Goal: Task Accomplishment & Management: Use online tool/utility

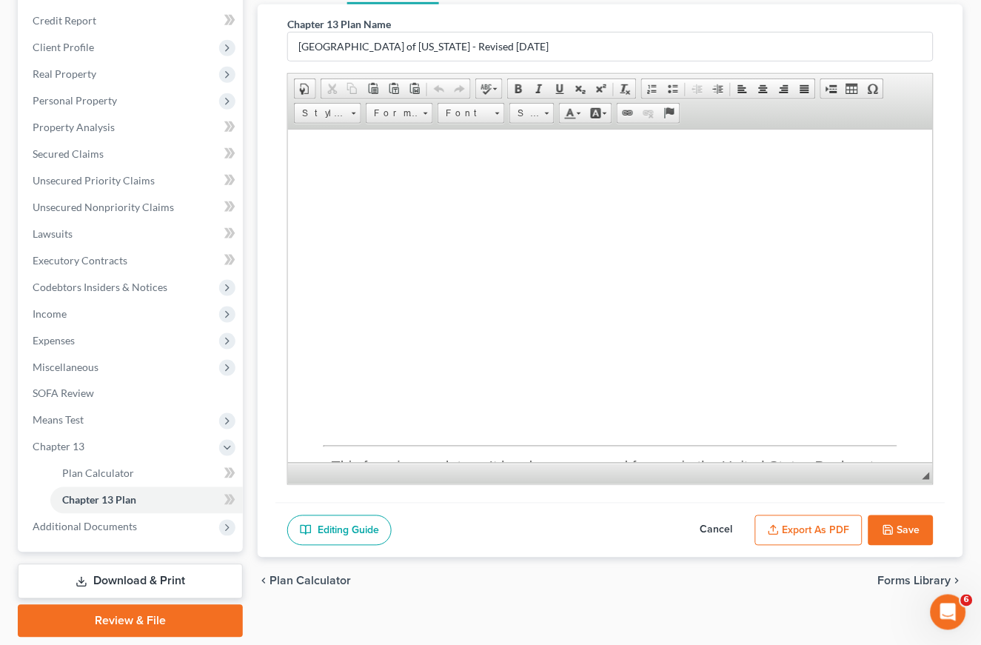
click at [722, 540] on button "Cancel" at bounding box center [716, 530] width 65 height 31
select select "1"
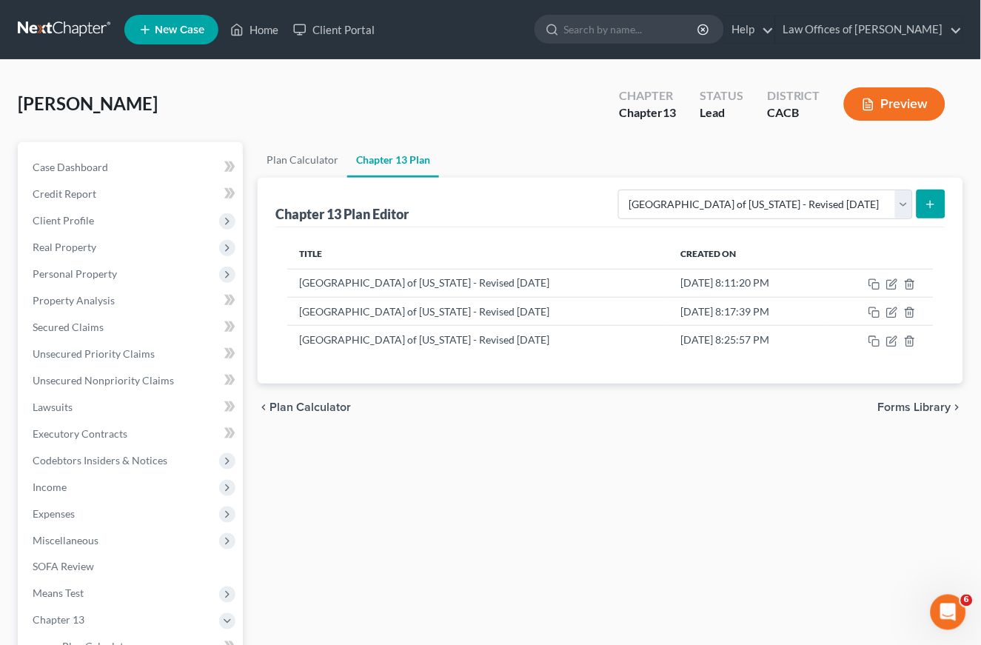
click at [238, 12] on ul "New Case Home Client Portal - No Result - See all results Or Press Enter... Hel…" at bounding box center [543, 29] width 839 height 38
click at [247, 28] on link "Home" at bounding box center [254, 29] width 63 height 27
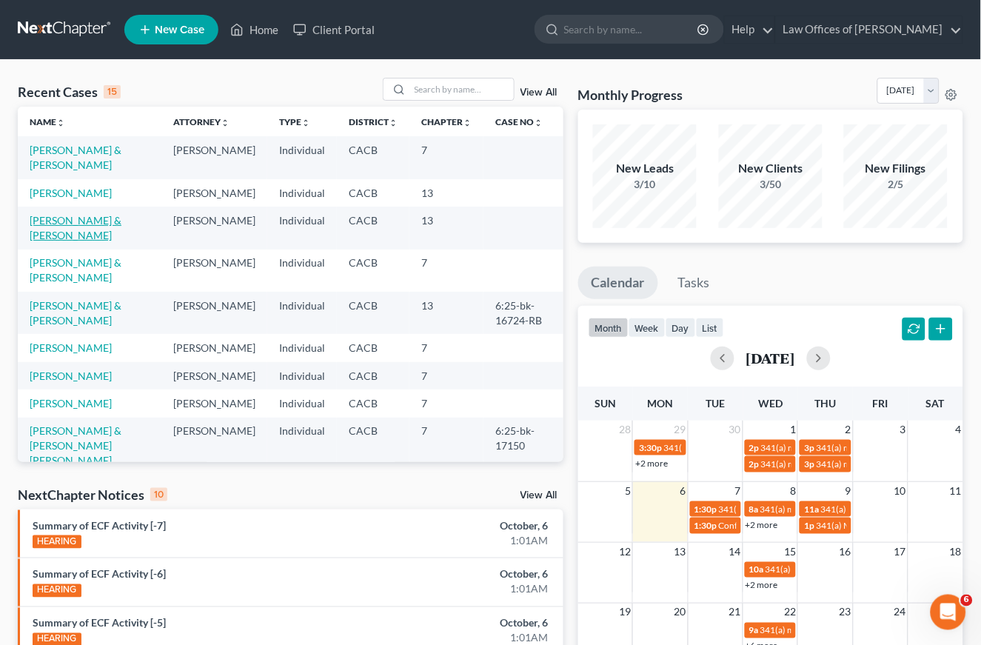
click at [76, 235] on link "[PERSON_NAME] & [PERSON_NAME]" at bounding box center [76, 227] width 92 height 27
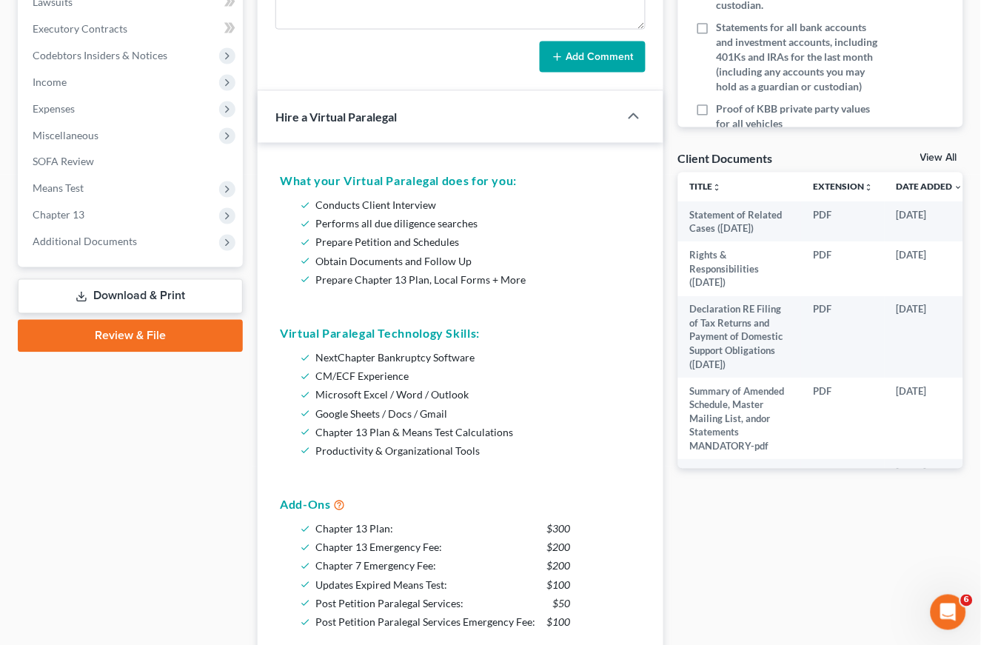
scroll to position [235, 0]
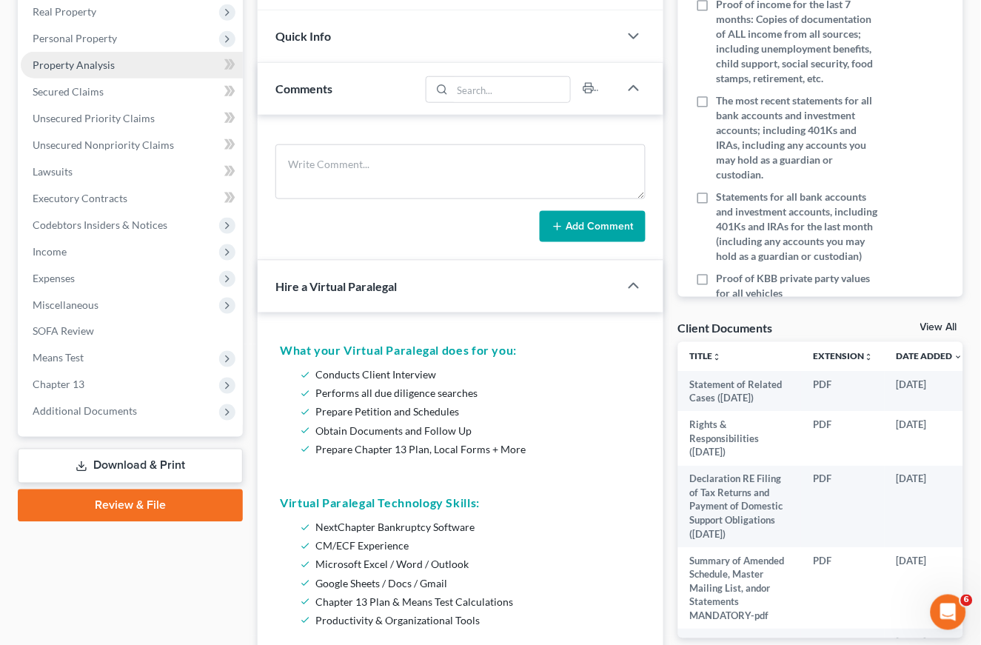
click at [78, 58] on span "Property Analysis" at bounding box center [74, 64] width 82 height 13
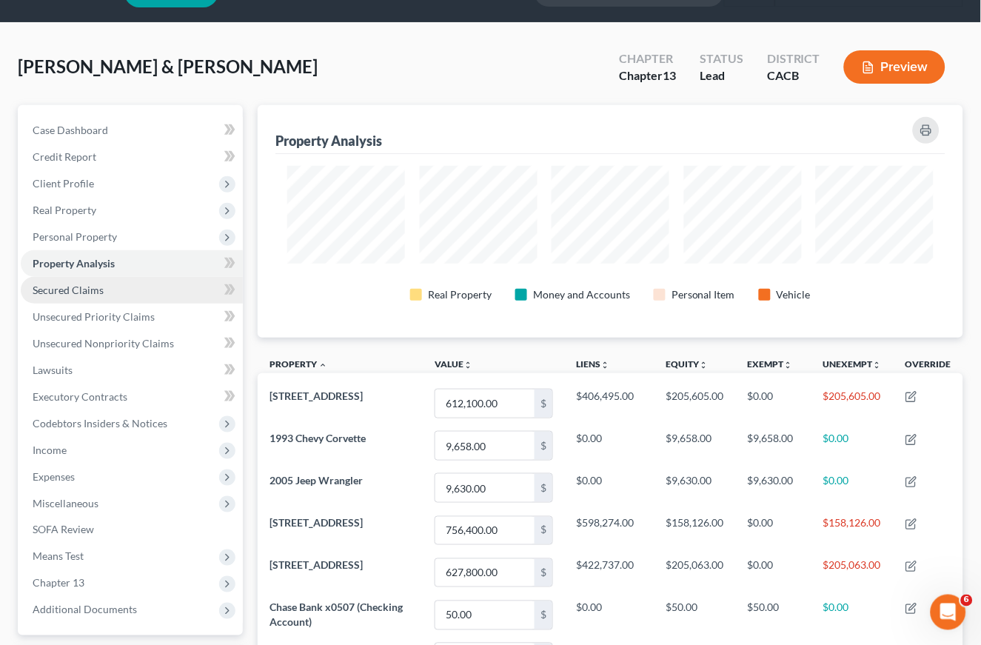
click at [77, 284] on span "Secured Claims" at bounding box center [68, 290] width 71 height 13
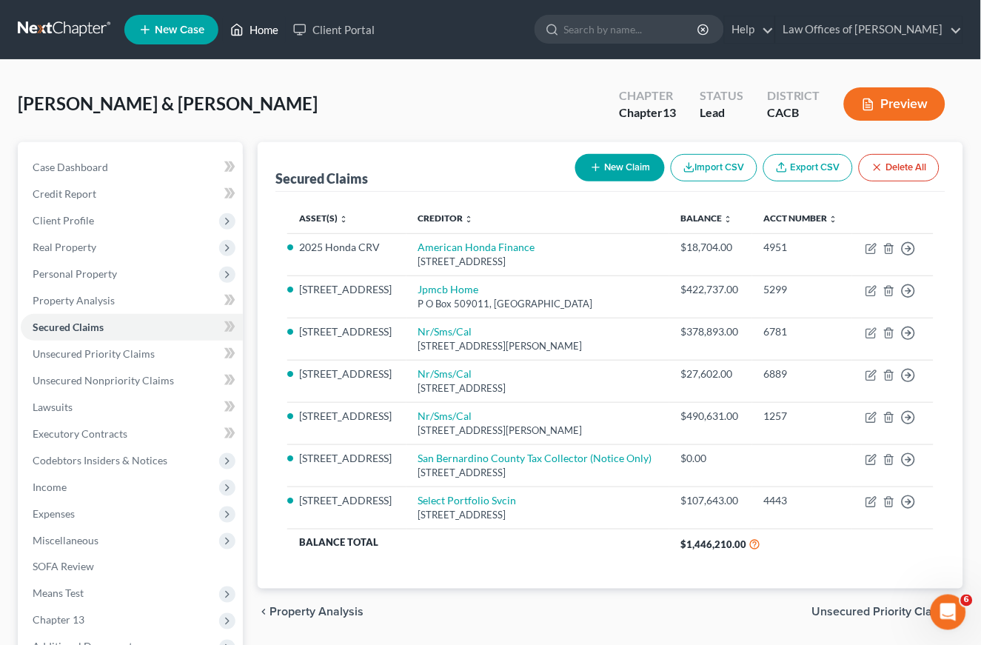
click at [257, 35] on link "Home" at bounding box center [254, 29] width 63 height 27
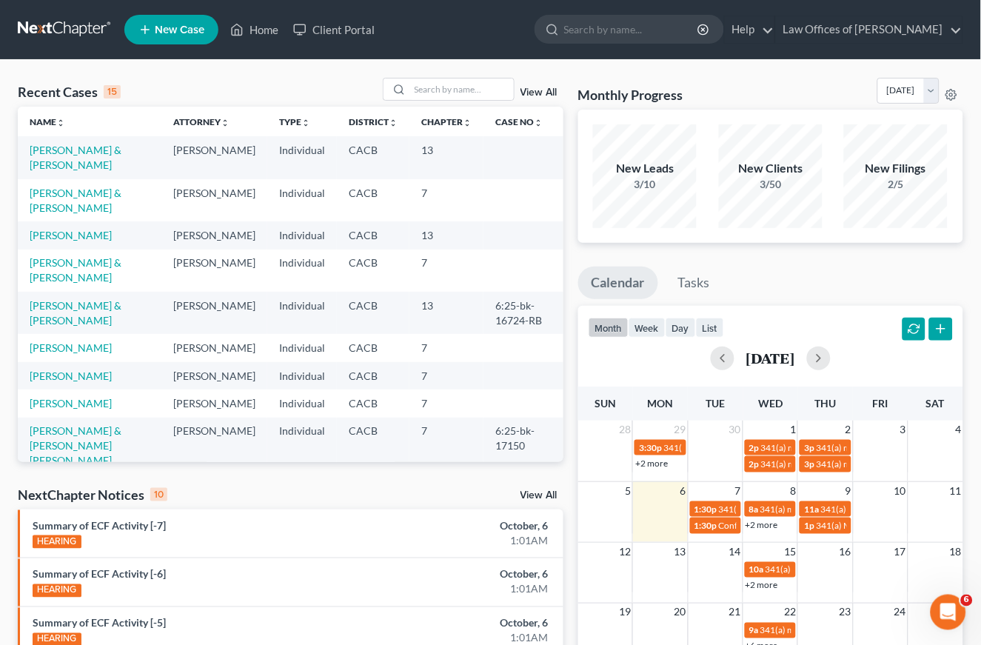
scroll to position [3, 0]
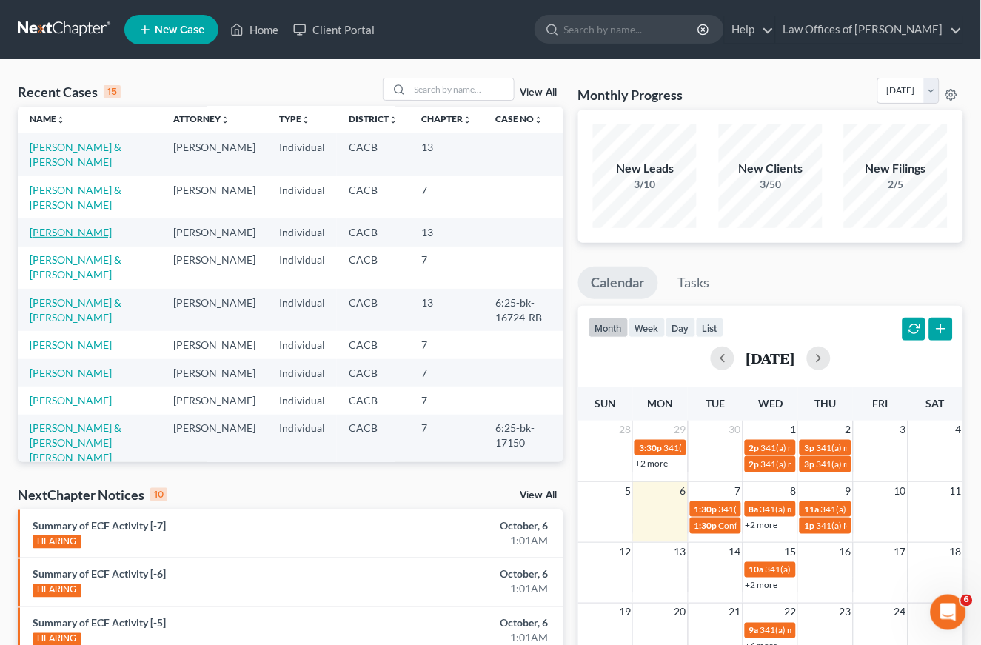
click at [63, 226] on link "[PERSON_NAME]" at bounding box center [71, 232] width 82 height 13
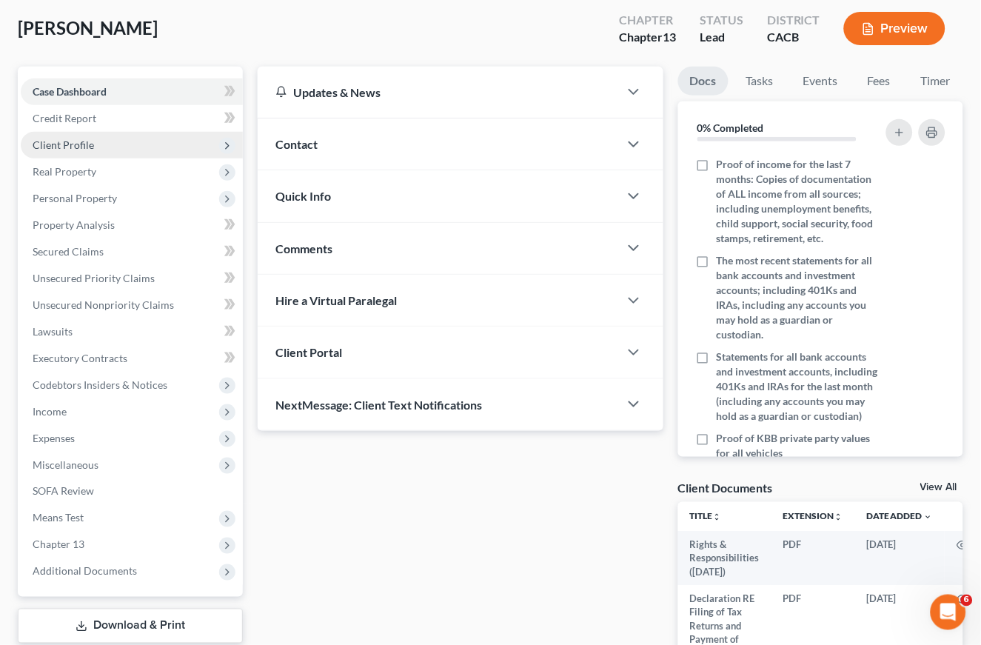
scroll to position [42, 0]
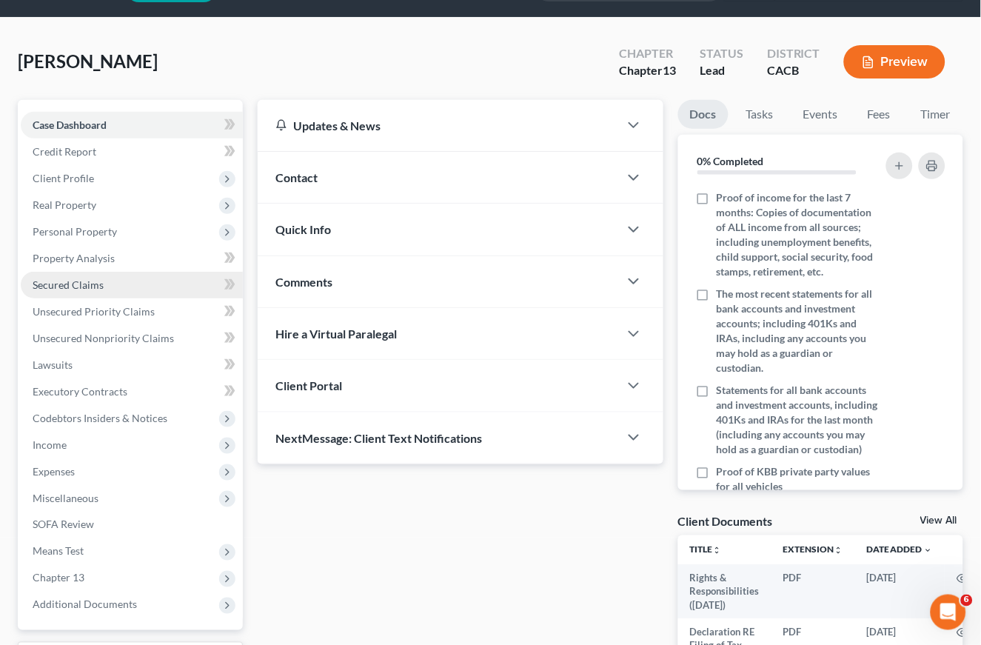
click at [72, 272] on link "Secured Claims" at bounding box center [132, 285] width 222 height 27
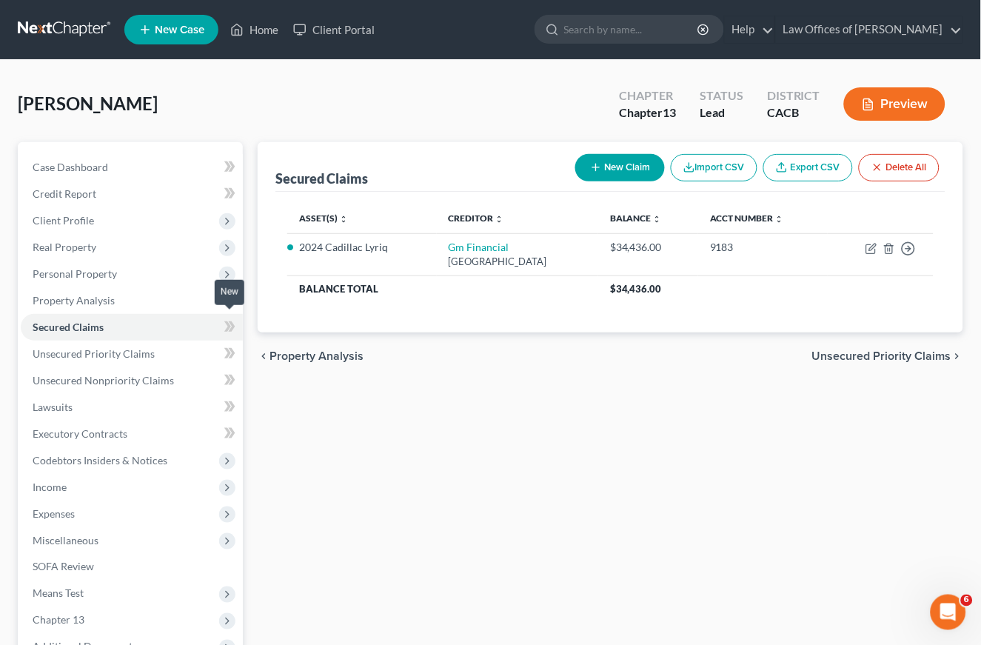
scroll to position [33, 0]
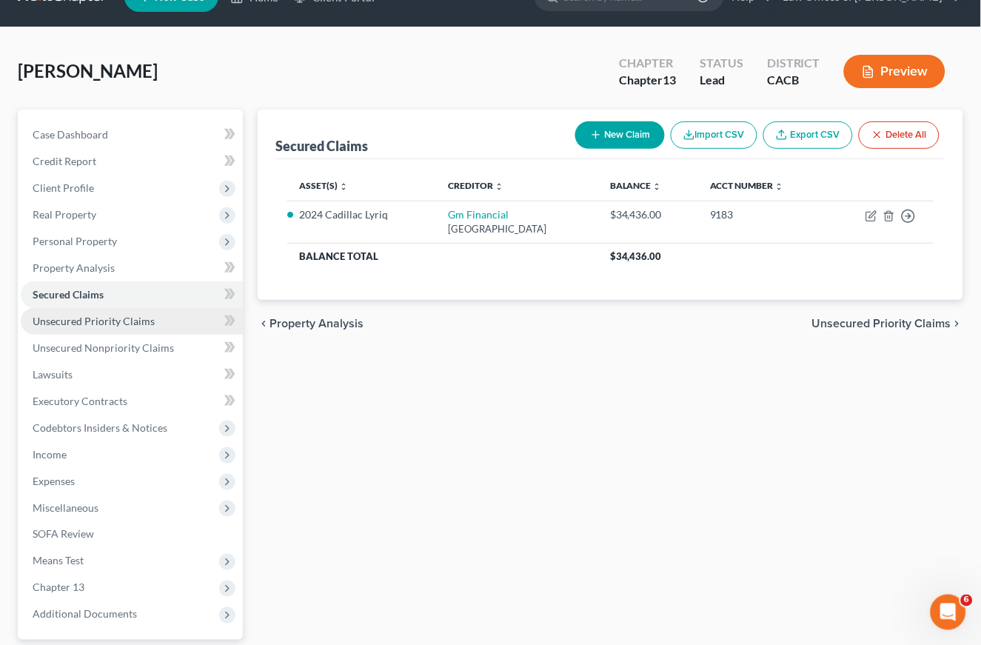
click at [98, 315] on span "Unsecured Priority Claims" at bounding box center [94, 321] width 122 height 13
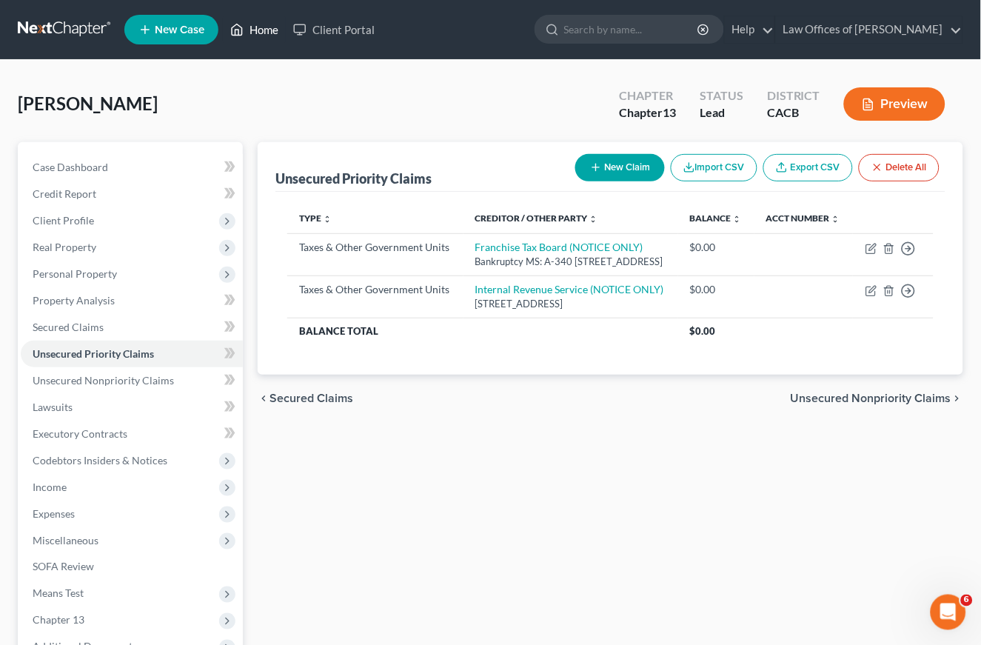
click at [248, 33] on link "Home" at bounding box center [254, 29] width 63 height 27
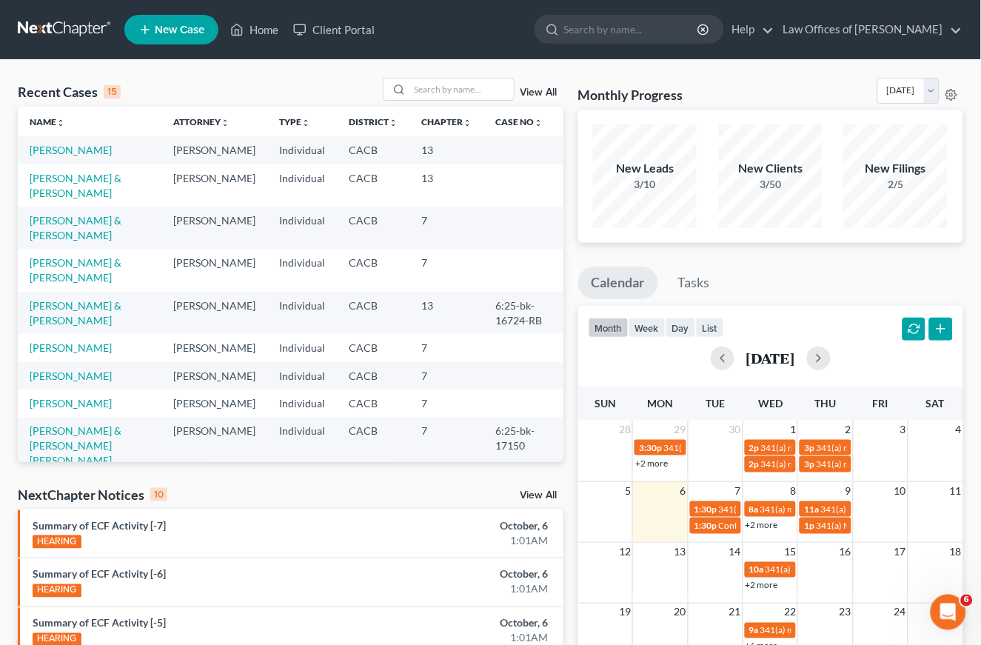
click at [61, 199] on td "[PERSON_NAME] & [PERSON_NAME]" at bounding box center [90, 185] width 144 height 42
click at [70, 188] on link "[PERSON_NAME] & [PERSON_NAME]" at bounding box center [76, 185] width 92 height 27
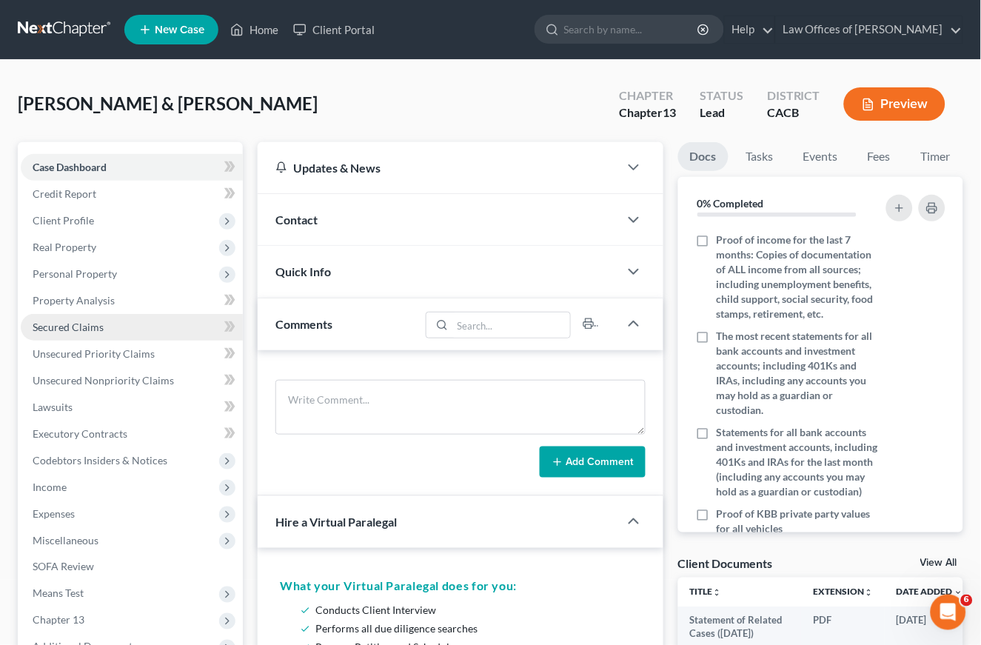
click at [70, 321] on span "Secured Claims" at bounding box center [68, 327] width 71 height 13
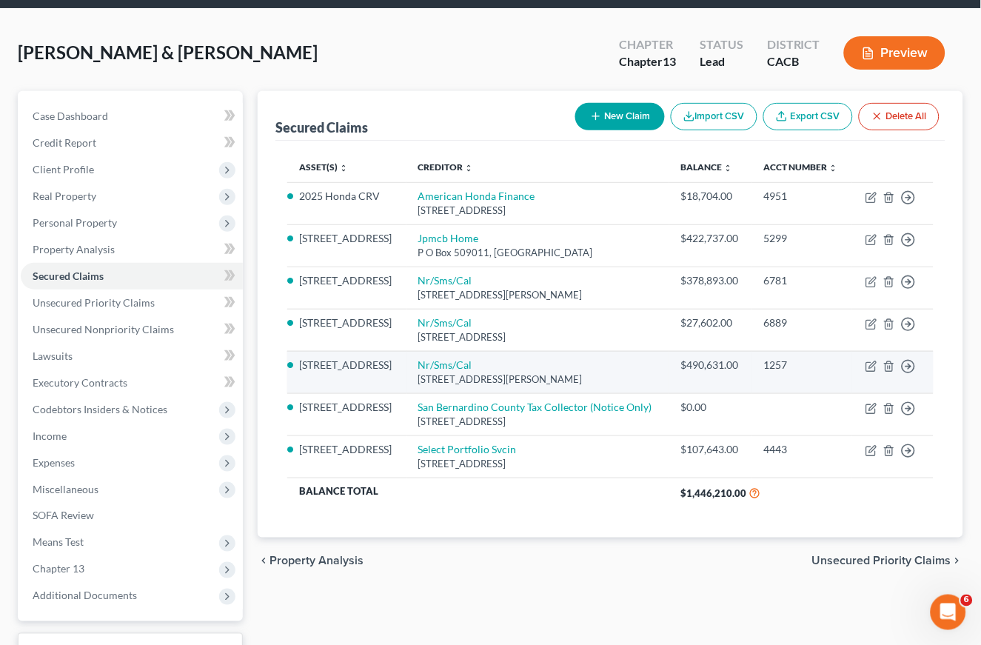
scroll to position [55, 0]
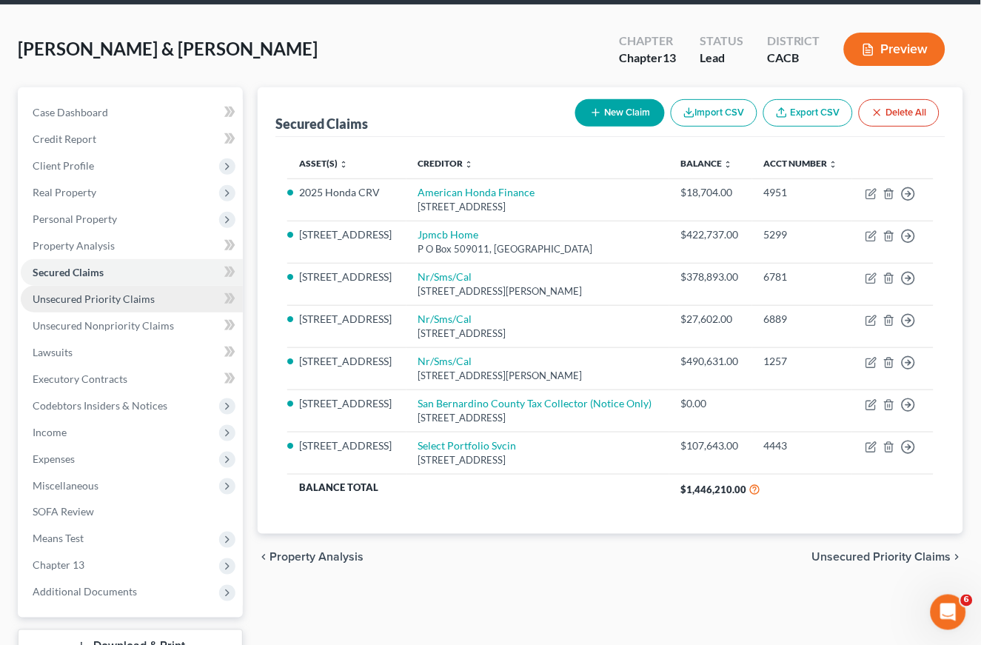
click at [92, 292] on span "Unsecured Priority Claims" at bounding box center [94, 298] width 122 height 13
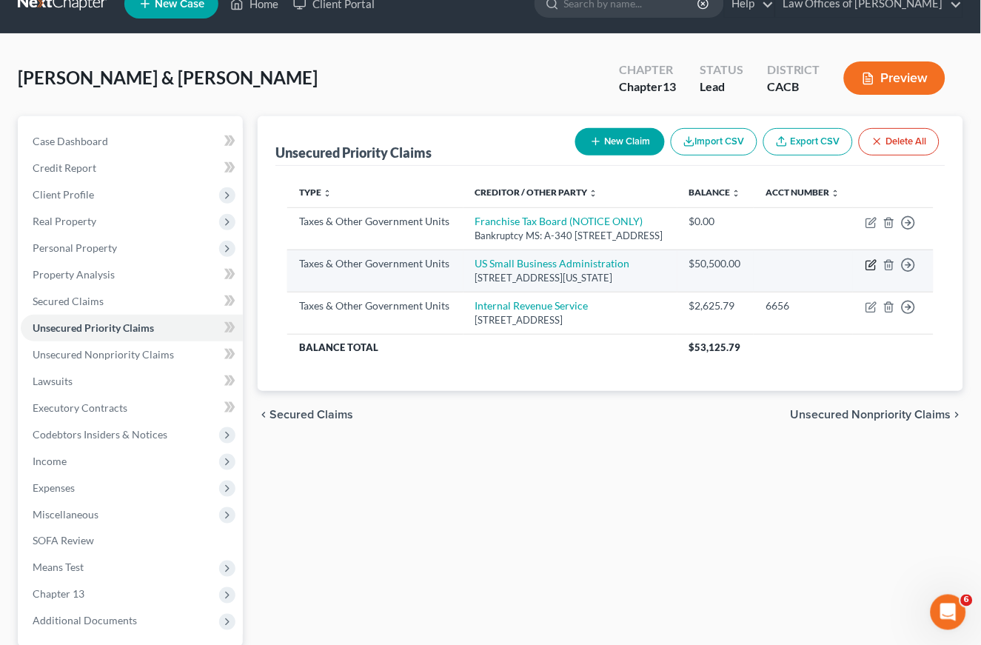
click at [868, 271] on icon "button" at bounding box center [871, 265] width 12 height 12
select select "4"
select select "8"
select select "0"
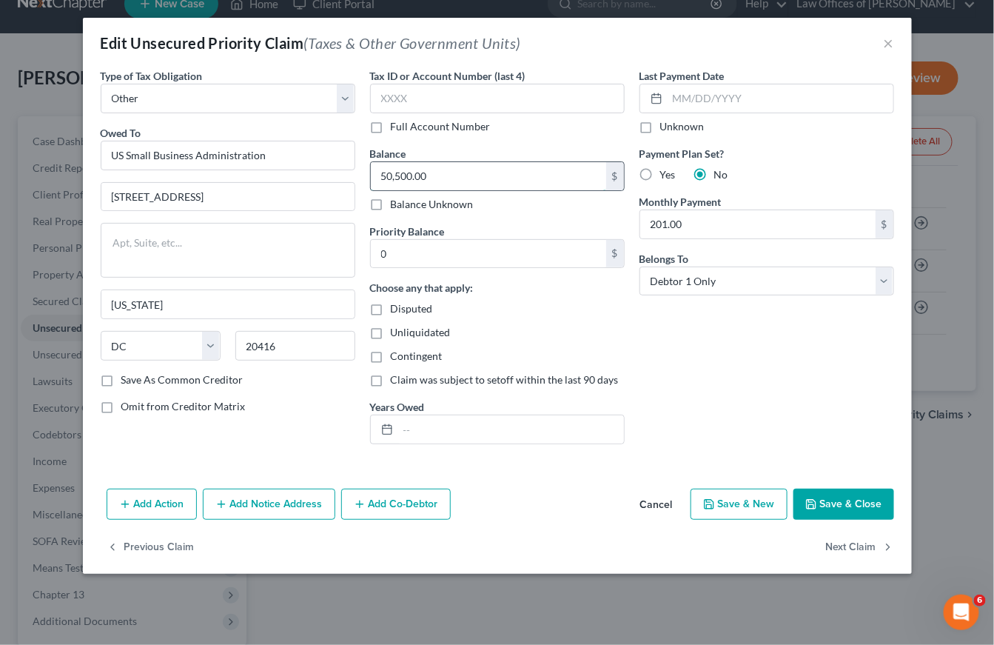
click at [457, 181] on input "50,500.00" at bounding box center [488, 176] width 235 height 28
click at [456, 170] on input "3,300" at bounding box center [488, 176] width 235 height 28
type input "3"
type input "330,247.43"
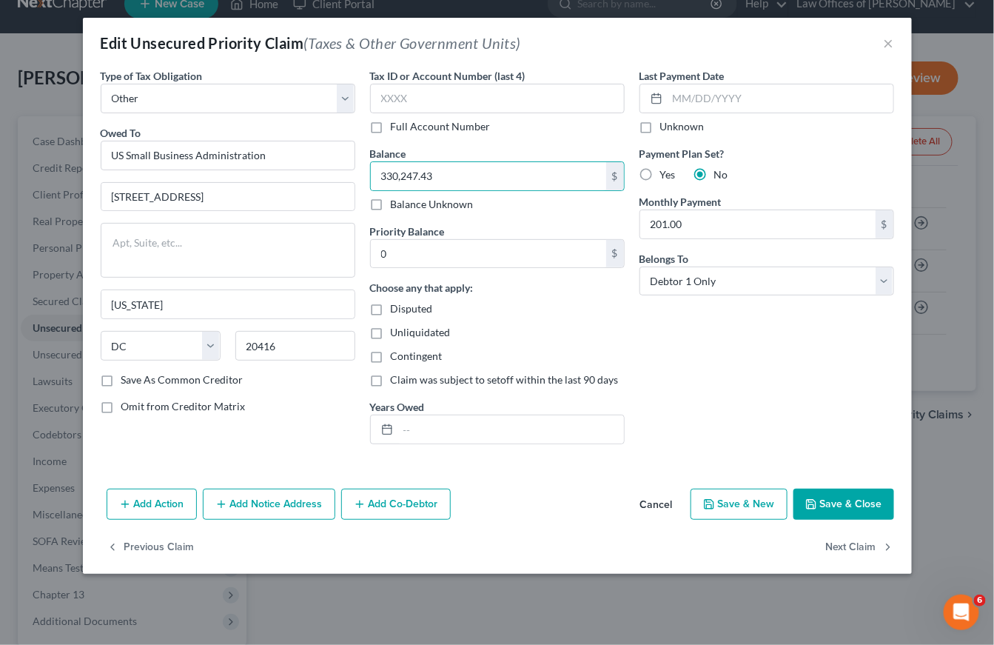
click at [847, 504] on button "Save & Close" at bounding box center [844, 504] width 101 height 31
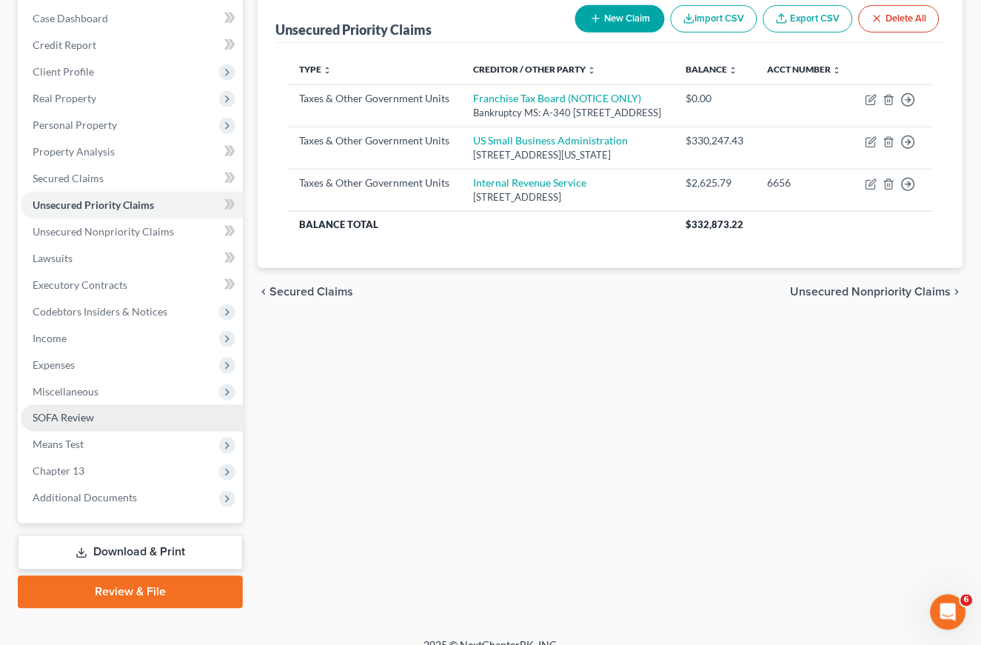
click at [65, 412] on span "SOFA Review" at bounding box center [63, 418] width 61 height 13
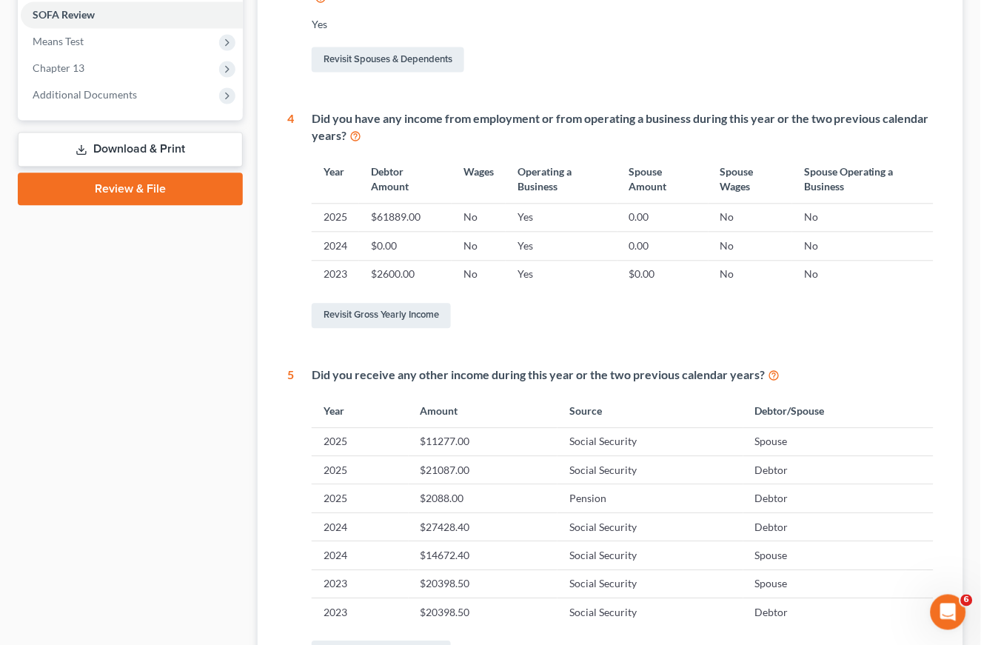
scroll to position [588, 0]
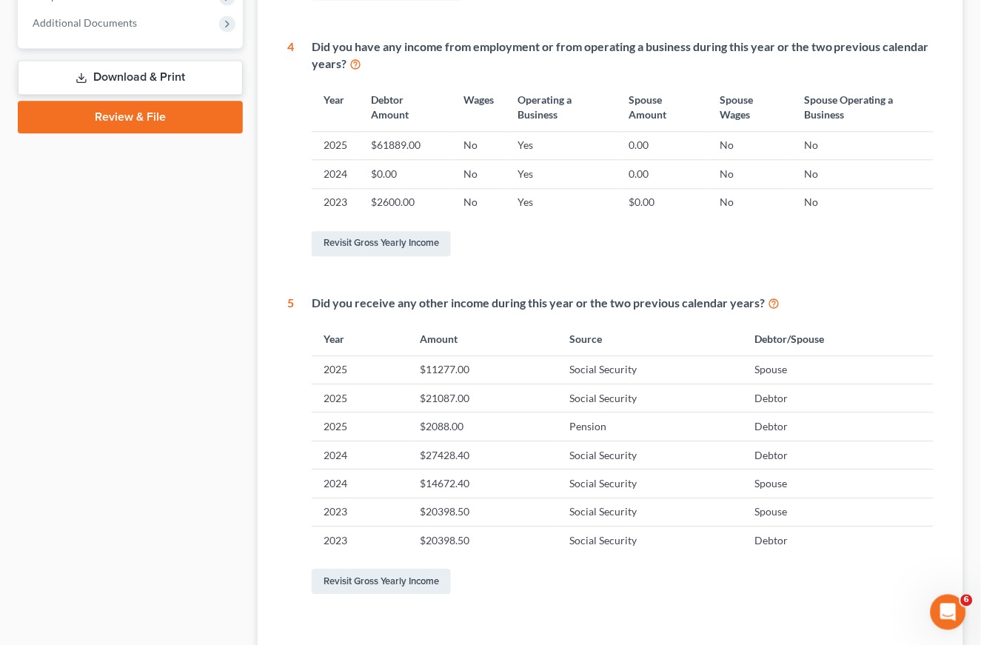
click at [377, 569] on link "Revisit Gross Yearly Income" at bounding box center [381, 581] width 139 height 25
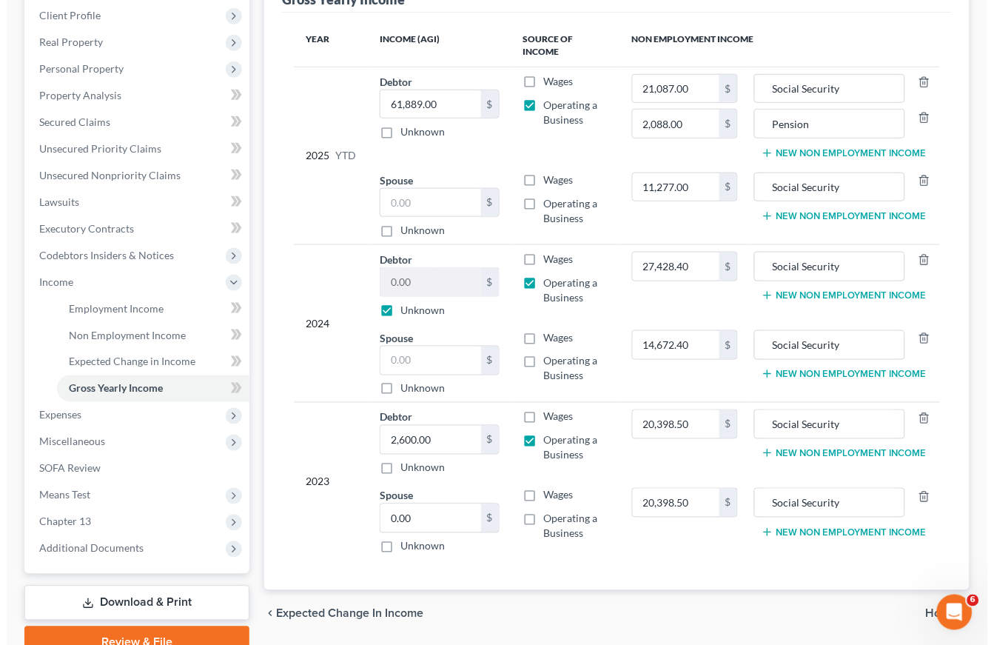
scroll to position [252, 0]
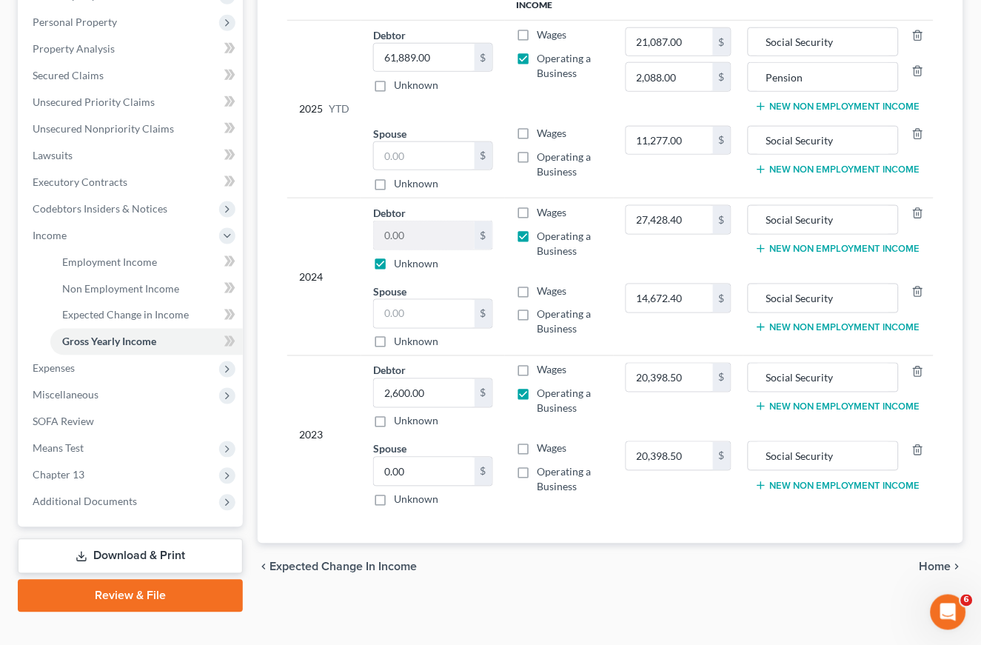
click at [125, 540] on link "Download & Print" at bounding box center [130, 556] width 225 height 35
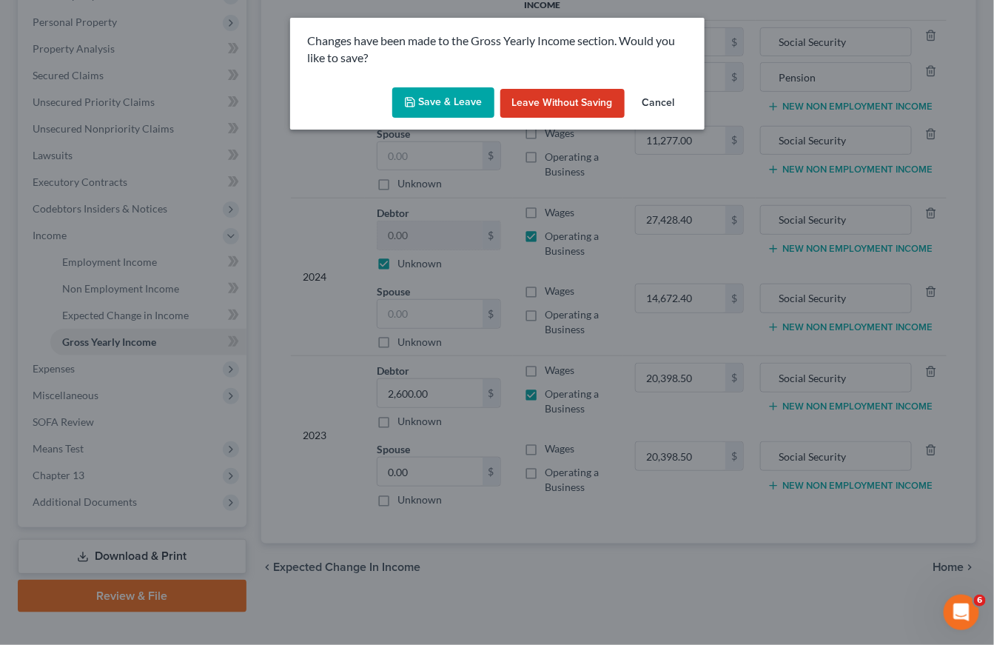
click at [456, 109] on button "Save & Leave" at bounding box center [443, 102] width 102 height 31
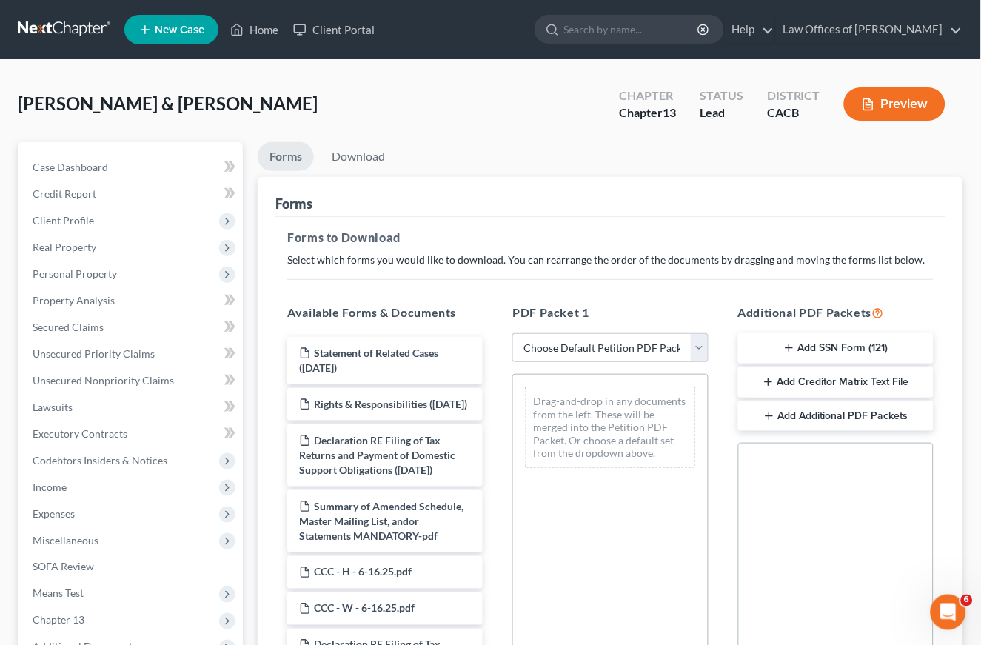
select select "0"
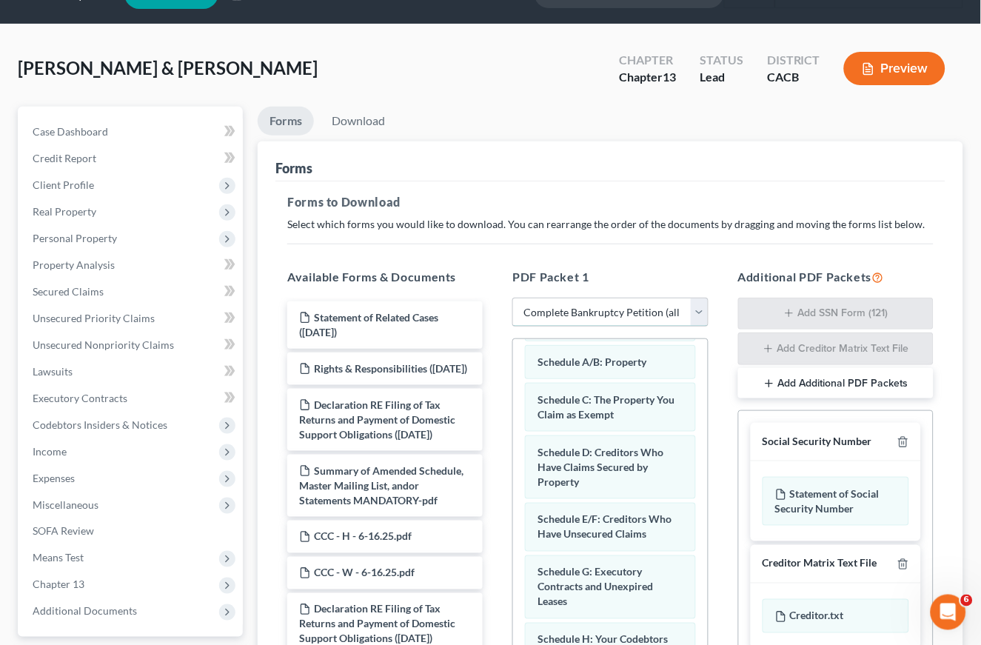
scroll to position [267, 0]
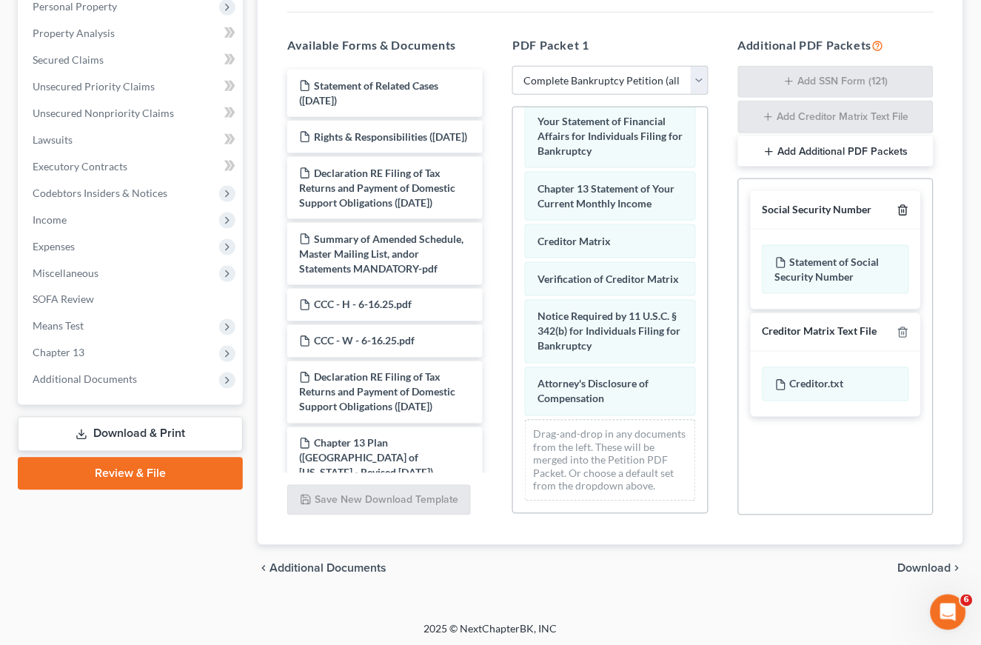
click at [896, 206] on div at bounding box center [900, 210] width 18 height 14
click at [902, 207] on polyline "button" at bounding box center [903, 207] width 9 height 0
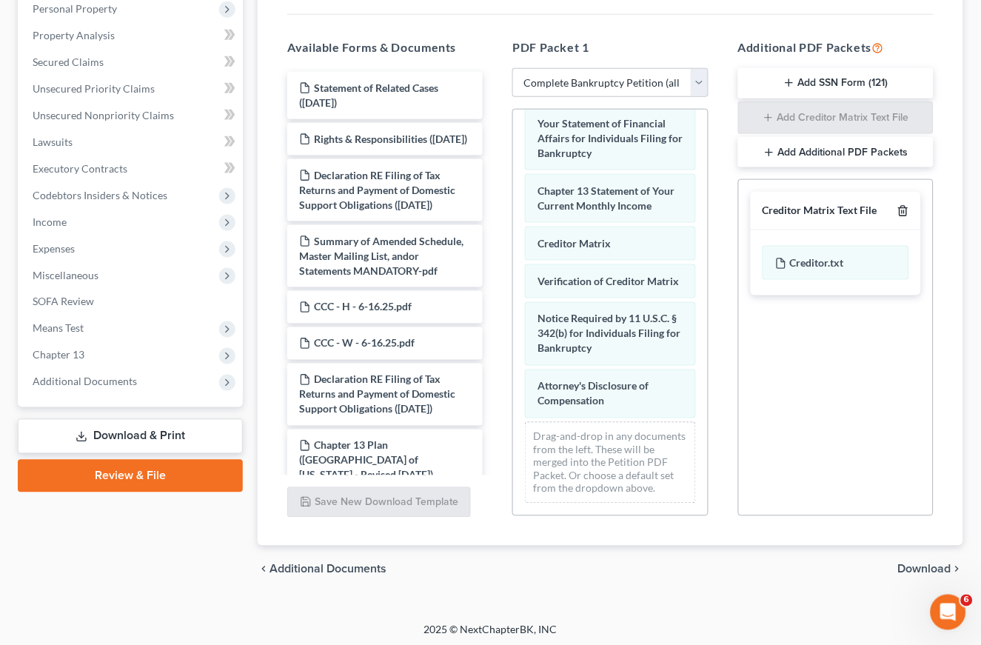
click at [902, 207] on icon "button" at bounding box center [902, 212] width 7 height 10
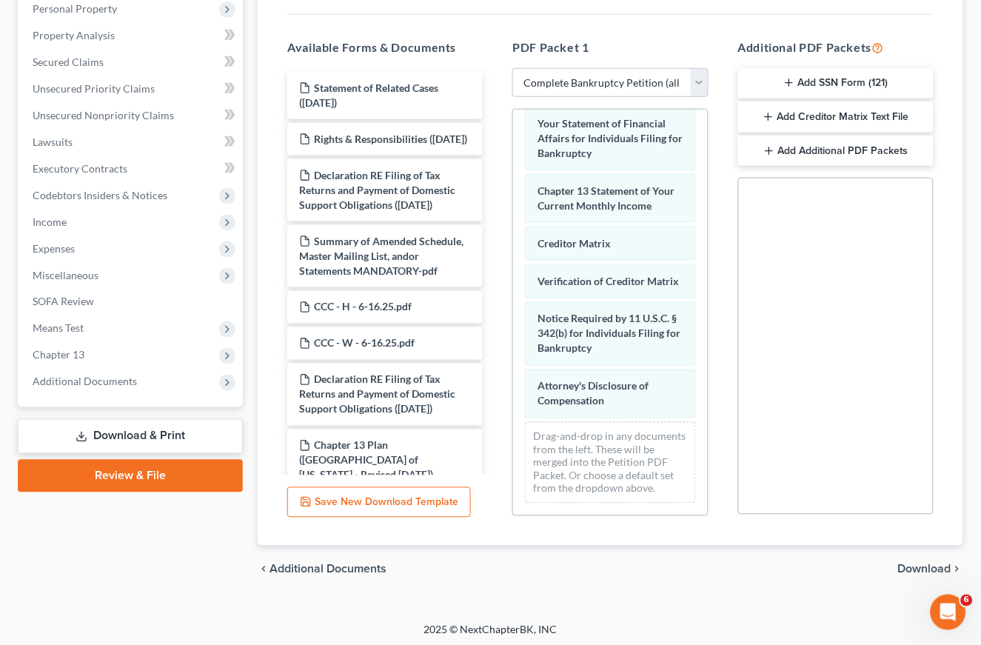
click at [923, 563] on span "Download" at bounding box center [924, 569] width 53 height 12
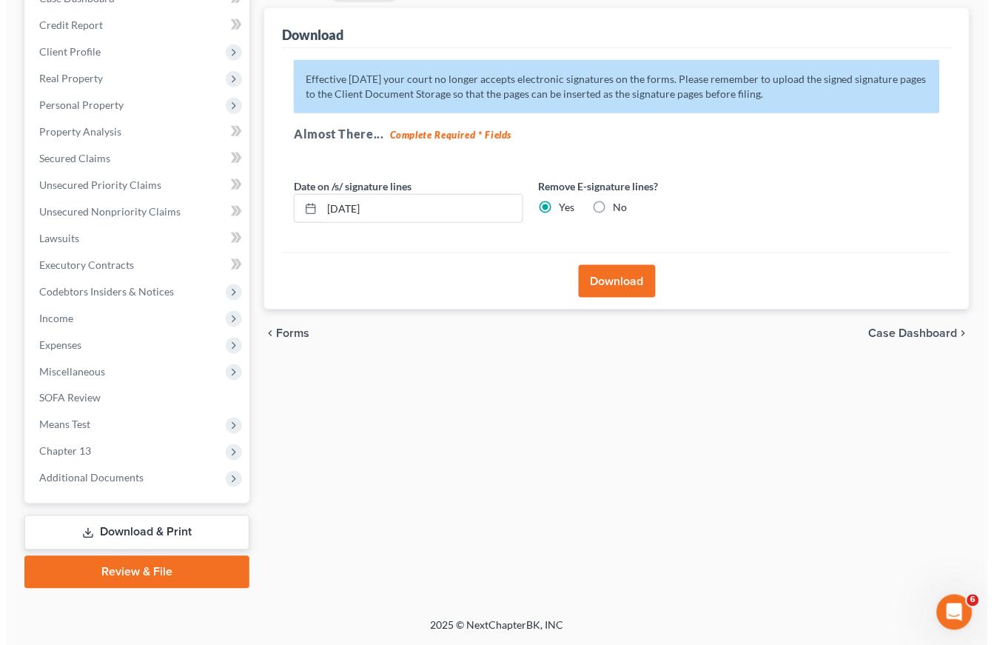
scroll to position [149, 0]
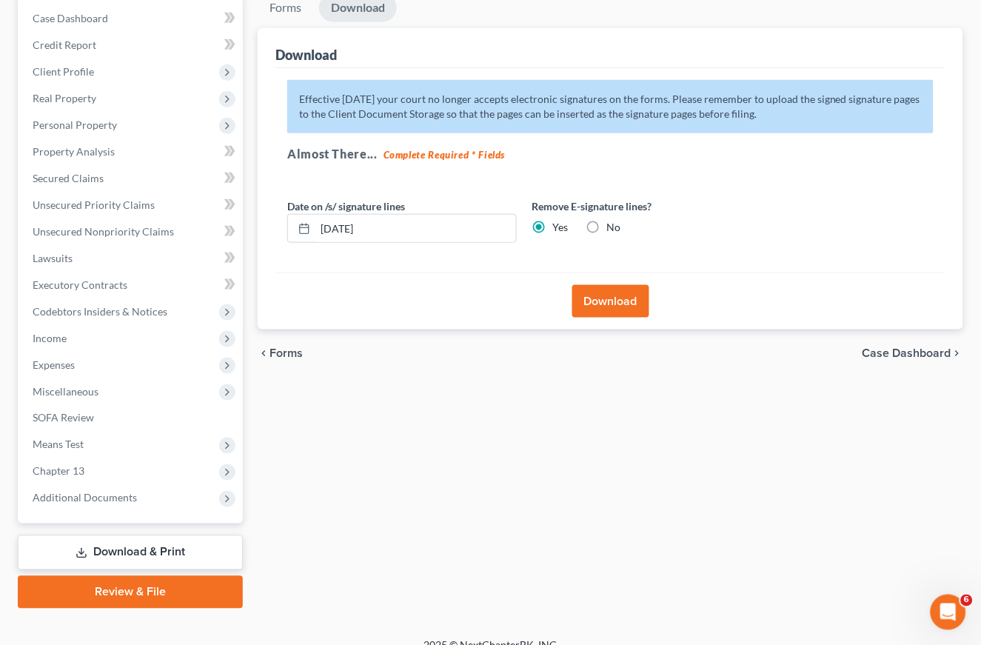
click at [606, 220] on label "No" at bounding box center [613, 227] width 14 height 15
click at [612, 220] on input "No" at bounding box center [617, 225] width 10 height 10
radio input "true"
radio input "false"
click at [628, 308] on button "Download" at bounding box center [610, 301] width 77 height 33
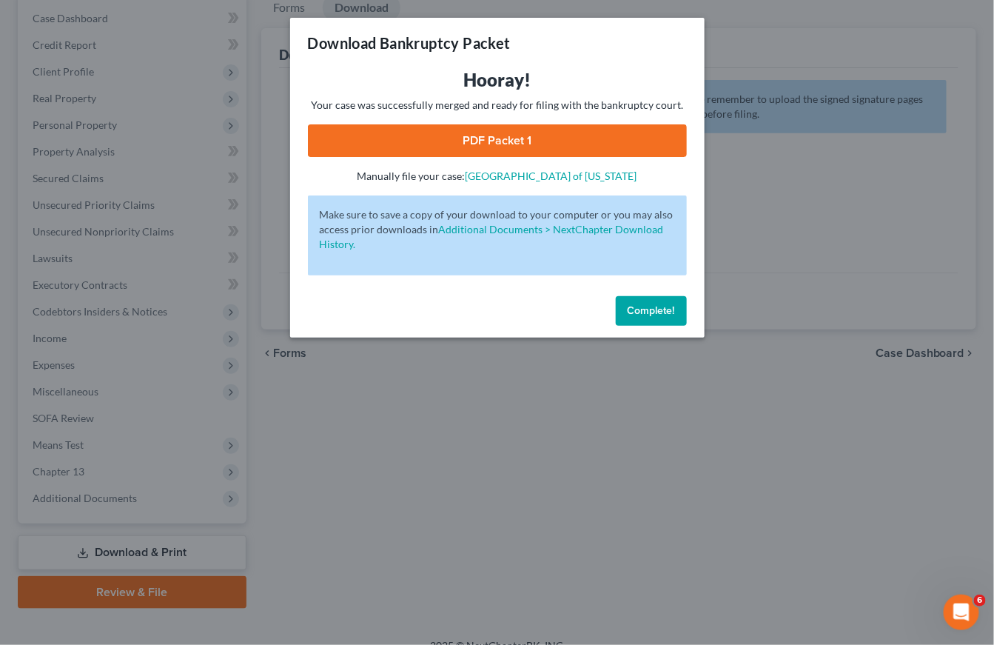
click at [578, 130] on link "PDF Packet 1" at bounding box center [497, 140] width 379 height 33
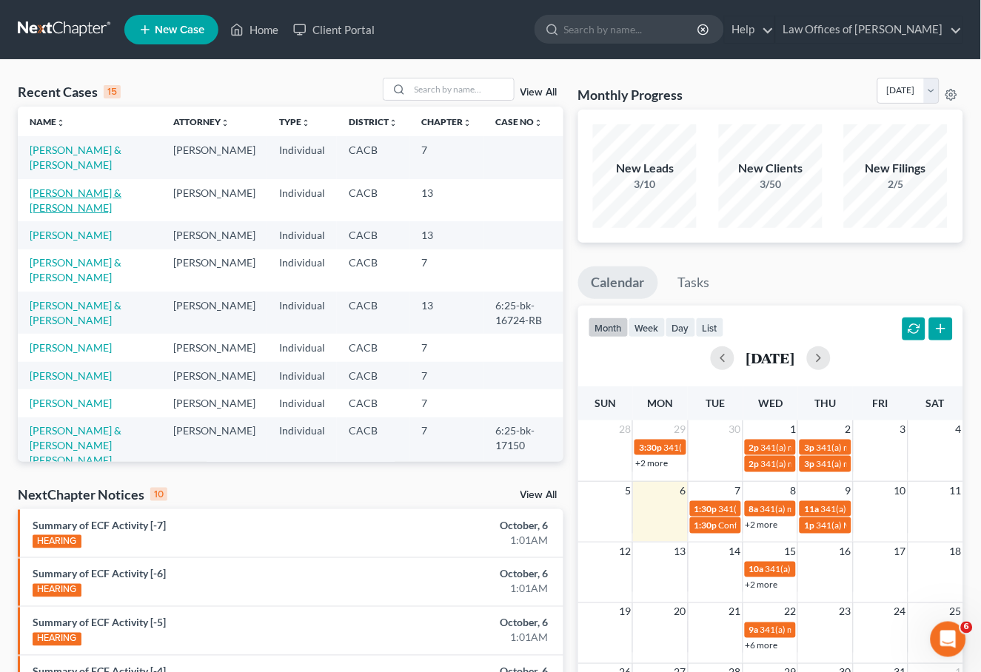
click at [81, 195] on link "[PERSON_NAME] & [PERSON_NAME]" at bounding box center [76, 200] width 92 height 27
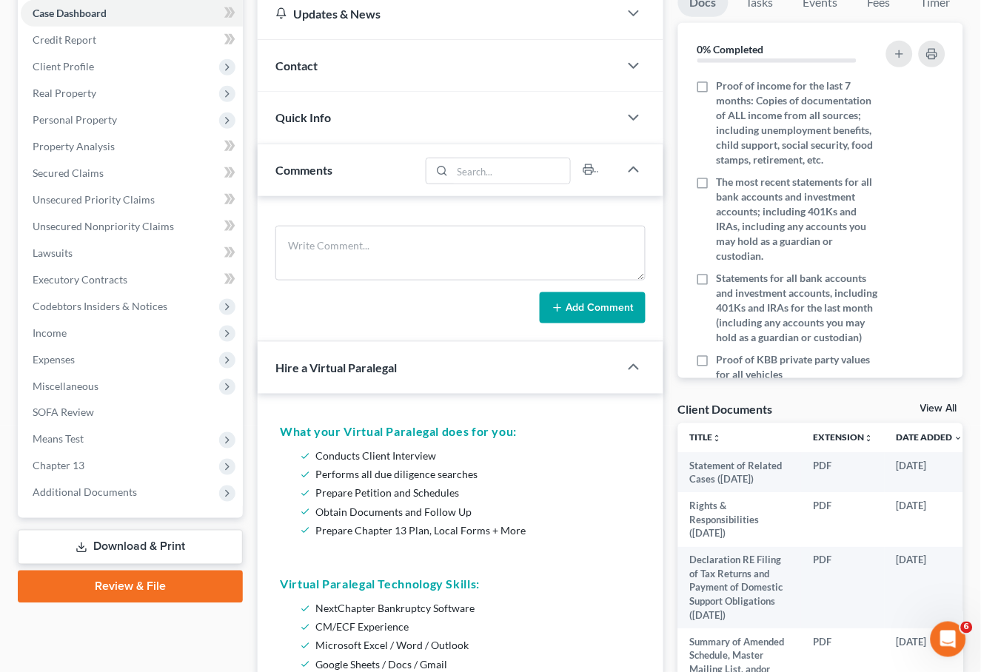
scroll to position [297, 0]
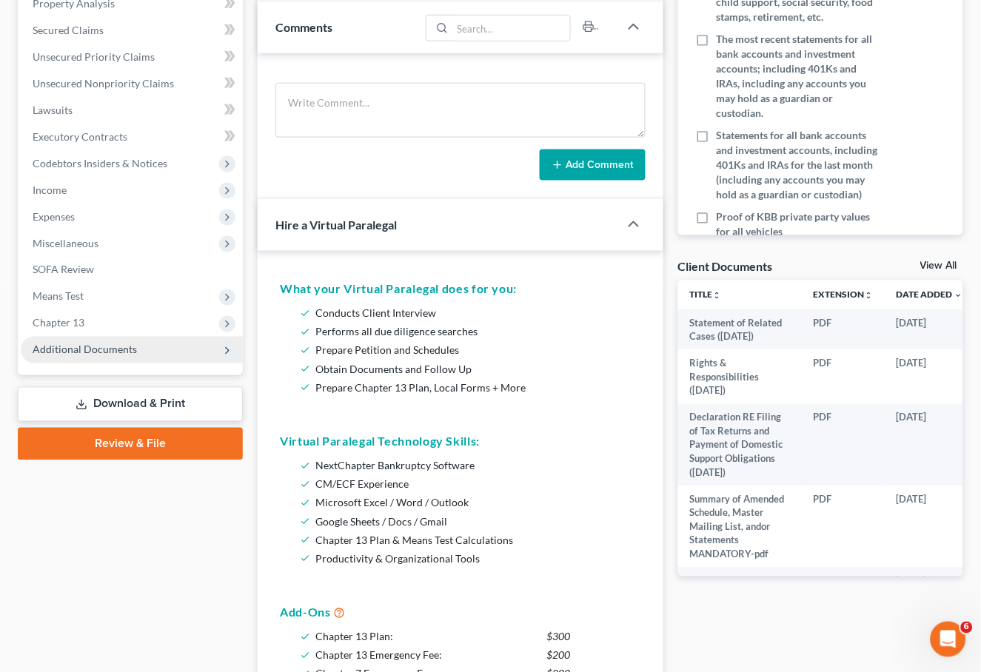
click at [111, 343] on span "Additional Documents" at bounding box center [85, 349] width 104 height 13
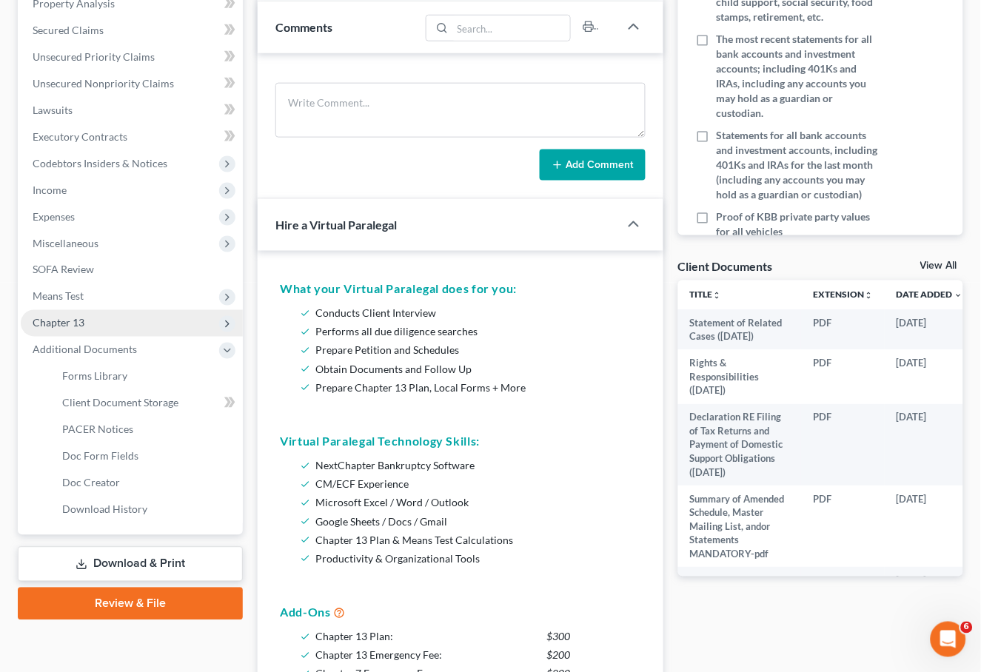
click at [84, 310] on span "Chapter 13" at bounding box center [132, 323] width 222 height 27
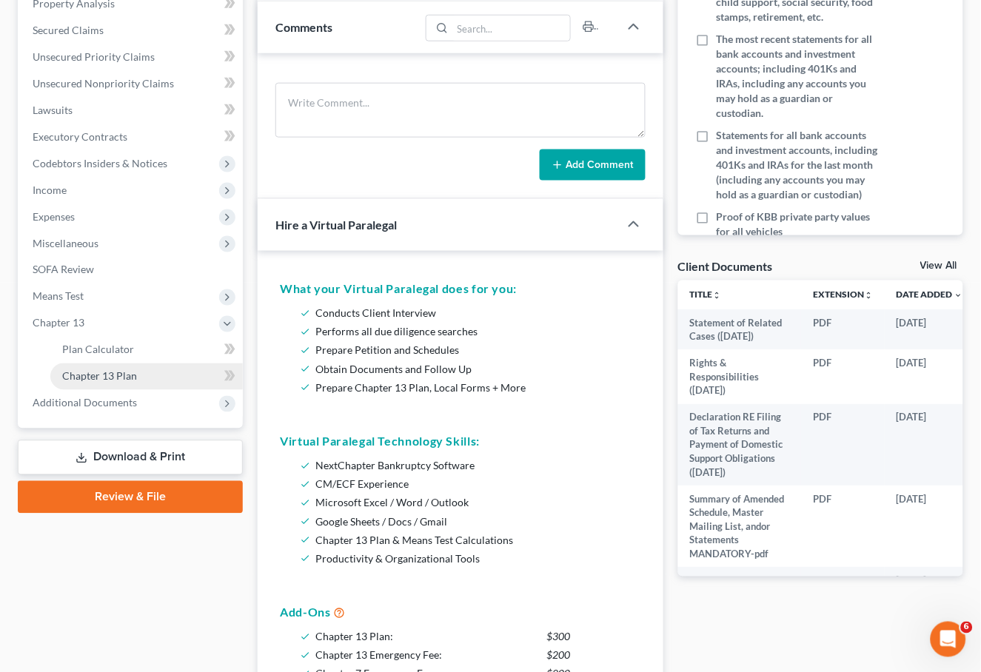
click at [126, 370] on span "Chapter 13 Plan" at bounding box center [99, 376] width 75 height 13
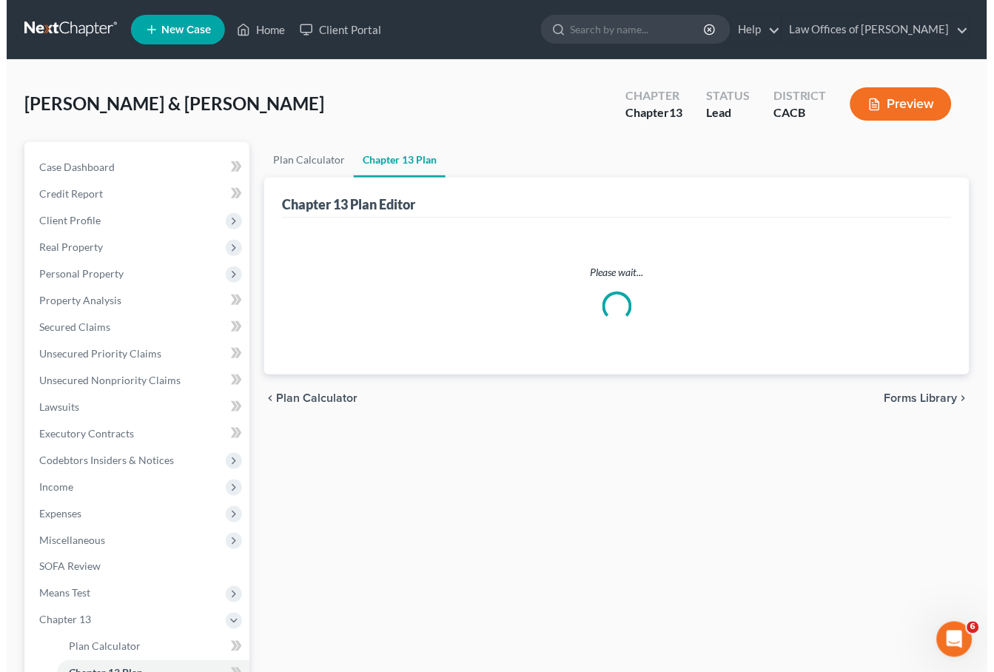
scroll to position [173, 0]
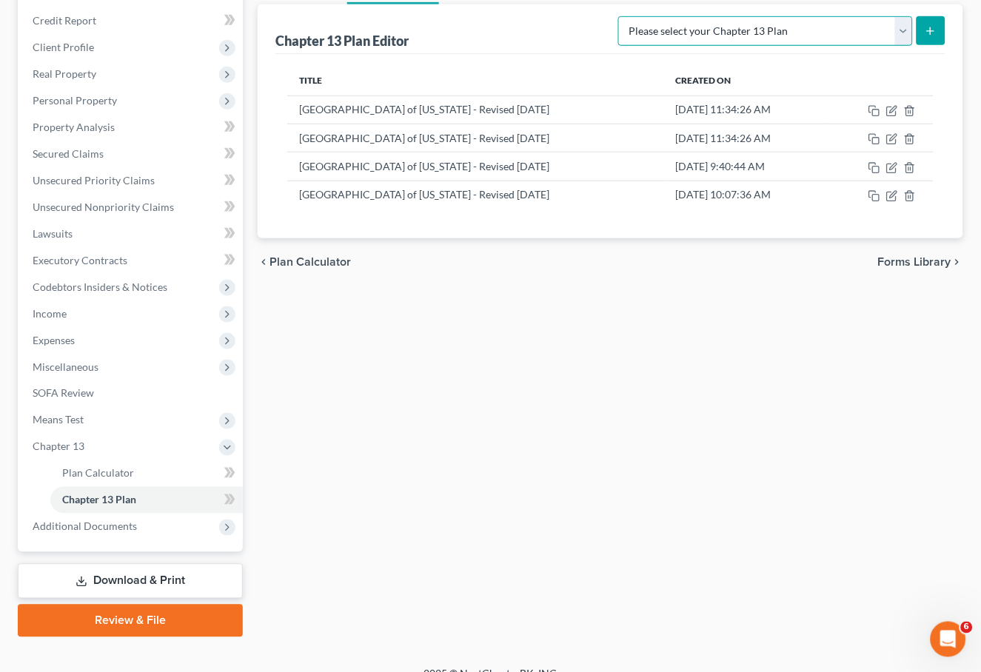
select select "1"
click at [928, 26] on icon "submit" at bounding box center [931, 31] width 12 height 12
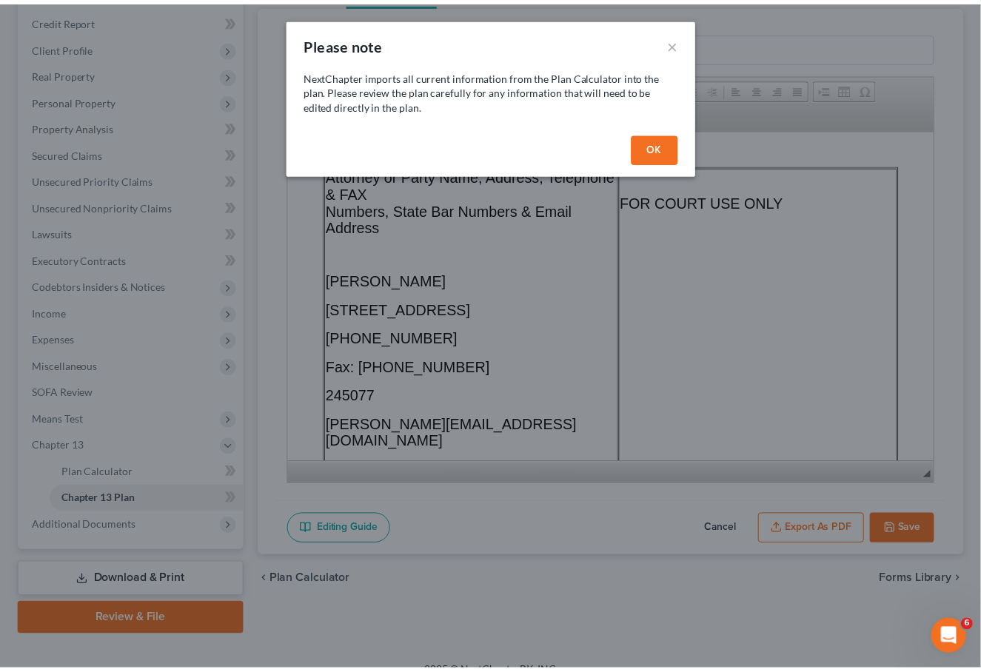
scroll to position [0, 0]
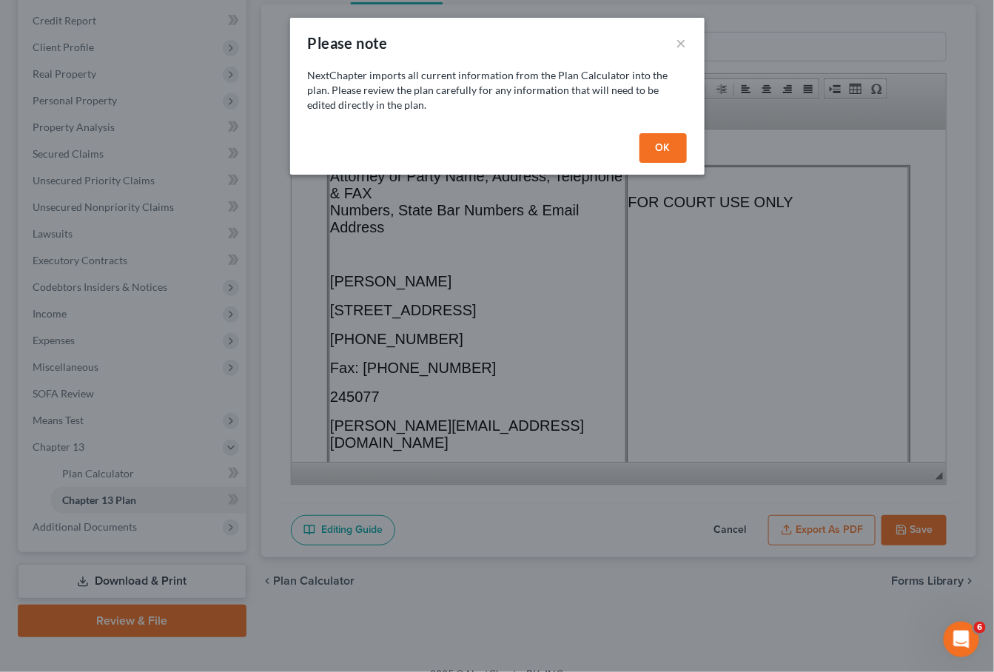
click at [673, 155] on button "OK" at bounding box center [663, 148] width 47 height 30
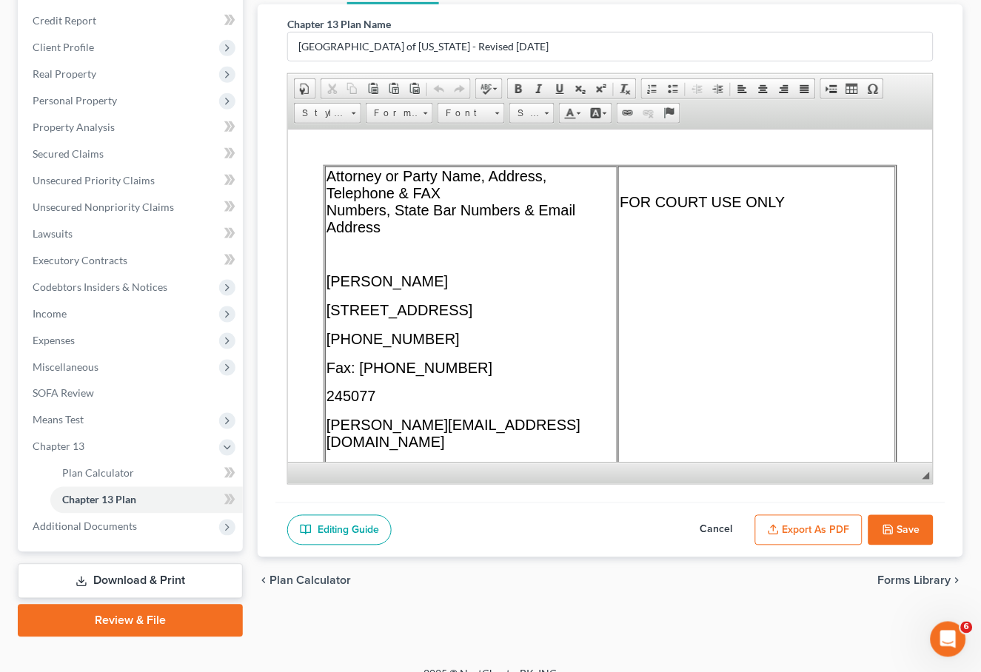
scroll to position [141, 0]
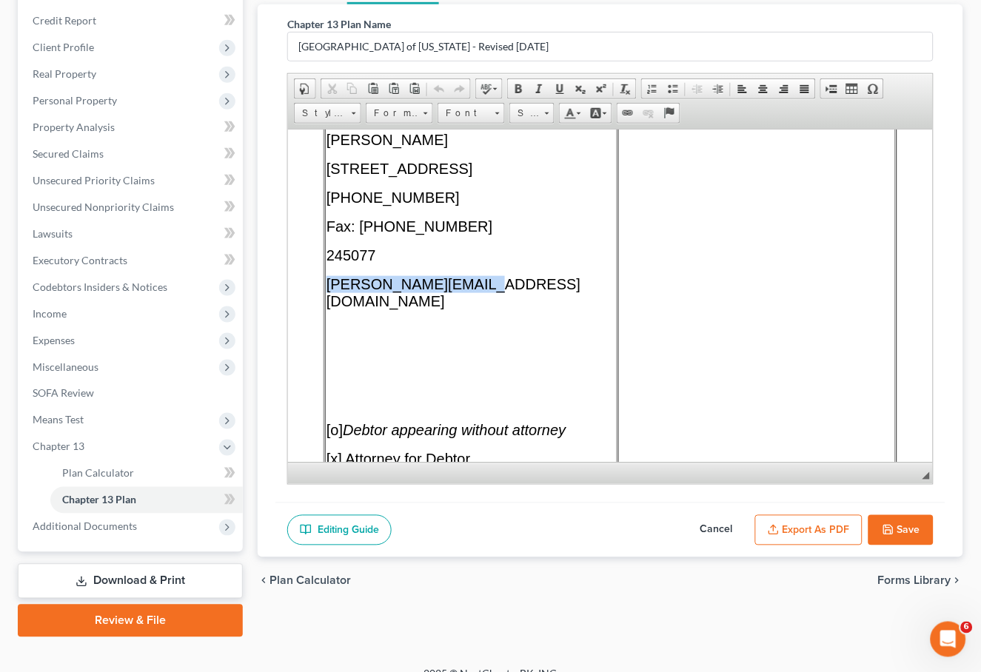
drag, startPoint x: 490, startPoint y: 305, endPoint x: 327, endPoint y: 301, distance: 162.9
click at [327, 301] on p "[PERSON_NAME][EMAIL_ADDRESS][DOMAIN_NAME]" at bounding box center [470, 292] width 289 height 34
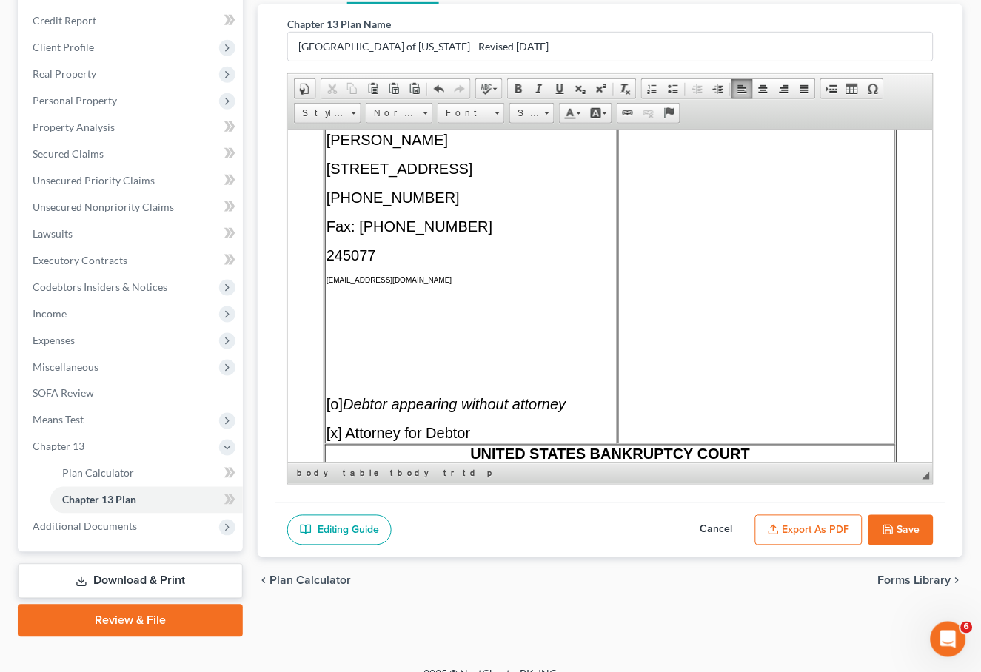
drag, startPoint x: 452, startPoint y: 303, endPoint x: 325, endPoint y: 295, distance: 126.8
click at [326, 284] on p "terrencefantauzzi@hotmail.com" at bounding box center [470, 279] width 289 height 8
click at [549, 113] on span at bounding box center [547, 114] width 4 height 2
click at [549, 237] on link "20" at bounding box center [555, 245] width 84 height 23
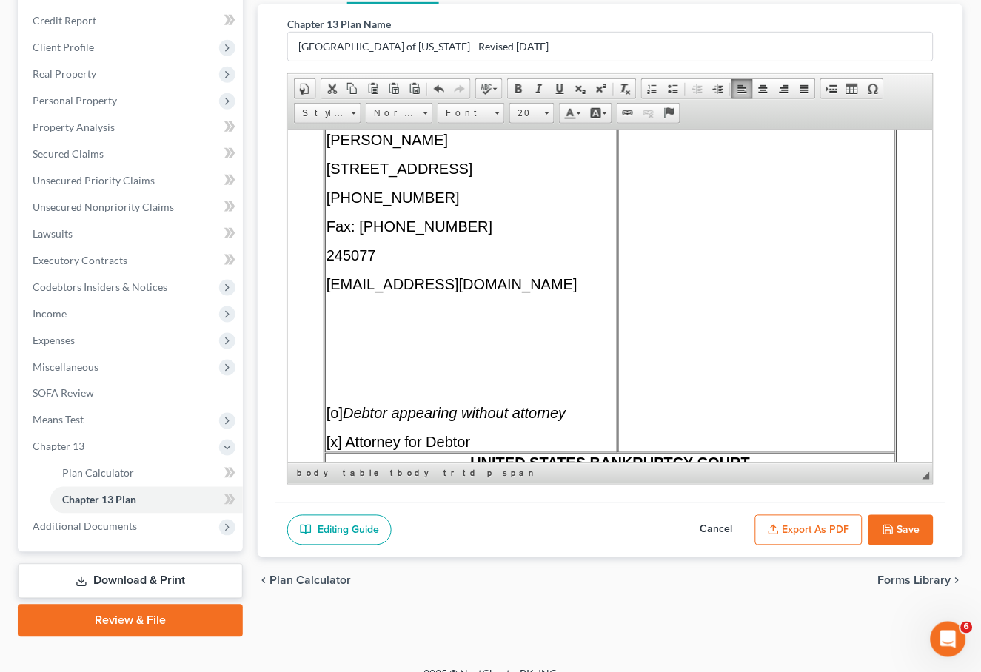
click at [491, 372] on td "Attorney or Party Name, Address, Telephone & FAX Numbers, State Bar Numbers & E…" at bounding box center [470, 238] width 292 height 428
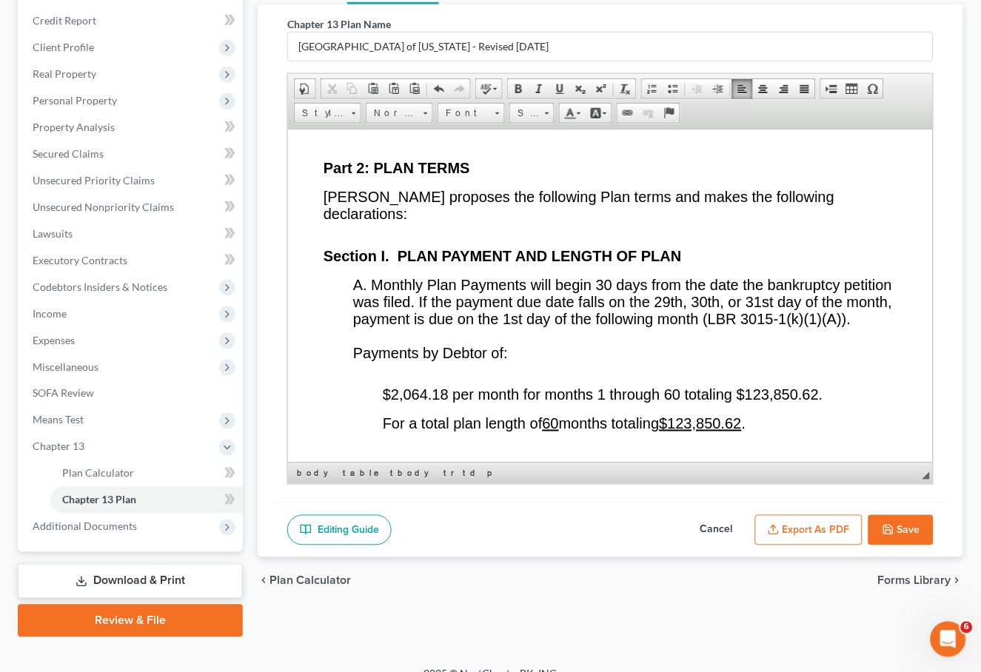
scroll to position [2912, 0]
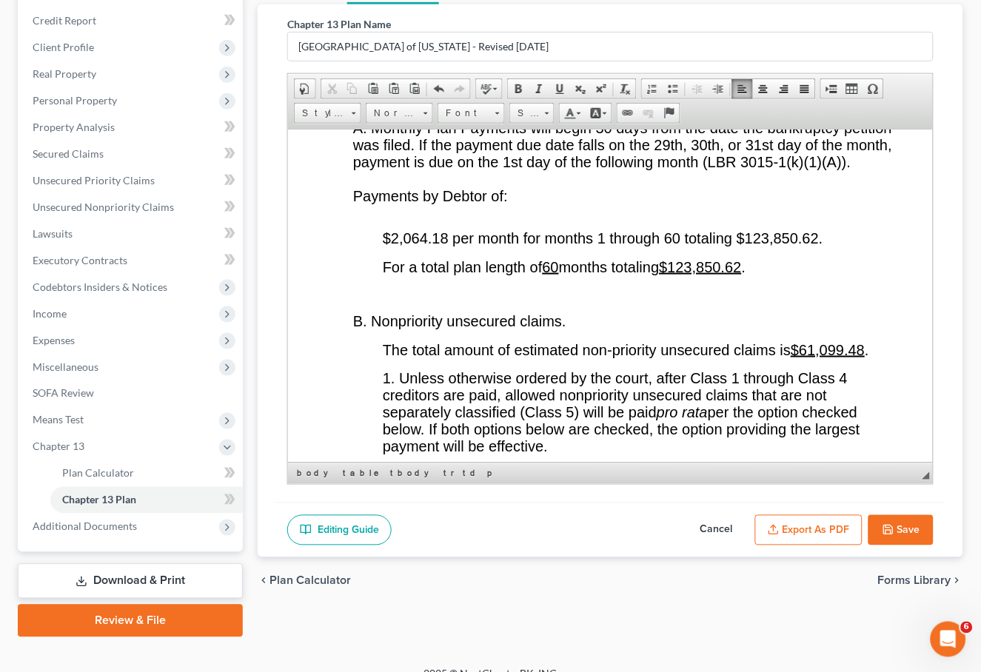
click at [714, 524] on button "Cancel" at bounding box center [716, 530] width 65 height 31
select select "1"
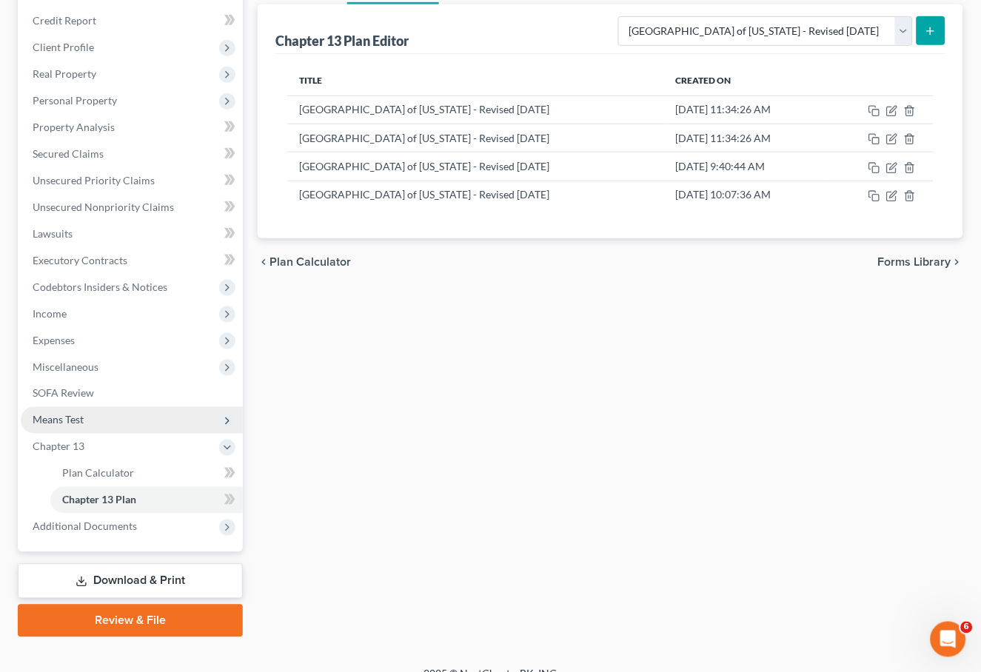
click at [70, 414] on span "Means Test" at bounding box center [58, 420] width 51 height 13
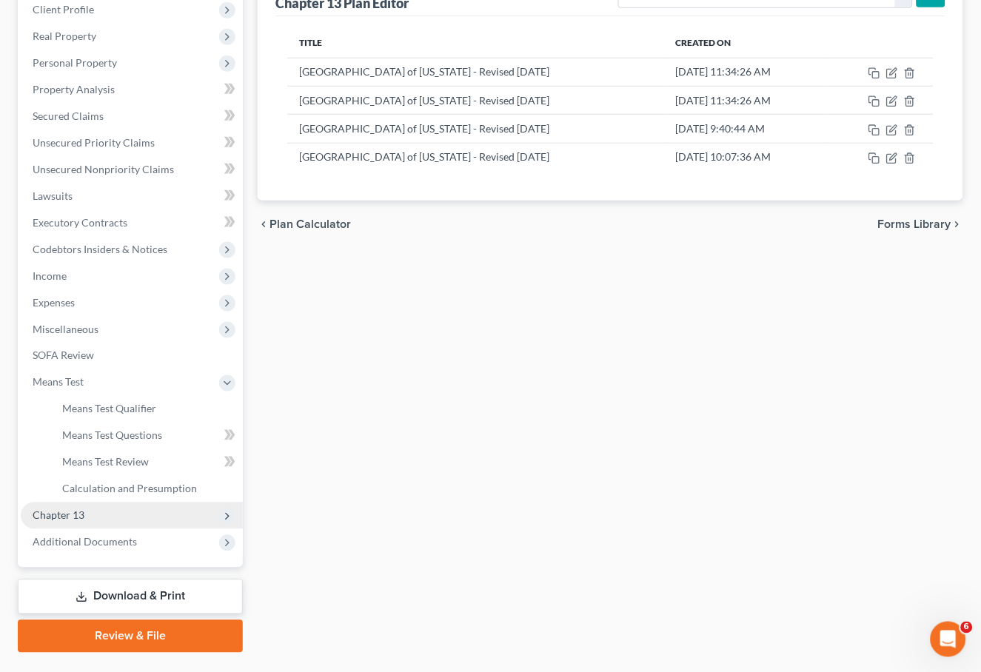
click at [90, 503] on span "Chapter 13" at bounding box center [132, 516] width 222 height 27
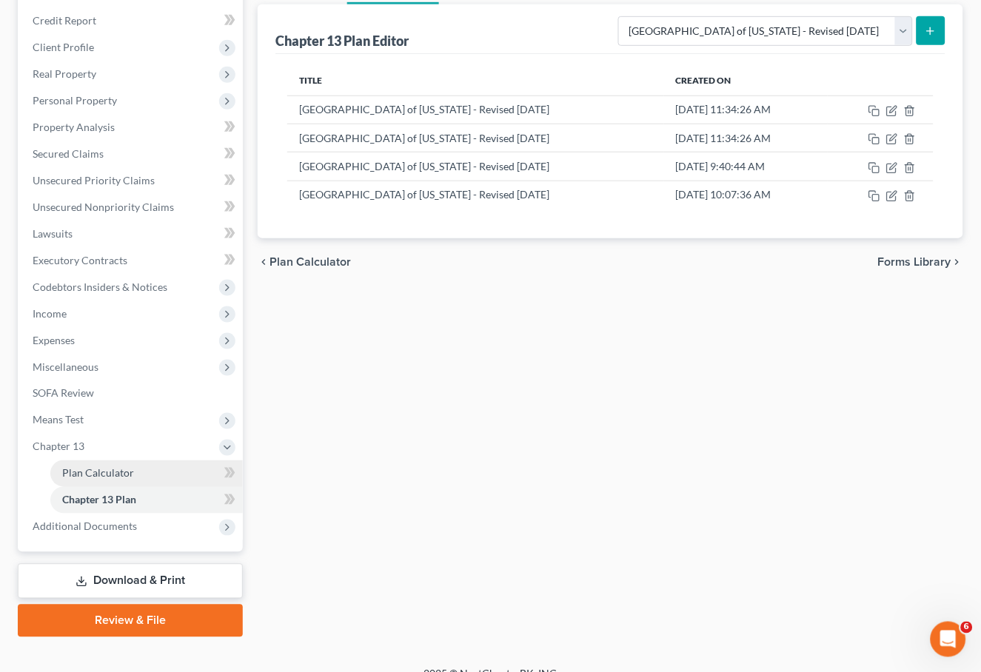
click at [124, 467] on span "Plan Calculator" at bounding box center [98, 473] width 72 height 13
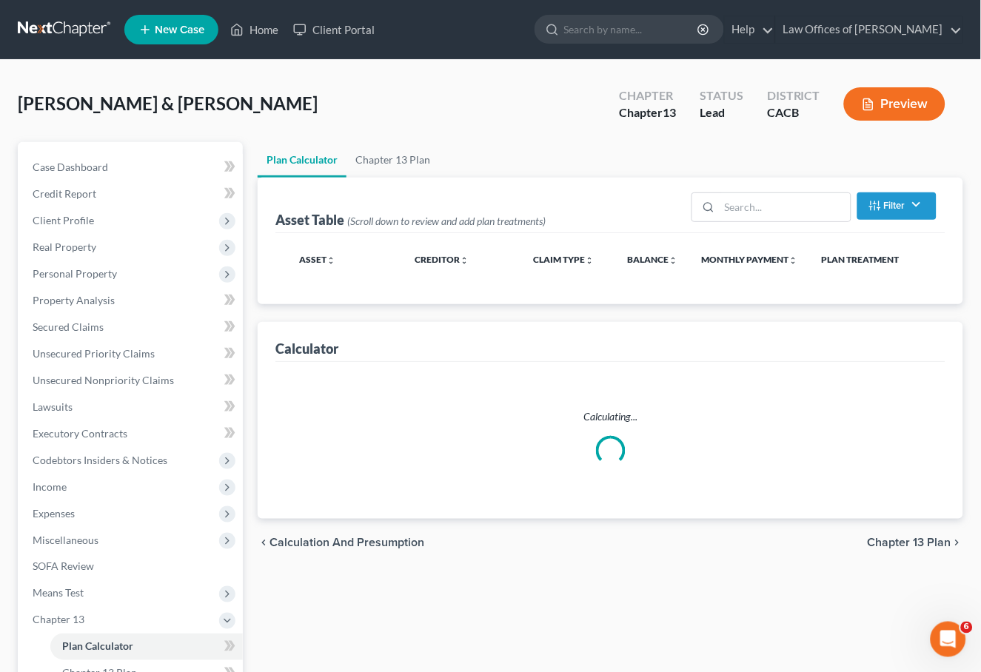
scroll to position [173, 0]
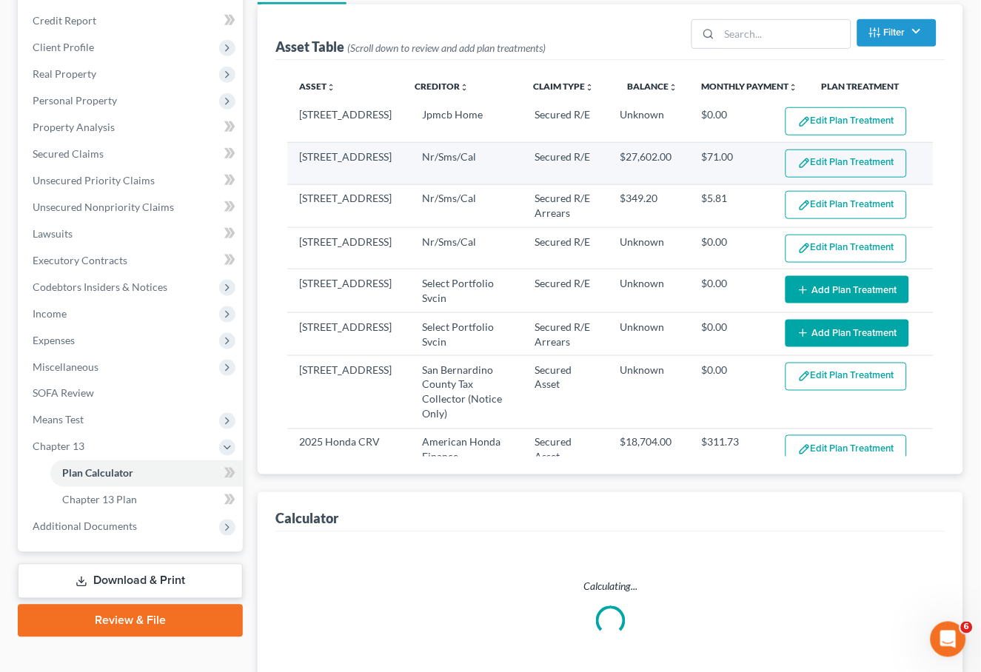
select select "59"
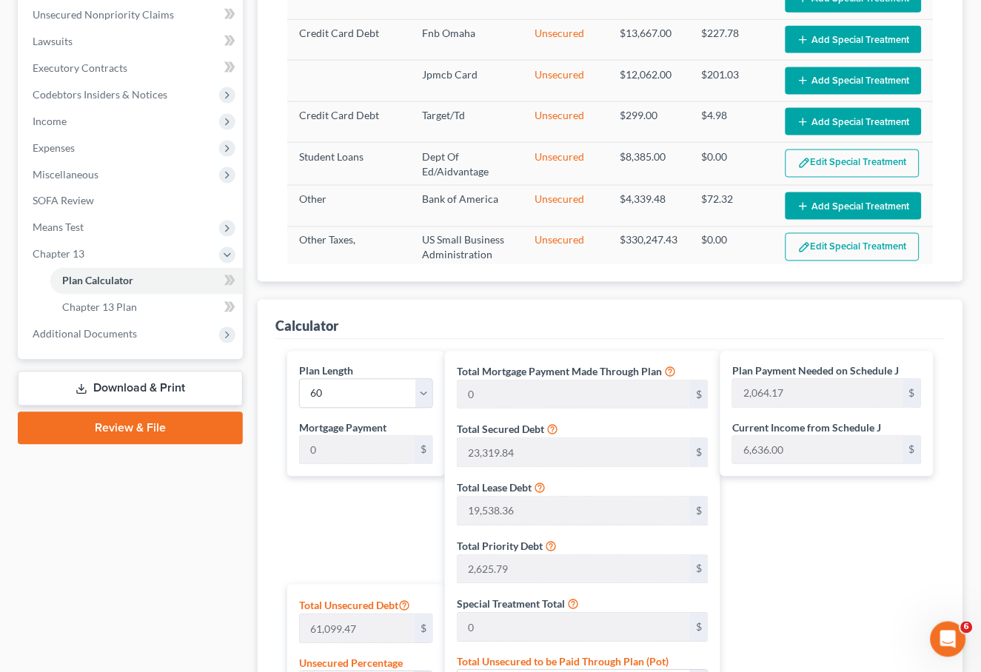
scroll to position [821, 0]
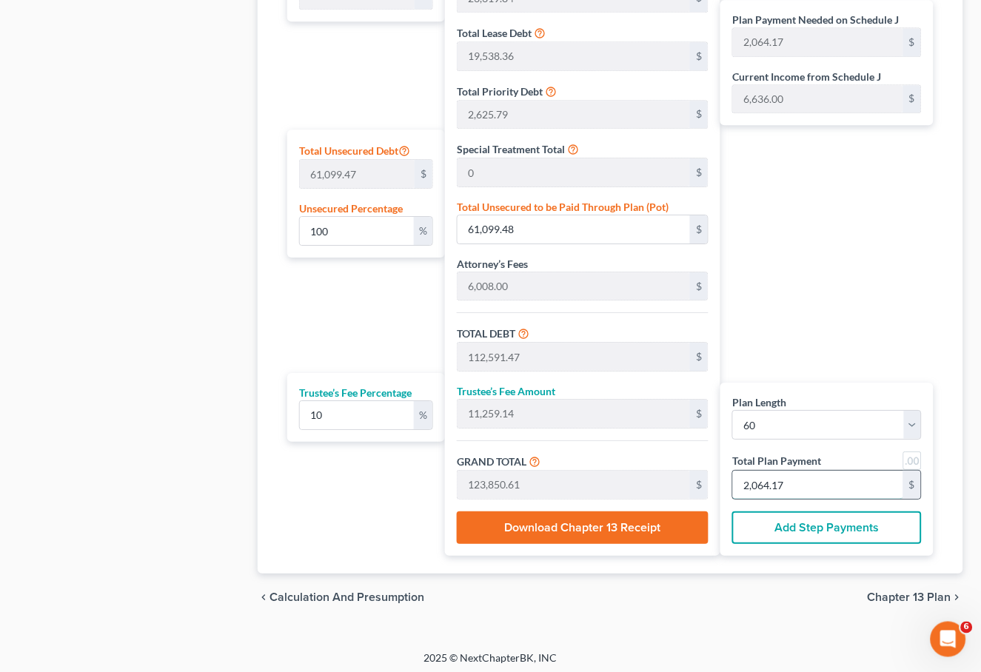
click at [798, 481] on input "2,064.17" at bounding box center [818, 485] width 170 height 28
type input "99.99"
type input "61,095.28"
type input "112,587.27"
type input "11,258.72"
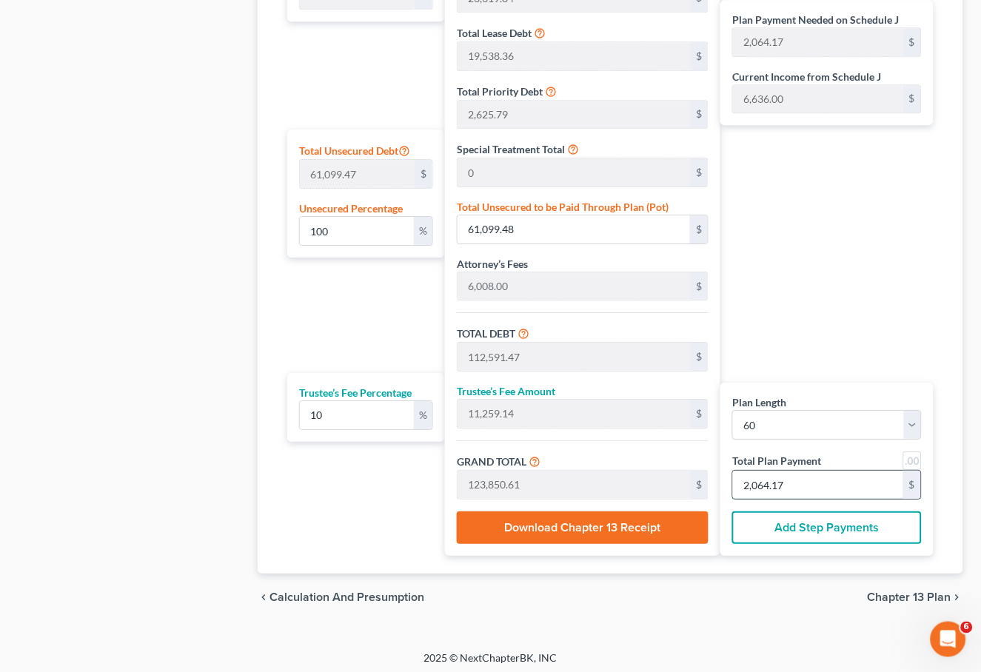
type input "123,846.00"
type input "2,064.1"
type input "99.98"
type input "61,089.82"
type input "112,581.81"
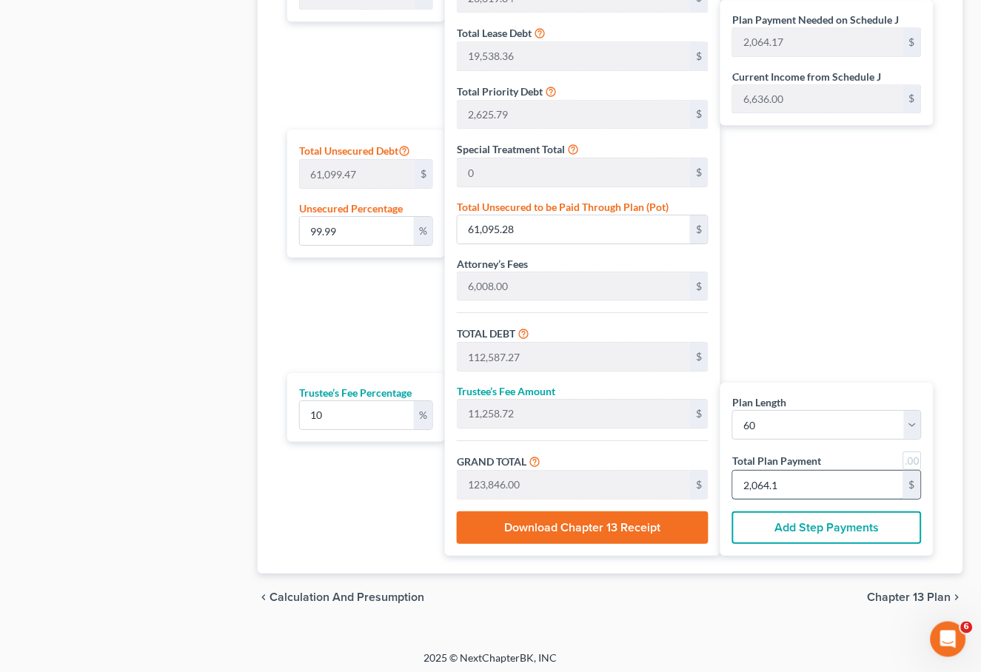
type input "11,258.18"
type input "123,840.00"
type input "2,064"
type input "0"
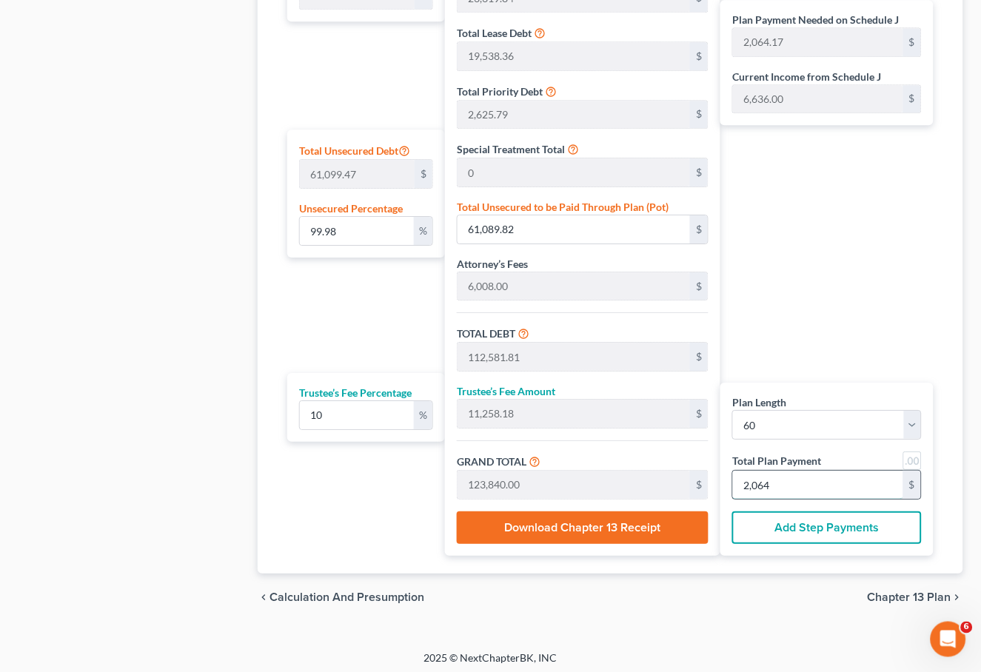
type input "11,236.36"
type input "1,123.63"
type input "12,360.00"
type input "206"
type input "100.07"
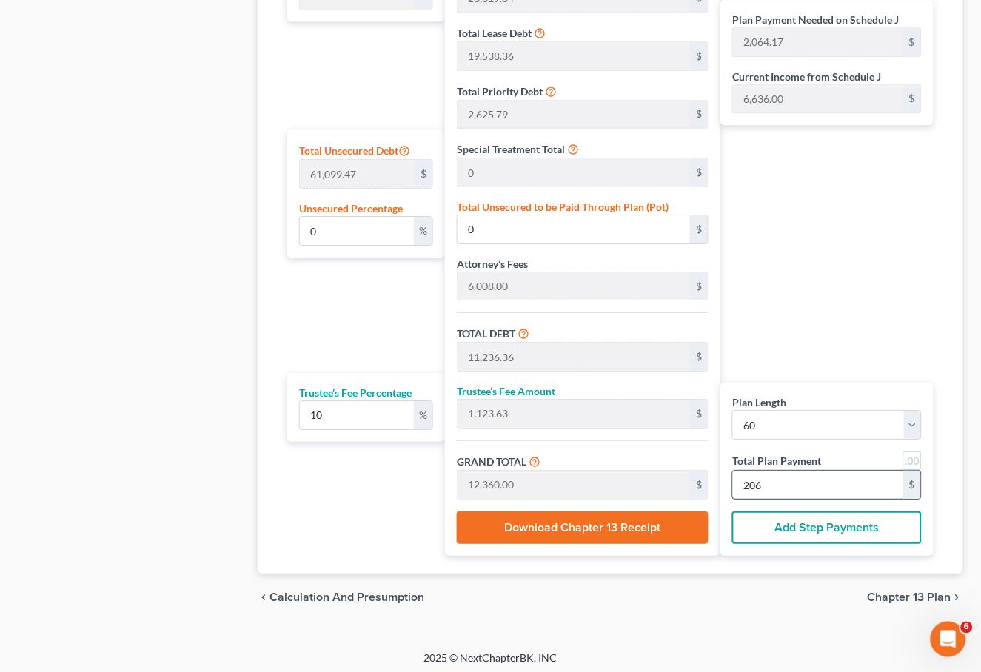
type input "61,144.37"
type input "112,636.36"
type input "11,263.63"
type input "123,900.00"
type input "2,065"
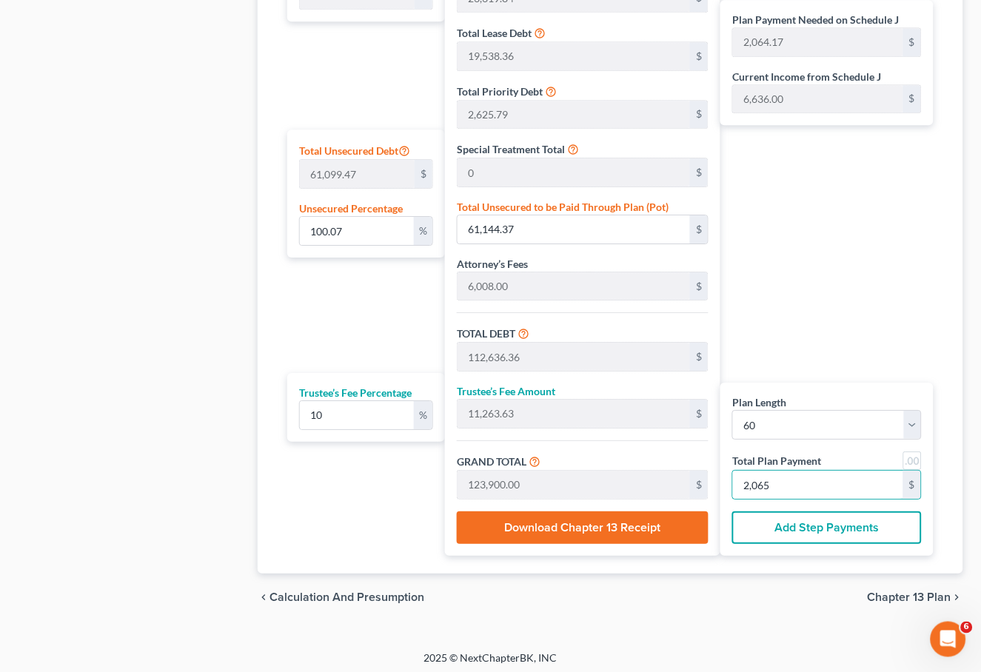
click at [895, 595] on span "Chapter 13 Plan" at bounding box center [910, 597] width 84 height 12
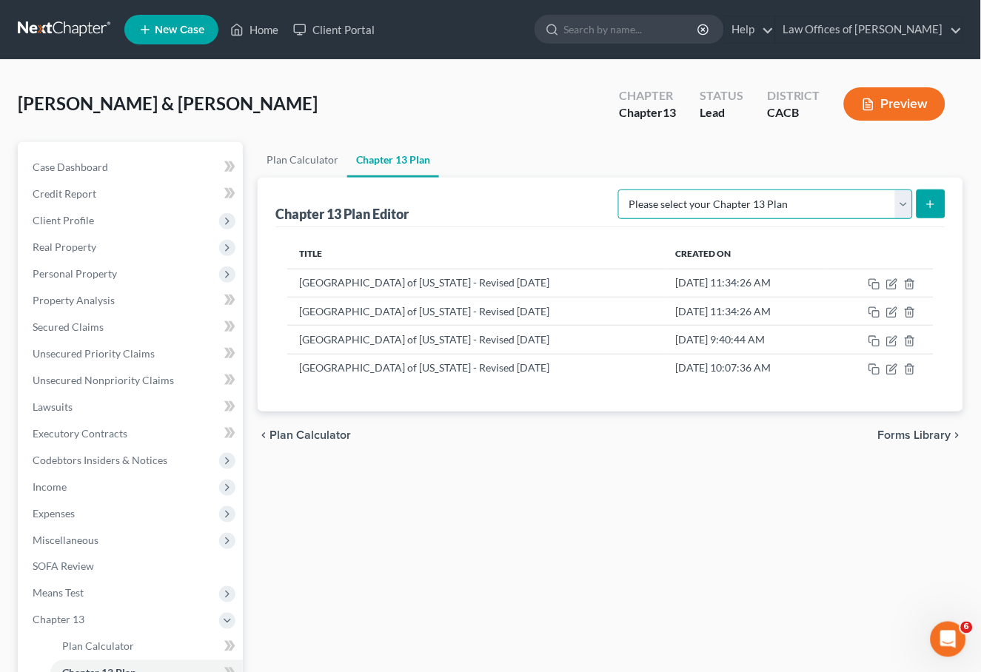
select select "1"
click at [936, 199] on icon "submit" at bounding box center [931, 204] width 12 height 12
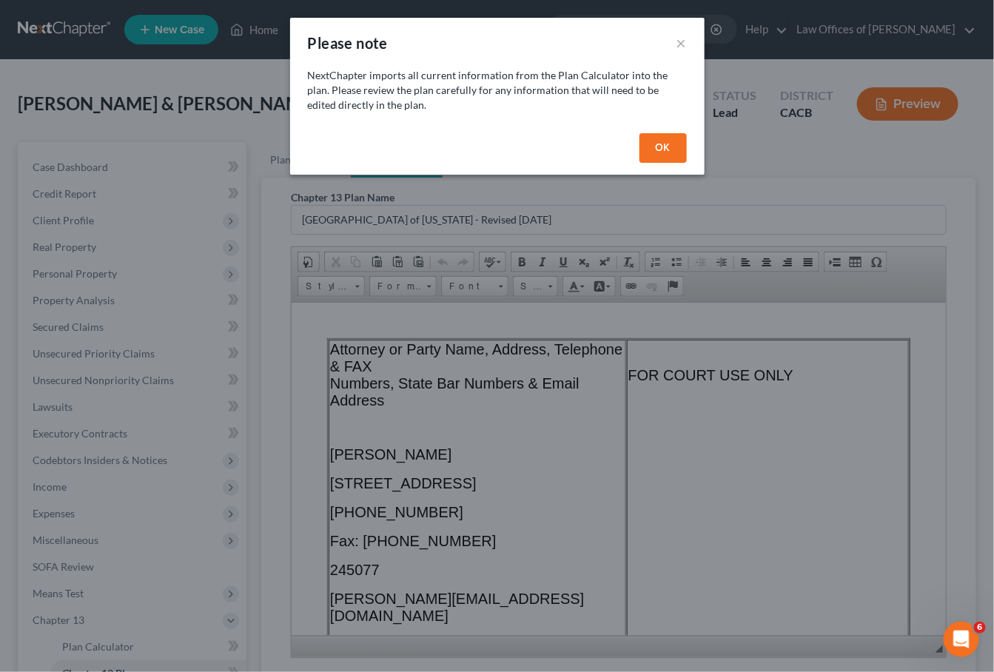
click at [667, 157] on button "OK" at bounding box center [663, 148] width 47 height 30
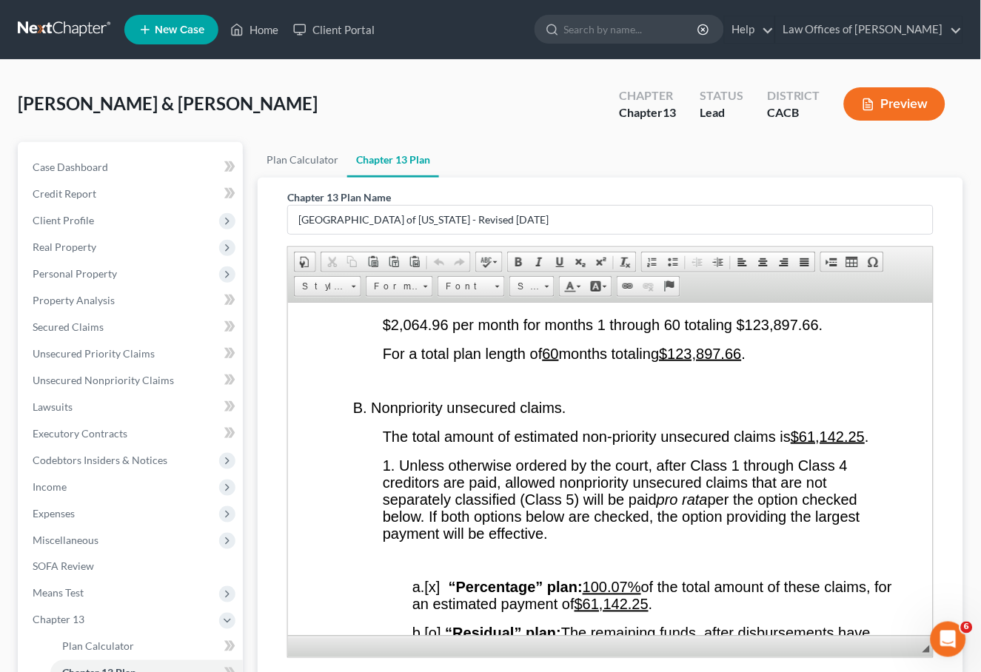
scroll to position [3019, 0]
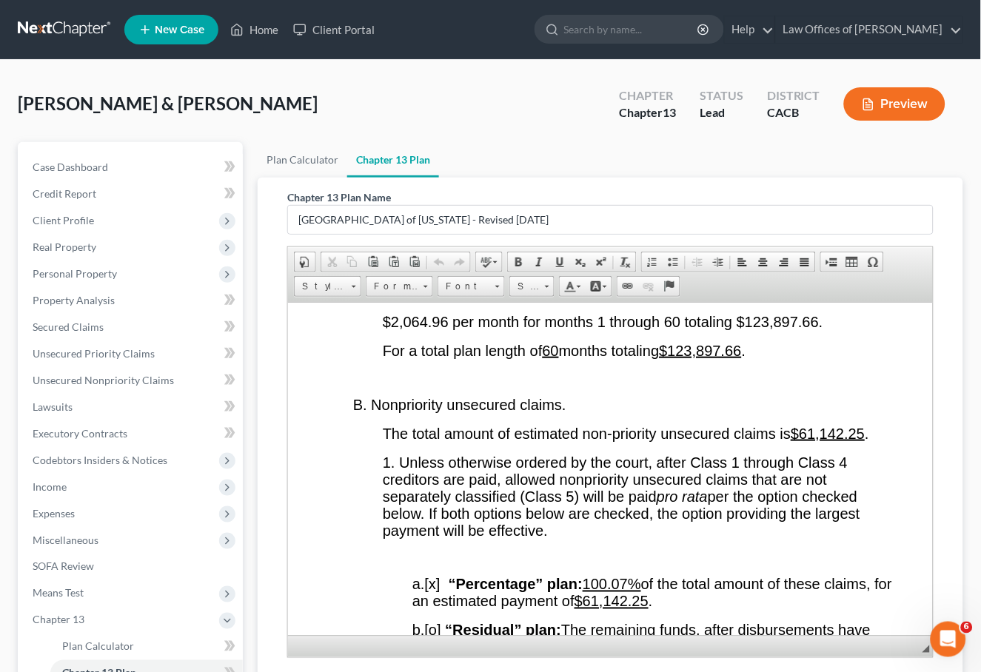
click at [443, 329] on span "$2,064.96 per month for months 1 through 60 totaling $123,897.66." at bounding box center [602, 321] width 440 height 16
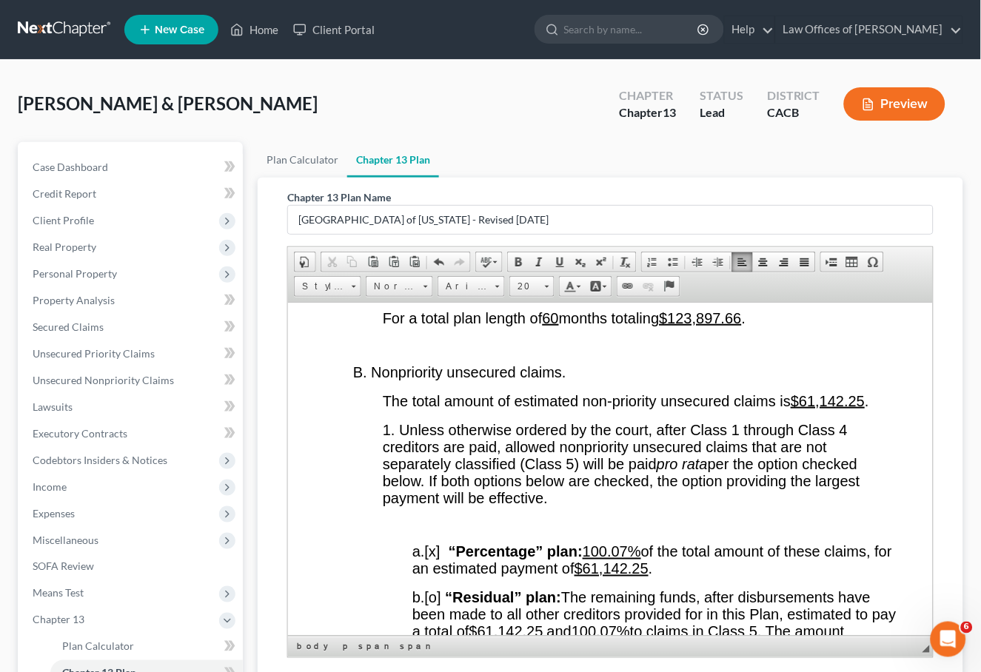
scroll to position [3167, 0]
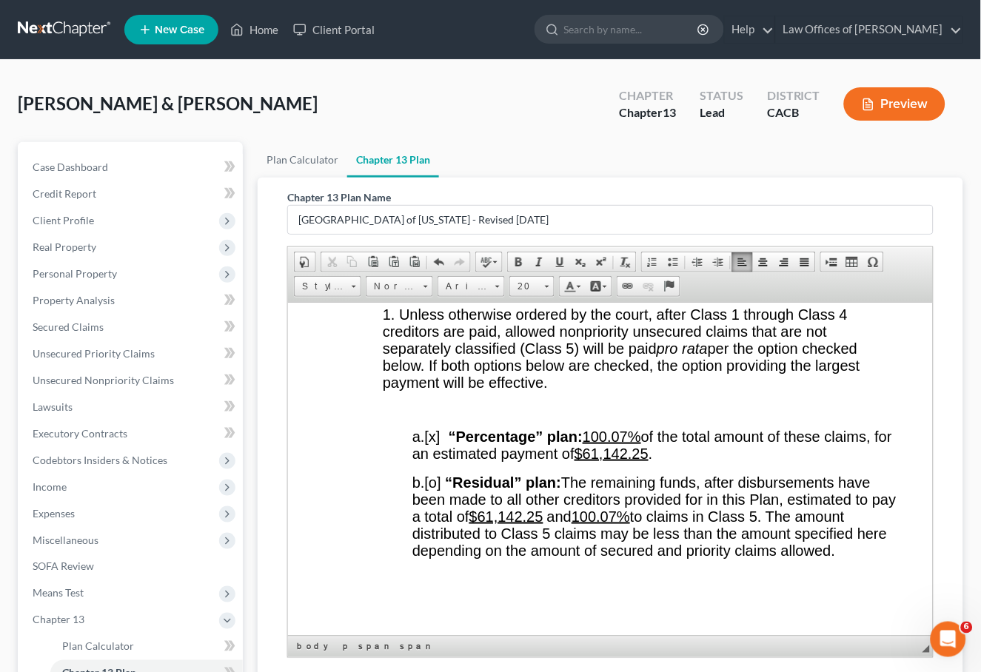
click at [631, 444] on u "100.07%" at bounding box center [611, 436] width 58 height 16
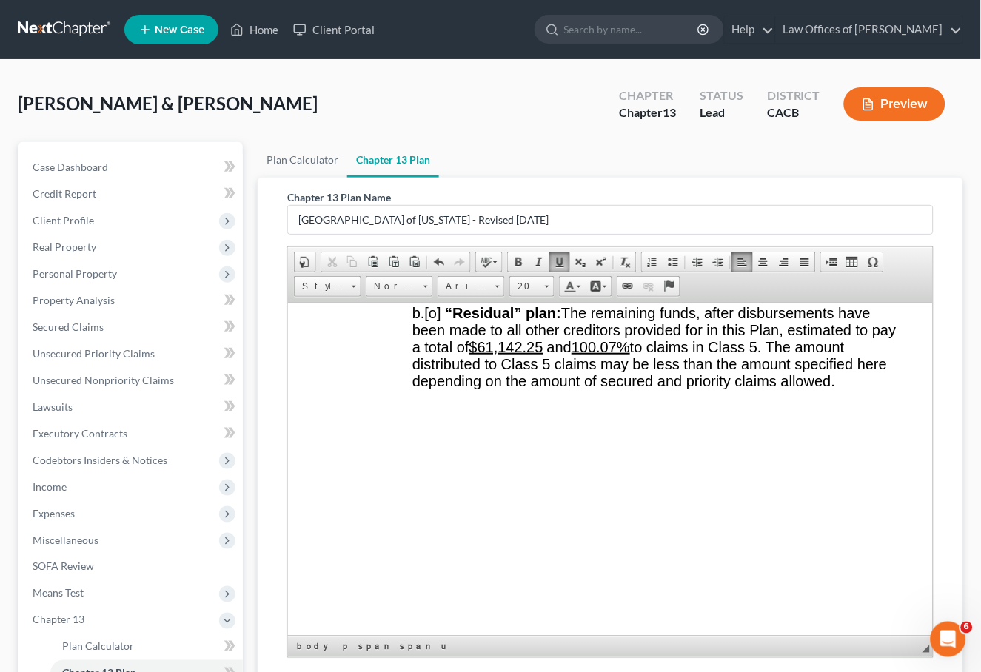
click at [629, 355] on u "100.07%" at bounding box center [600, 346] width 58 height 16
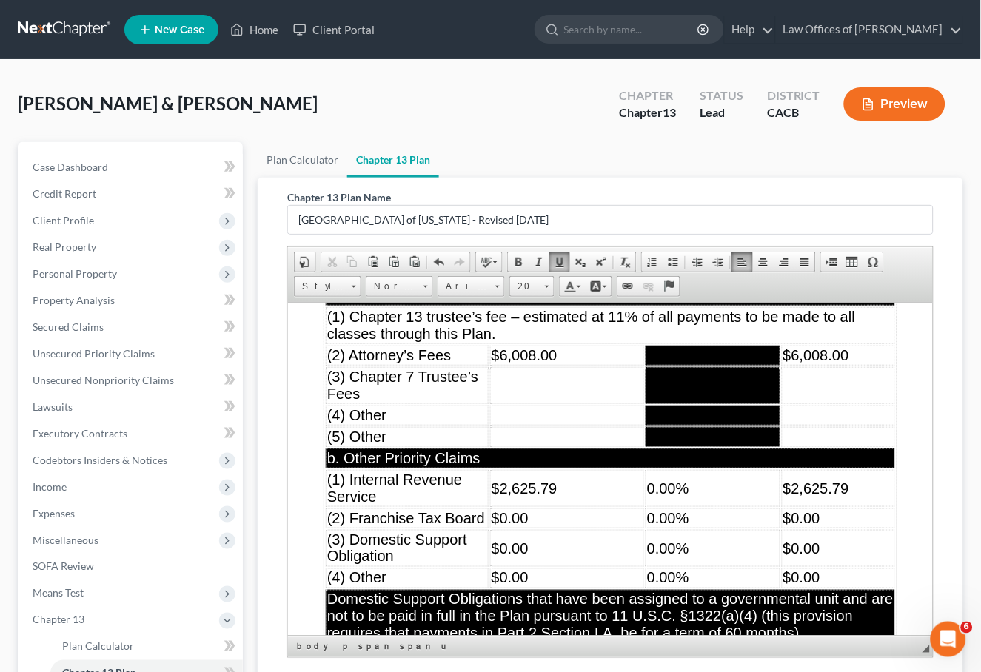
scroll to position [6980, 0]
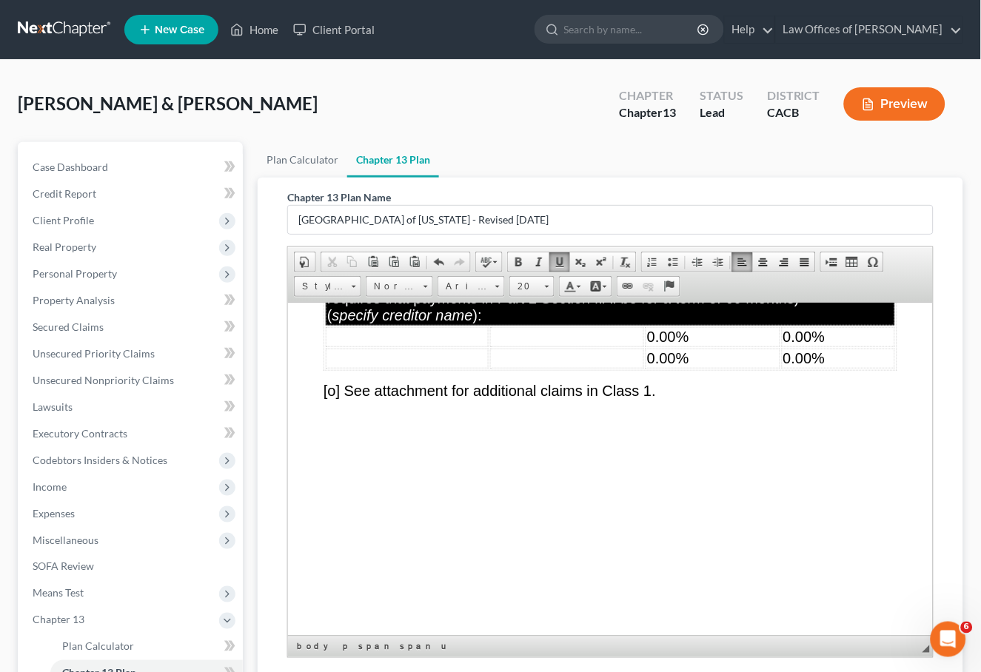
click at [576, 192] on td "$0.00" at bounding box center [566, 182] width 154 height 20
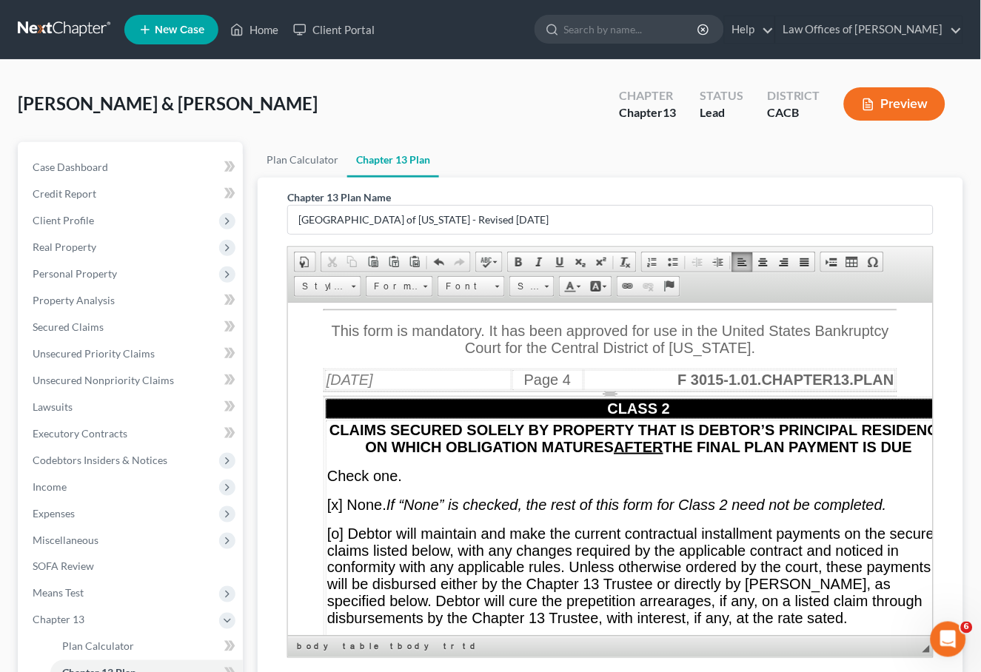
scroll to position [7893, 0]
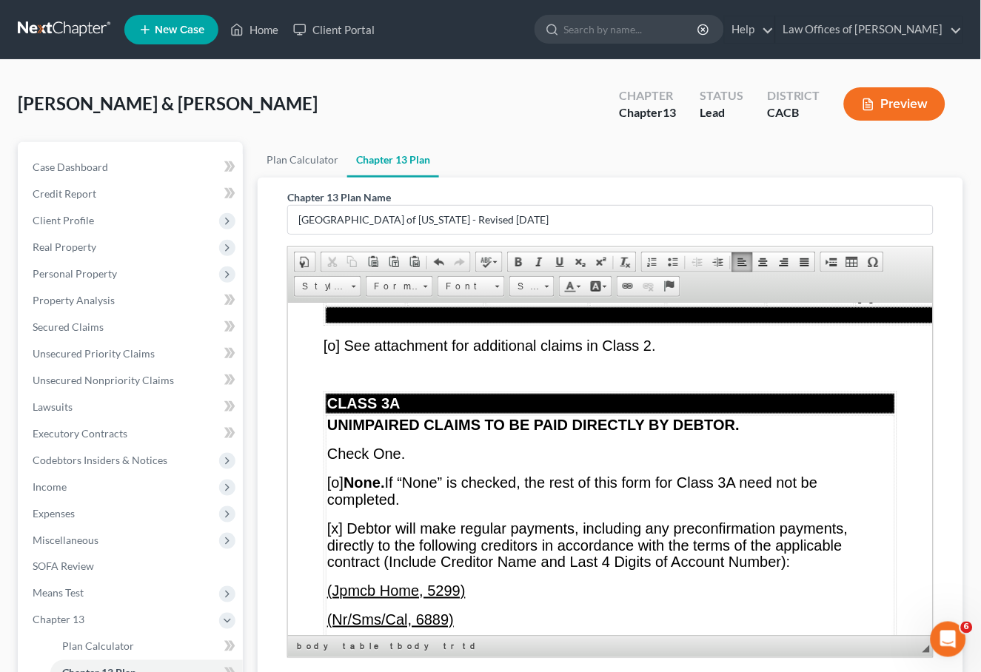
drag, startPoint x: 637, startPoint y: 404, endPoint x: 592, endPoint y: 403, distance: 44.4
click at [592, 228] on td "0.00%" at bounding box center [627, 209] width 76 height 37
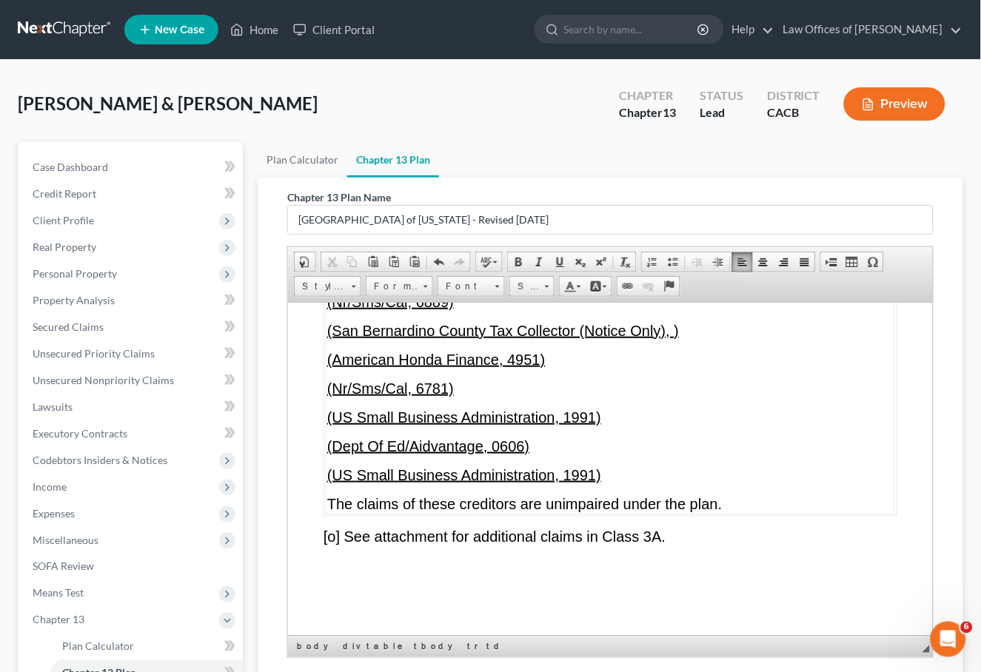
scroll to position [8242, 0]
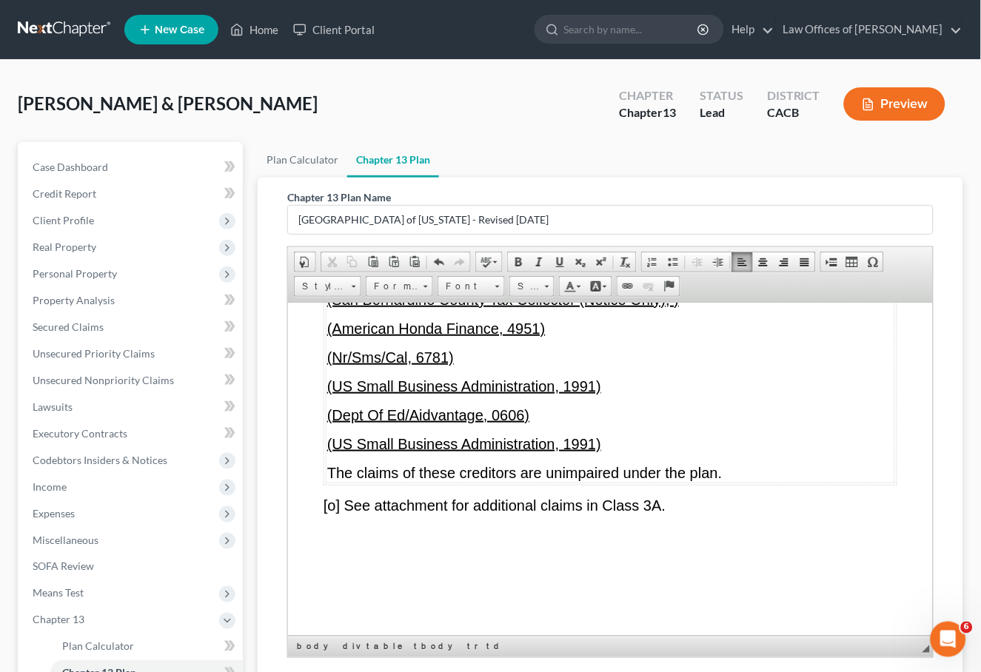
click at [334, 221] on span "[x] Debtor will make regular payments, including any preconfirmation payments, …" at bounding box center [586, 195] width 521 height 50
click at [335, 158] on span "[o] None. If “None” is checked, the rest of this form for Class 3A need not be …" at bounding box center [571, 140] width 491 height 33
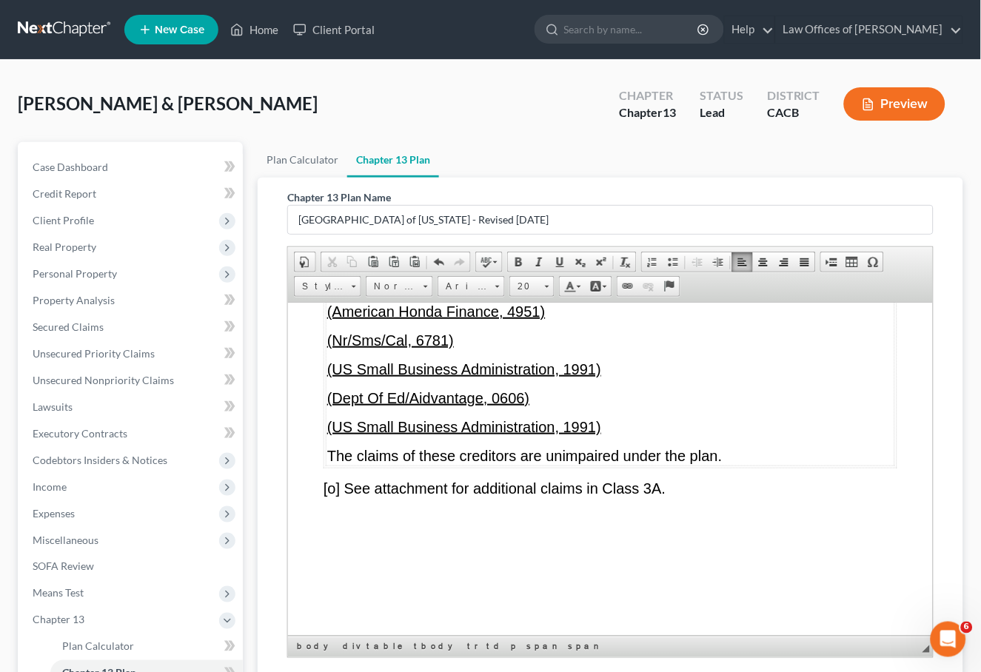
scroll to position [8319, 0]
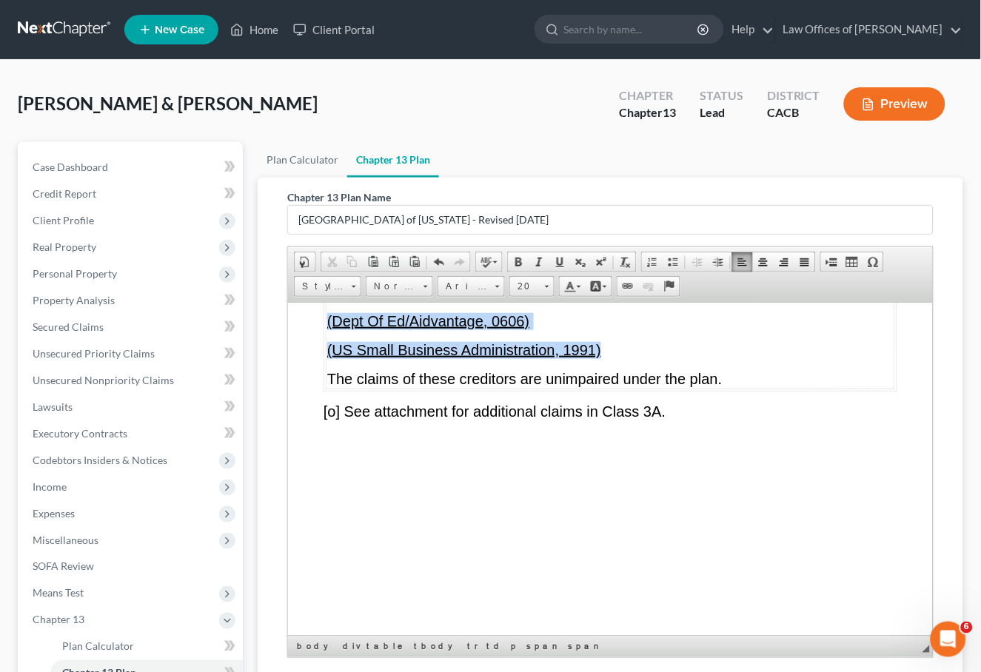
drag, startPoint x: 611, startPoint y: 566, endPoint x: 324, endPoint y: 369, distance: 347.8
click at [330, 359] on td "UNIMPAIRED CLAIMS TO BE PAID DIRECTLY BY DEBTOR. Check One. [x ] None. If “None…" at bounding box center [609, 188] width 569 height 400
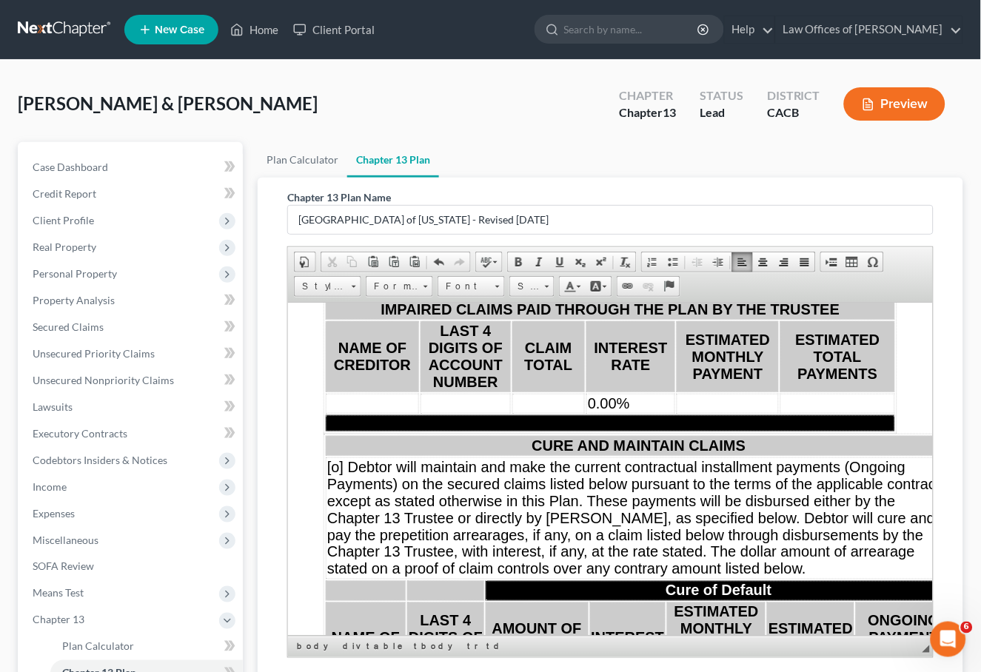
scroll to position [9727, 0]
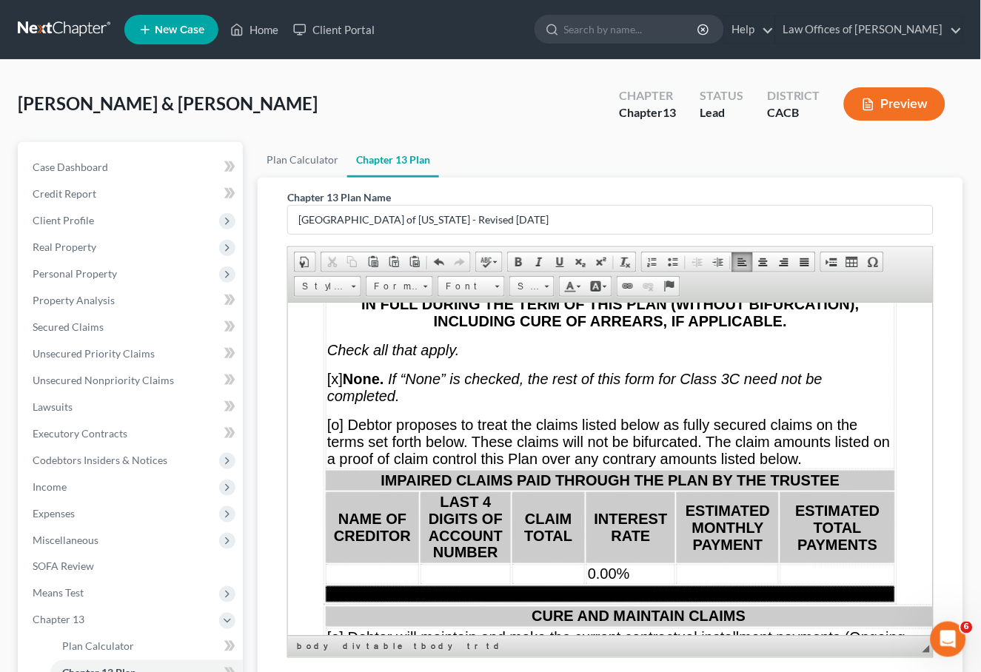
click at [663, 140] on span "0.00%" at bounding box center [652, 132] width 42 height 16
click at [688, 142] on td "0.00%" at bounding box center [668, 132] width 79 height 20
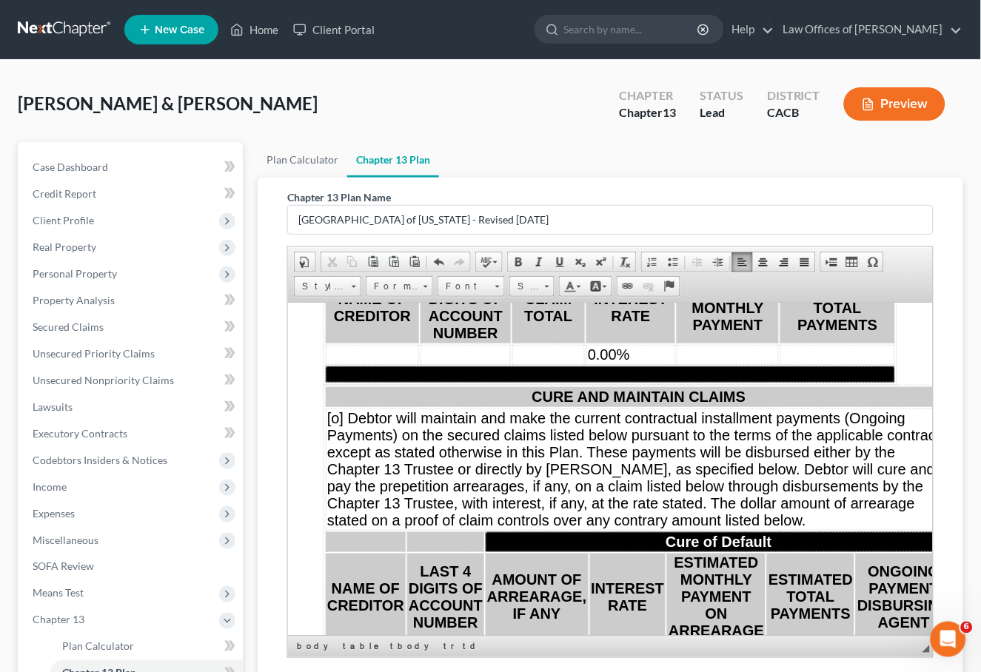
scroll to position [9980, 0]
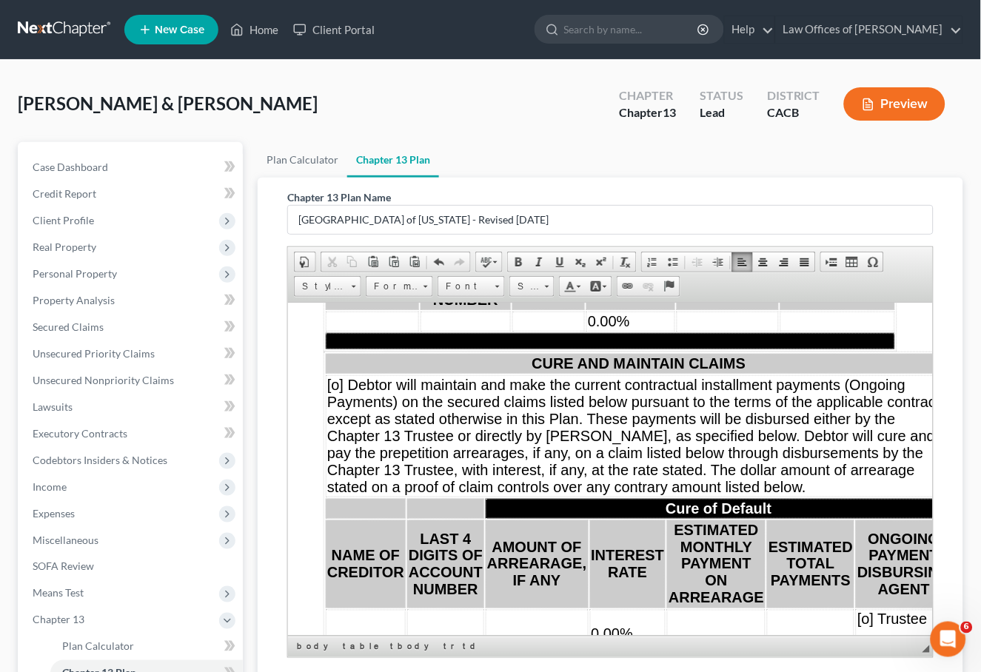
click at [648, 331] on td "0.00%" at bounding box center [630, 321] width 89 height 20
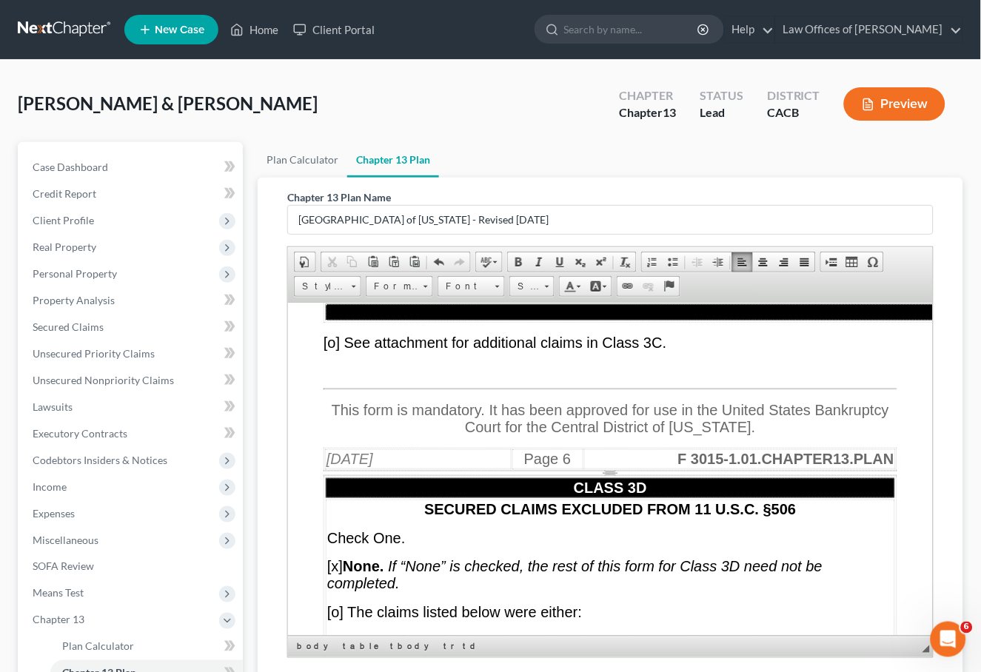
scroll to position [10370, 0]
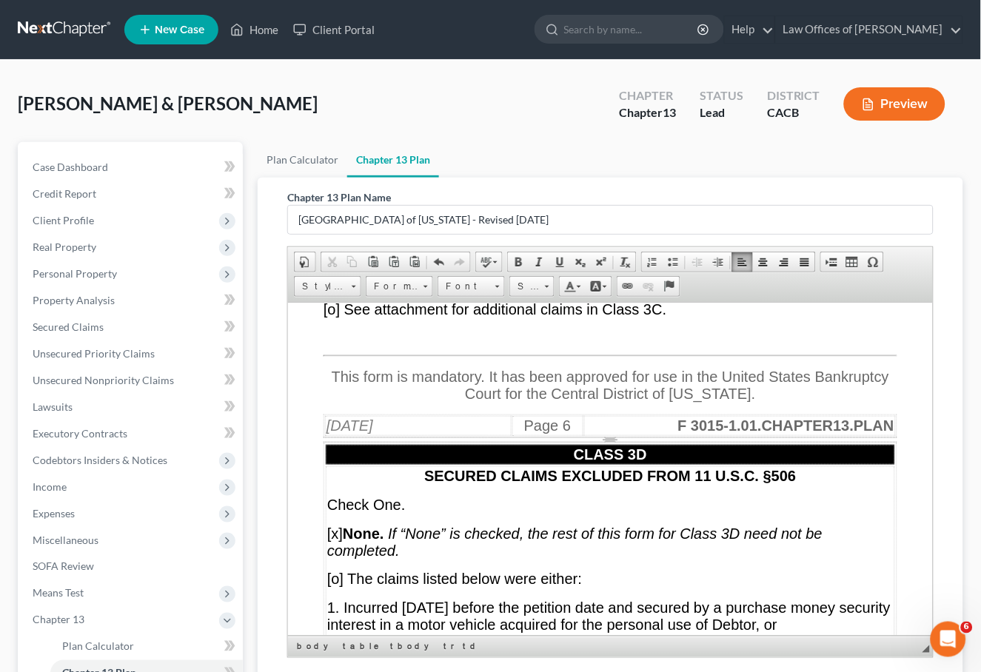
click at [629, 252] on span "0.00%" at bounding box center [612, 244] width 42 height 16
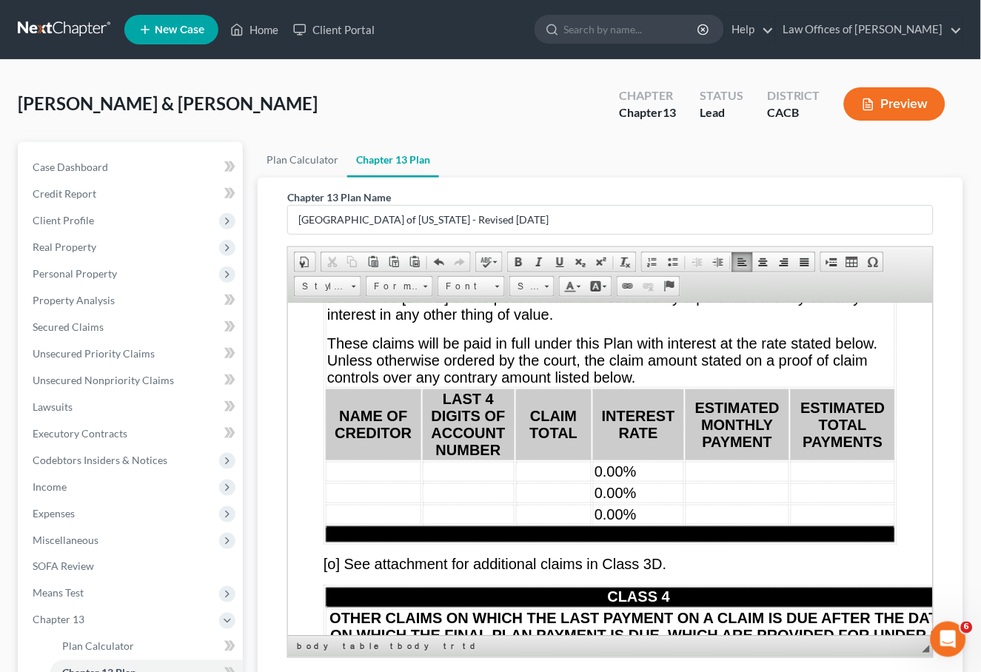
scroll to position [11045, 0]
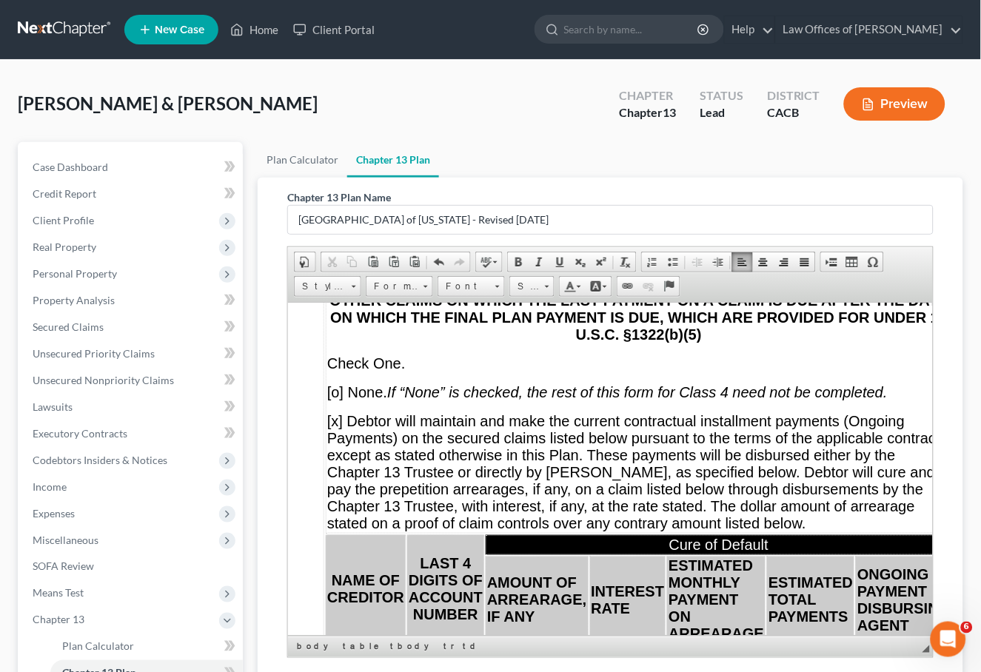
click at [636, 161] on span "0.00%" at bounding box center [615, 152] width 42 height 16
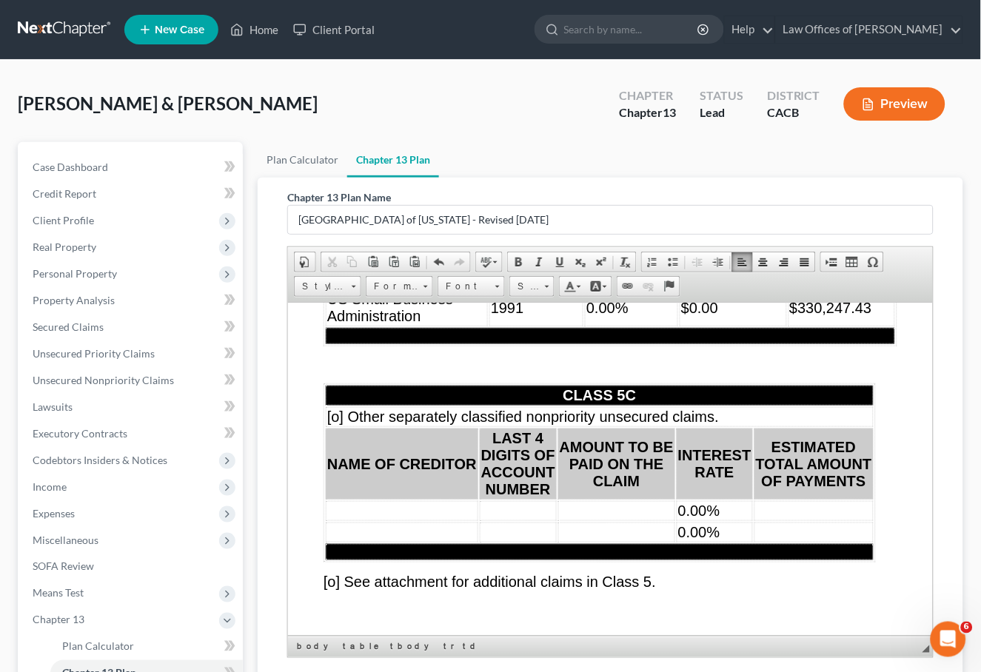
scroll to position [12389, 0]
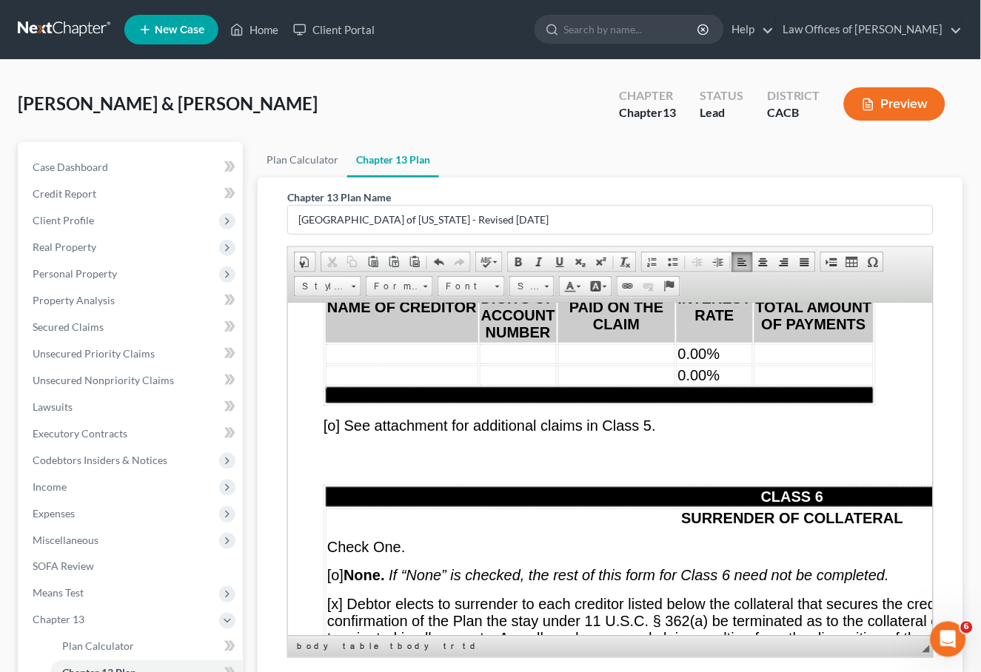
click at [677, 130] on td "0.00%" at bounding box center [630, 120] width 93 height 20
click at [679, 169] on td "0.00%" at bounding box center [631, 150] width 96 height 37
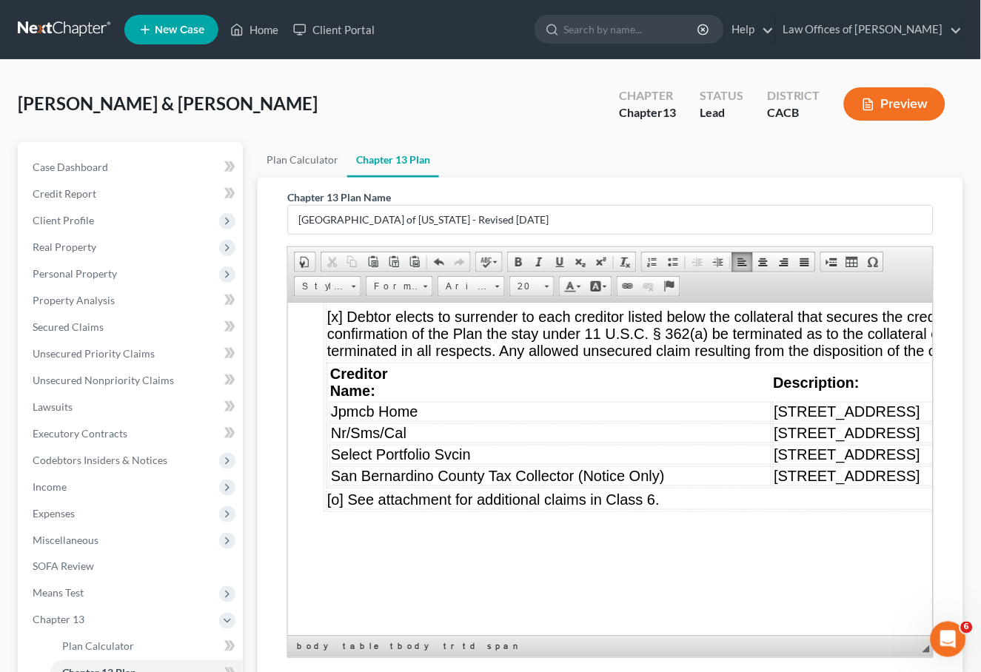
scroll to position [12681, 0]
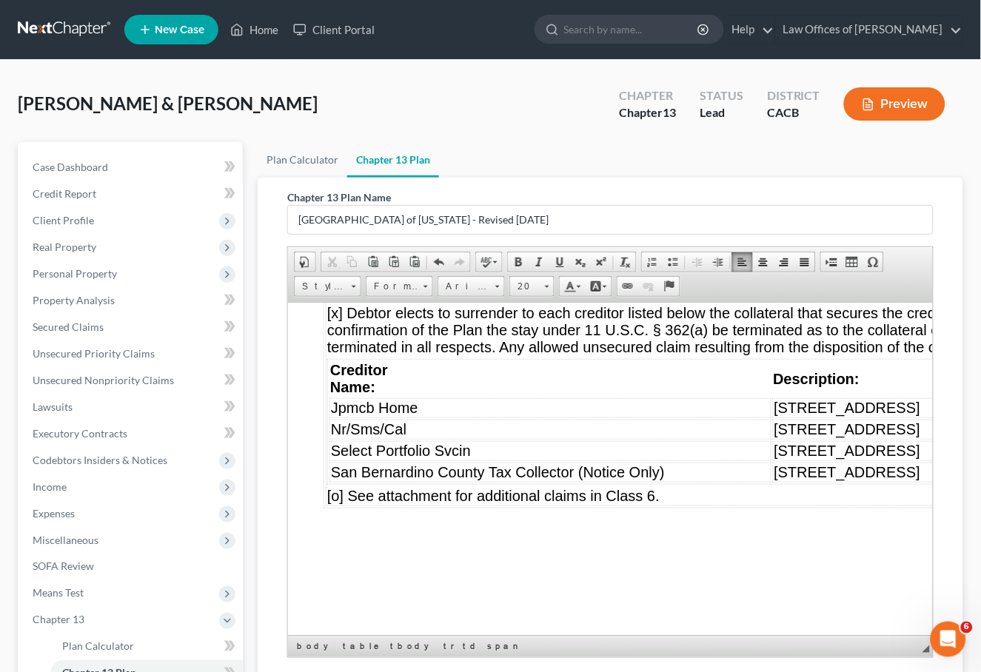
click at [728, 72] on td "0.00%" at bounding box center [714, 62] width 76 height 20
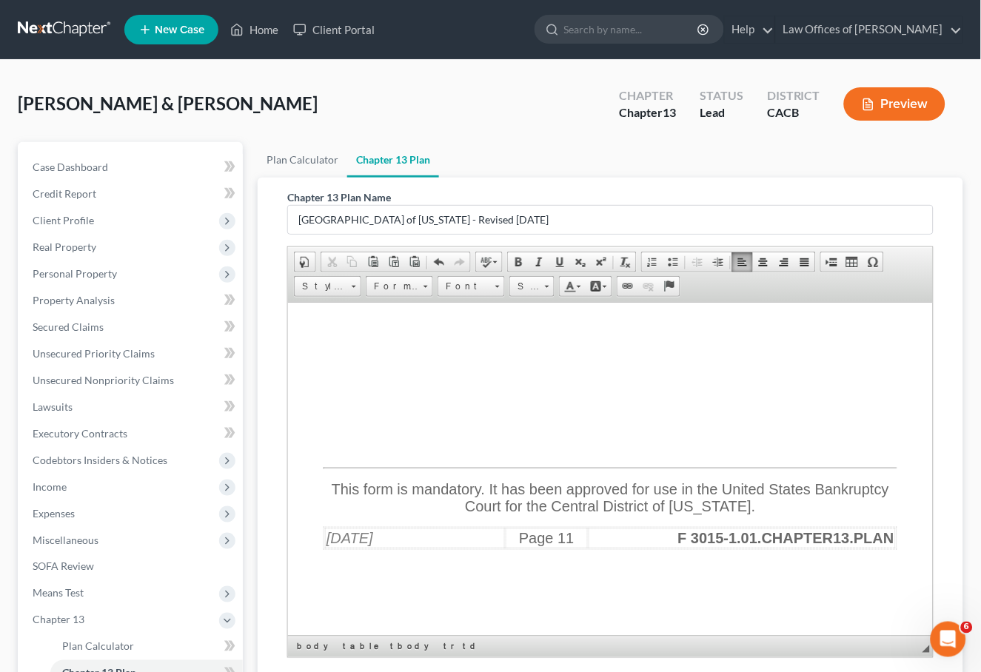
scroll to position [17885, 0]
drag, startPoint x: 523, startPoint y: 418, endPoint x: 457, endPoint y: 418, distance: 65.9
click at [457, 81] on u "[DATE]" at bounding box center [471, 73] width 47 height 16
drag, startPoint x: 597, startPoint y: 448, endPoint x: 420, endPoint y: 447, distance: 176.9
click at [420, 110] on u "[PERSON_NAME], 245077" at bounding box center [508, 102] width 179 height 16
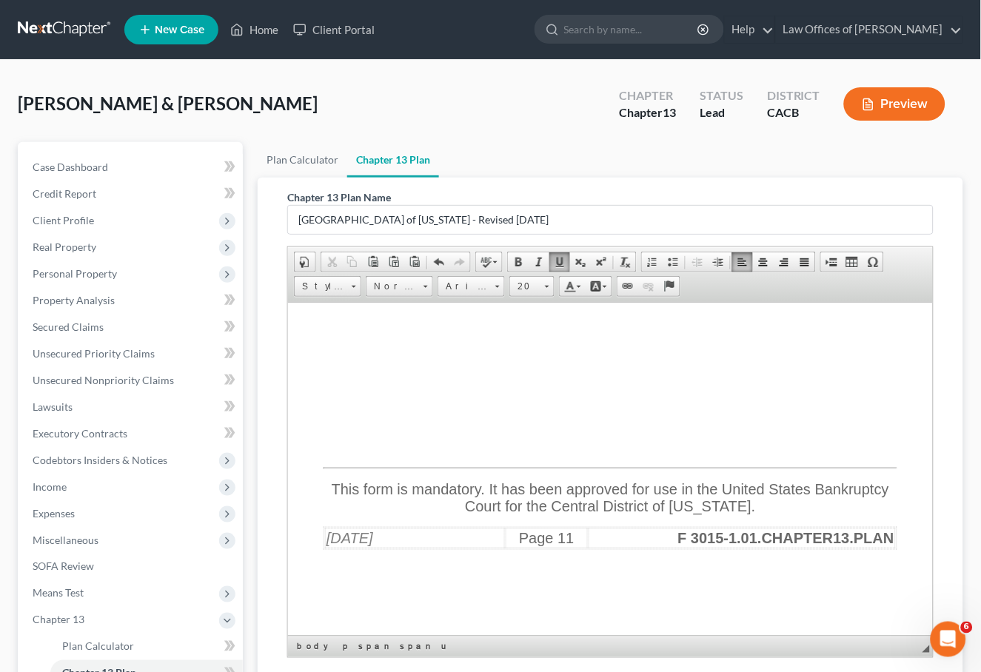
click at [332, 127] on span "[x] Attorney for Debtor or [o] Debtor appearing without attorney" at bounding box center [533, 119] width 421 height 16
drag, startPoint x: 509, startPoint y: 469, endPoint x: 509, endPoint y: 486, distance: 17.0
click at [509, 127] on span "[0 ] Attorney for Debtor or [o] Debtor appearing without attorney" at bounding box center [534, 119] width 422 height 16
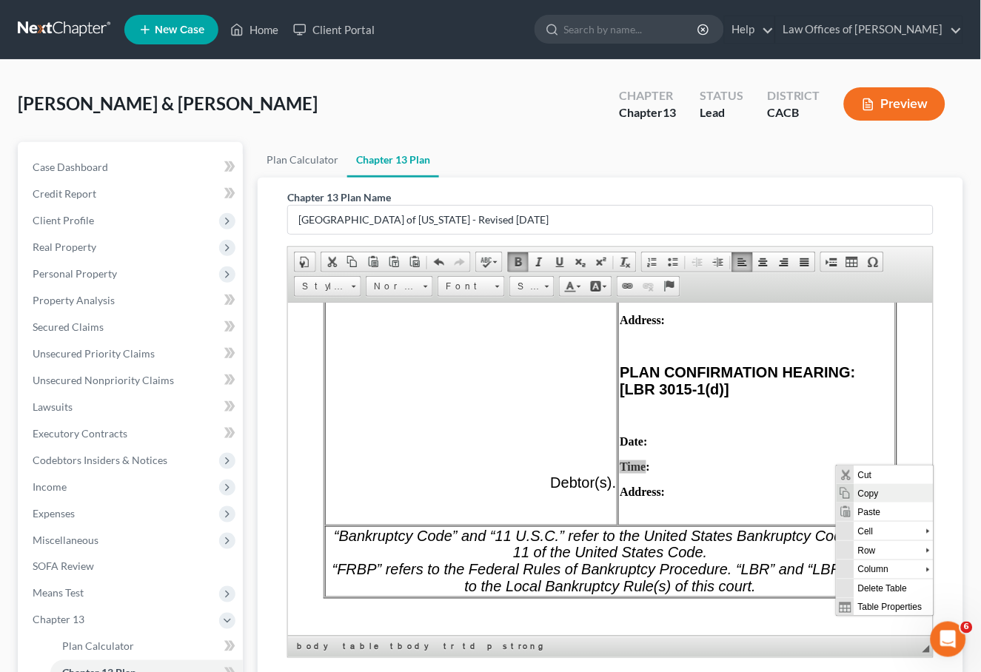
scroll to position [1, 0]
click at [728, 550] on span "“Bankruptcy Code” and “11 U.S.C.” refer to the United States Bankruptcy Code, T…" at bounding box center [609, 543] width 553 height 33
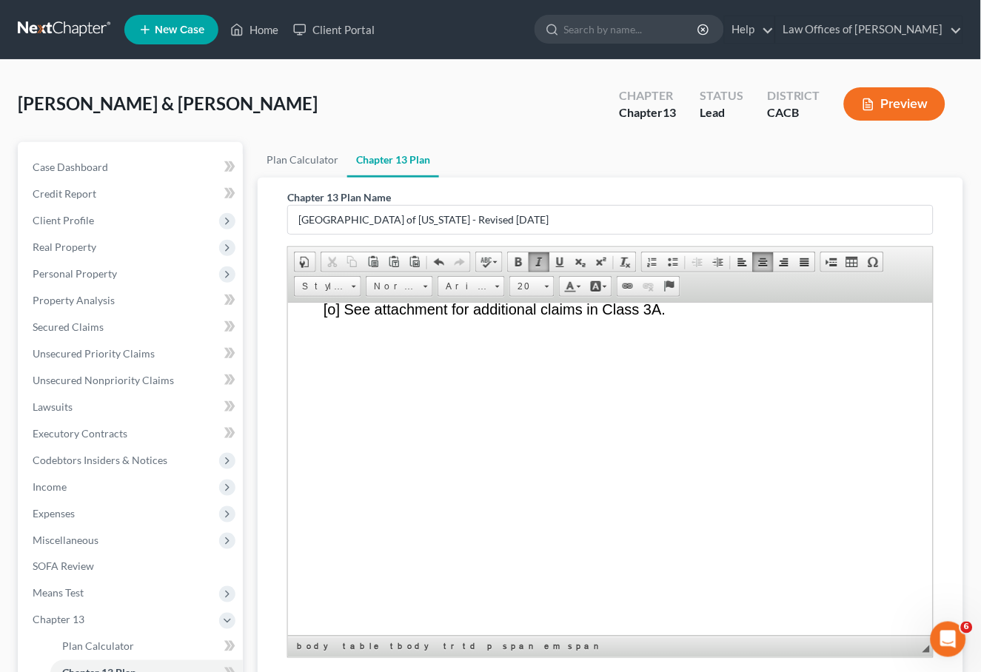
scroll to position [173, 0]
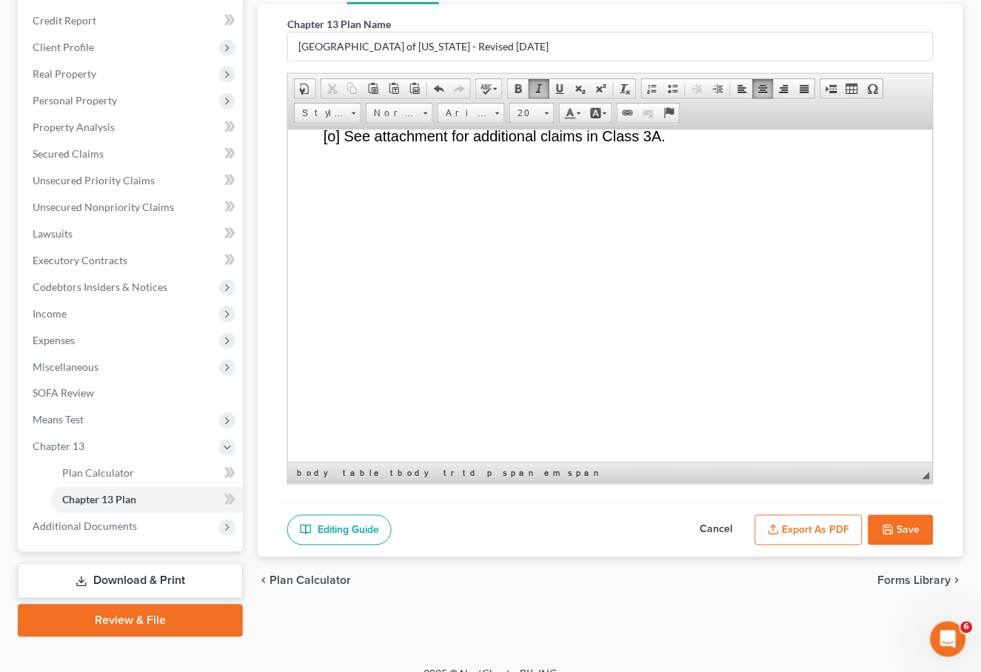
click at [796, 534] on button "Export as PDF" at bounding box center [808, 530] width 107 height 31
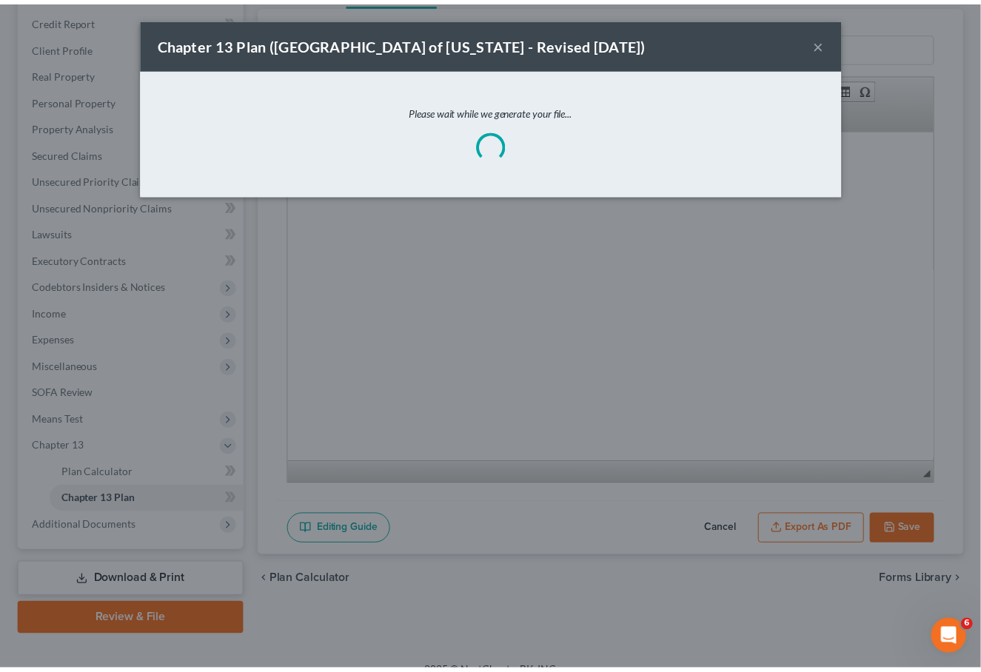
scroll to position [8215, 0]
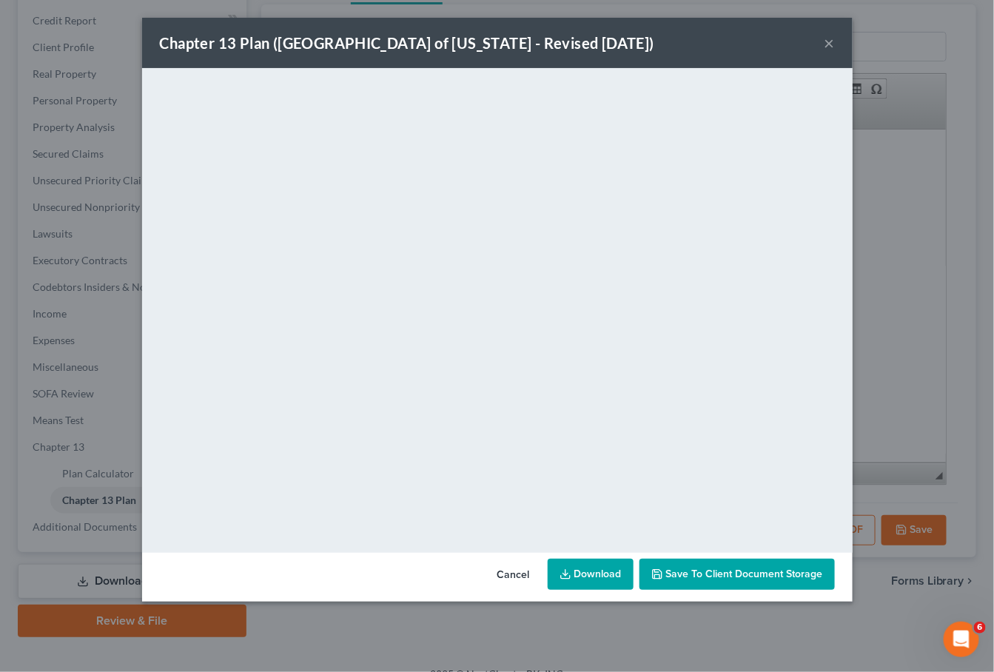
click at [586, 571] on link "Download" at bounding box center [591, 574] width 86 height 31
drag, startPoint x: 827, startPoint y: 55, endPoint x: 828, endPoint y: 47, distance: 7.5
click at [827, 55] on div "Chapter 13 Plan (Central District of California - Revised 4/15/2019) ×" at bounding box center [497, 43] width 711 height 50
click at [828, 47] on button "×" at bounding box center [830, 43] width 10 height 18
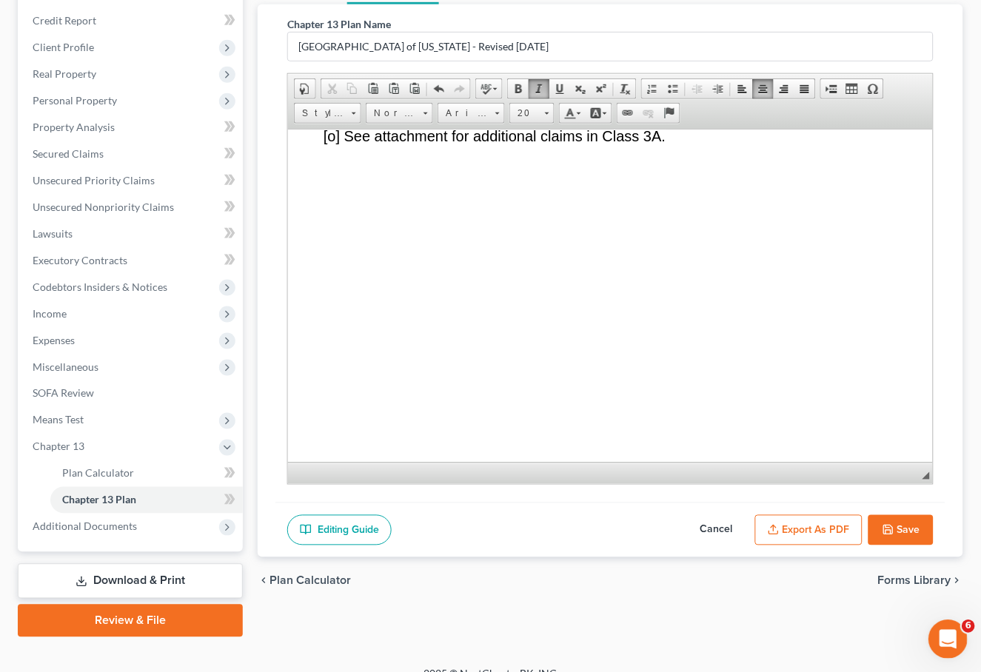
click at [936, 634] on icon "Open Intercom Messenger" at bounding box center [945, 638] width 24 height 24
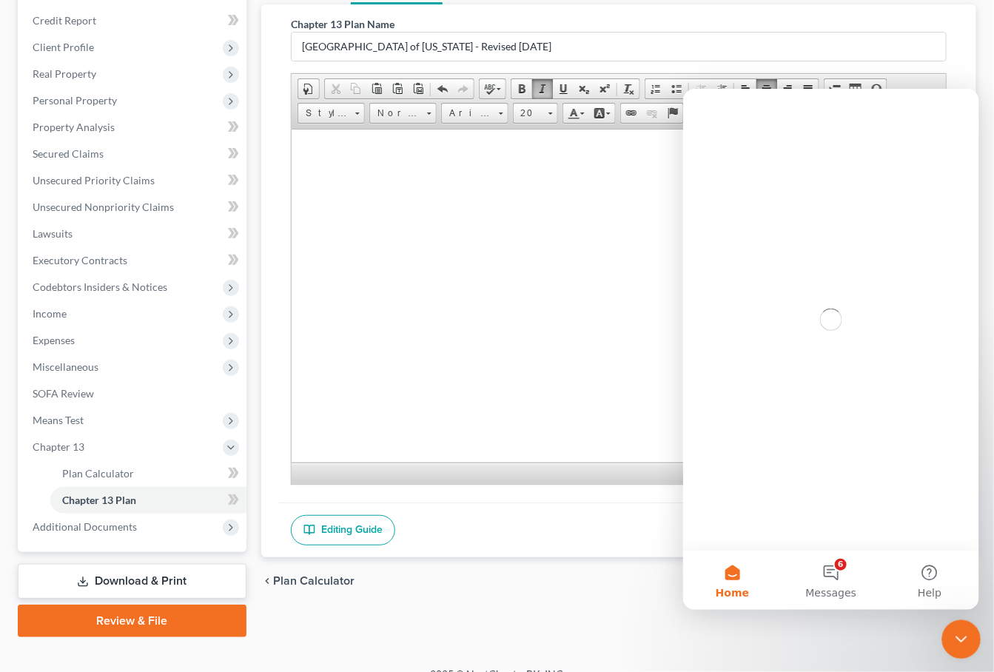
scroll to position [0, 0]
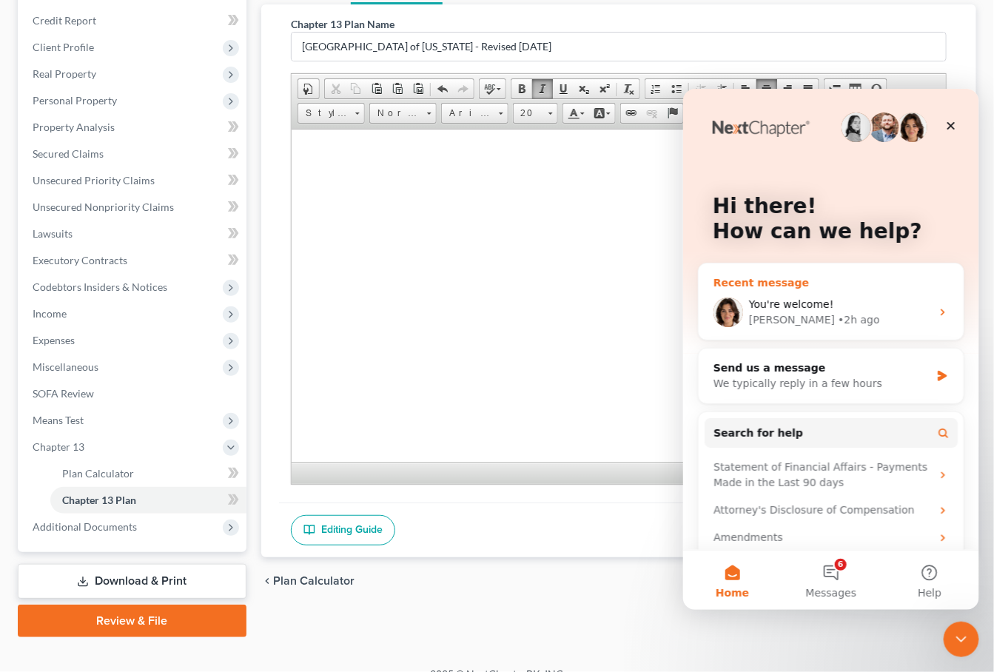
click at [814, 299] on span "You're welcome!" at bounding box center [790, 304] width 85 height 12
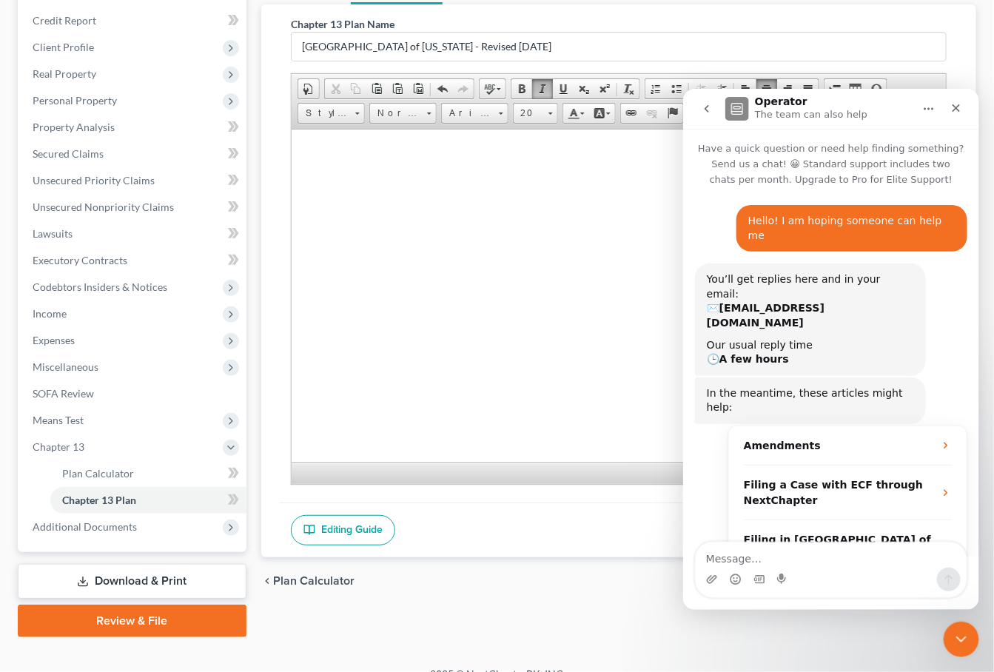
scroll to position [1591, 0]
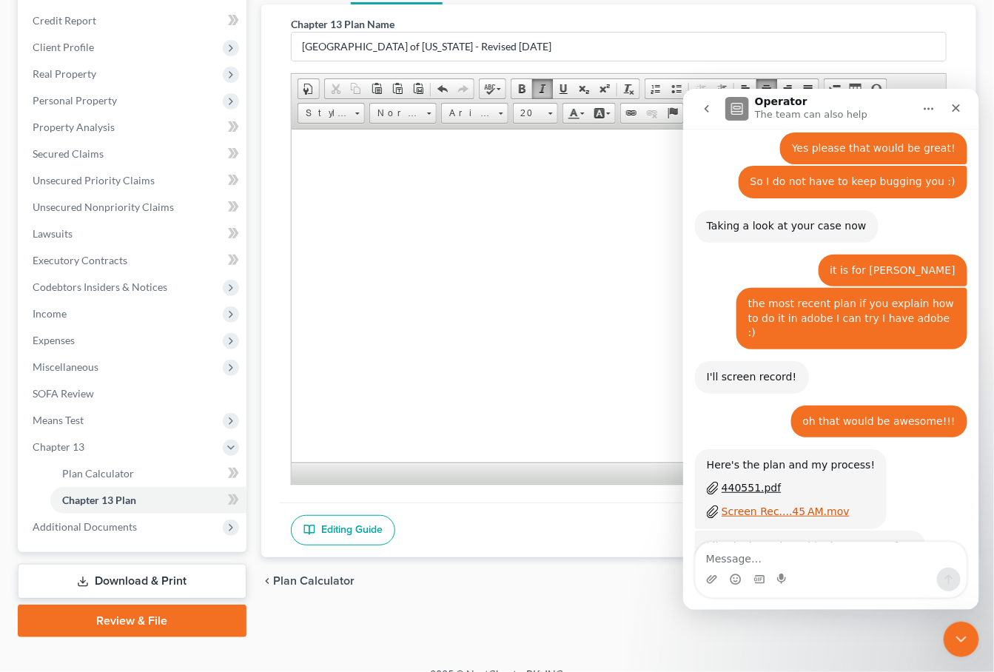
click at [764, 503] on div "Screen Rec....45 AM.mov" at bounding box center [785, 511] width 128 height 16
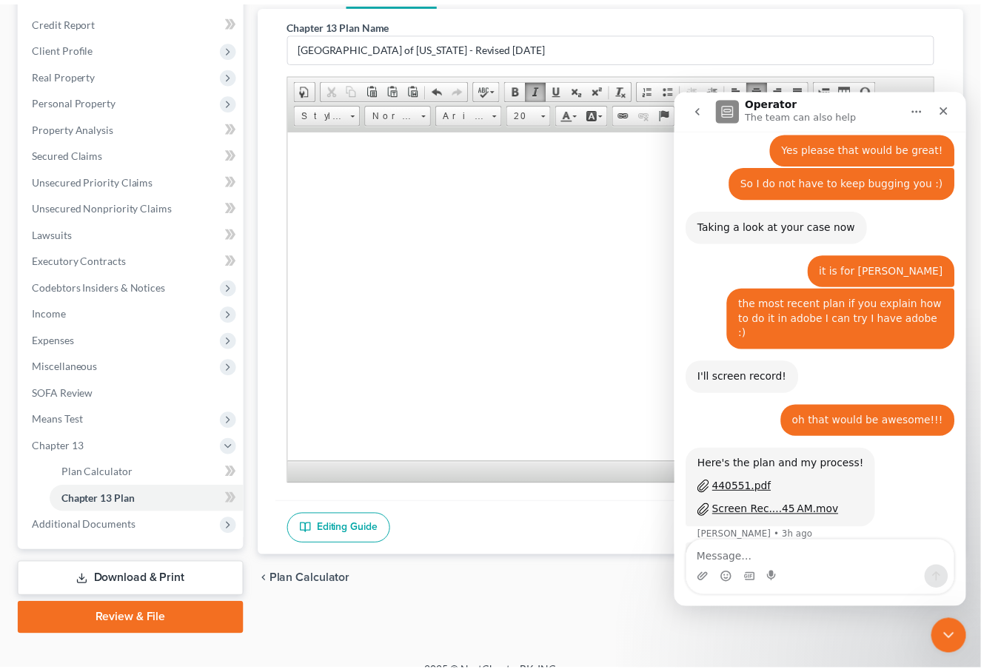
scroll to position [1606, 0]
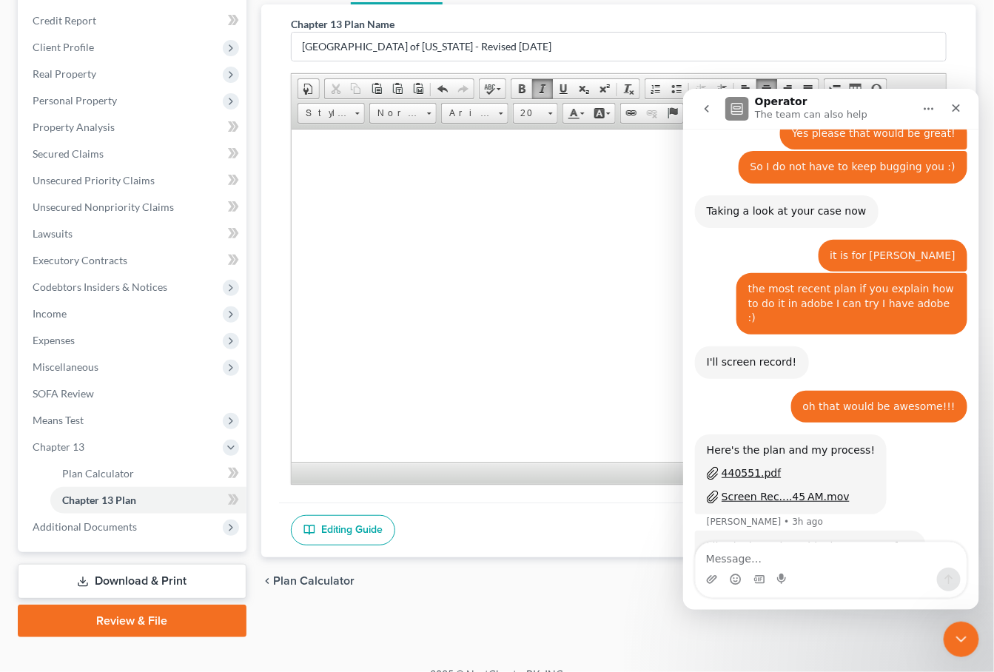
click at [466, 369] on body "Attorney or Party Name, Address, Telephone & FAX Numbers, State Bar Numbers & E…" at bounding box center [617, 662] width 583 height 17427
click at [537, 417] on body "Attorney or Party Name, Address, Telephone & FAX Numbers, State Bar Numbers & E…" at bounding box center [617, 662] width 583 height 17427
click at [952, 113] on div "Close" at bounding box center [955, 107] width 27 height 27
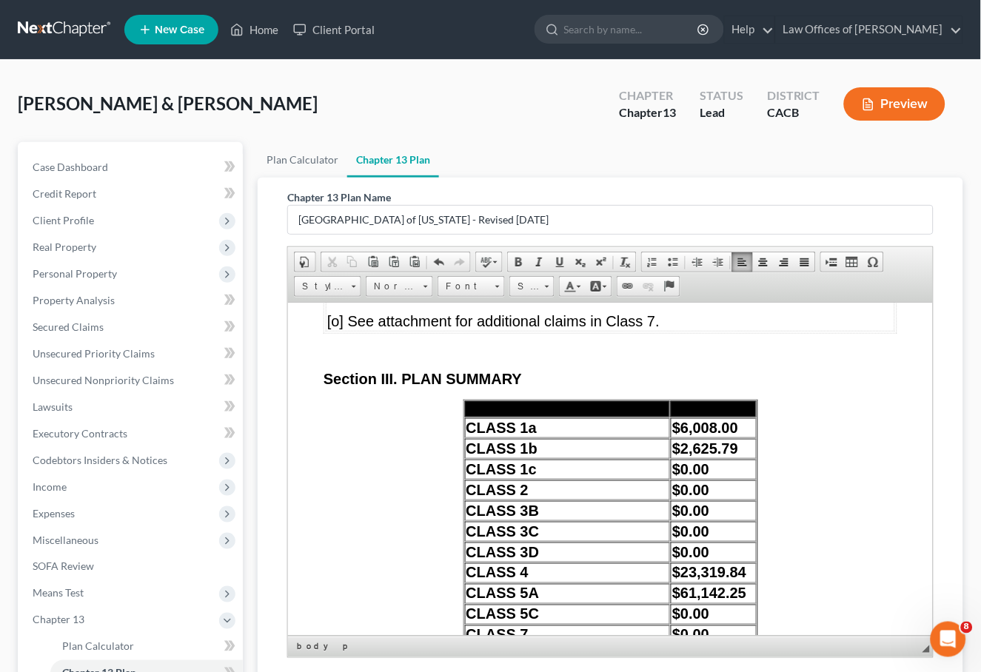
scroll to position [13007, 0]
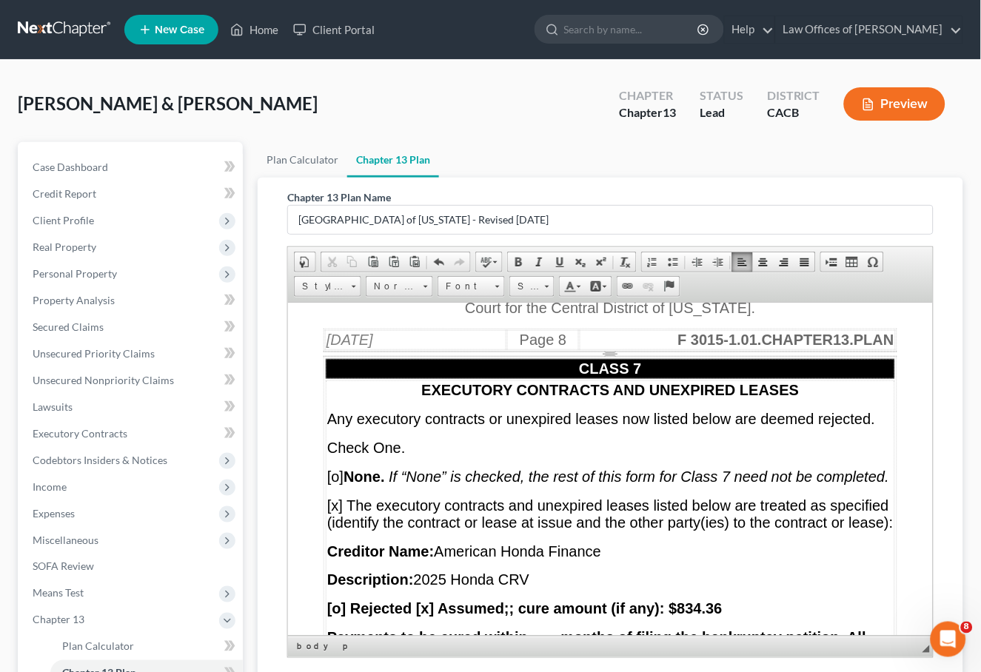
drag, startPoint x: 631, startPoint y: 453, endPoint x: 609, endPoint y: 448, distance: 22.8
click at [551, 288] on link "Size" at bounding box center [531, 286] width 45 height 21
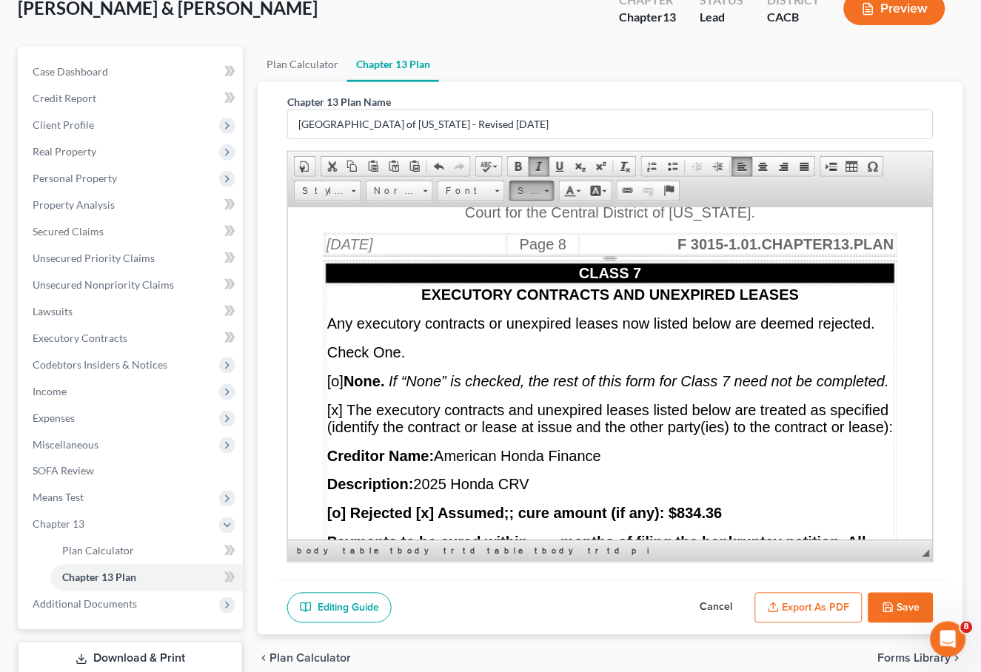
scroll to position [0, 0]
click at [532, 304] on link "12" at bounding box center [555, 307] width 84 height 19
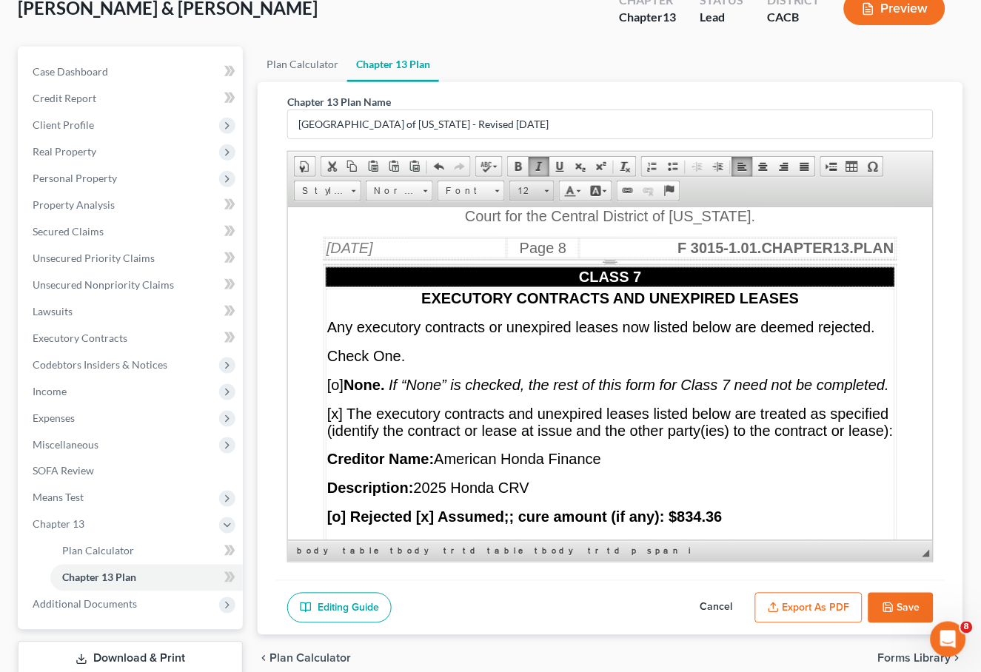
click at [546, 195] on link "12" at bounding box center [531, 191] width 45 height 21
drag, startPoint x: 532, startPoint y: 304, endPoint x: 778, endPoint y: 303, distance: 246.5
click at [532, 304] on link "16" at bounding box center [555, 308] width 84 height 19
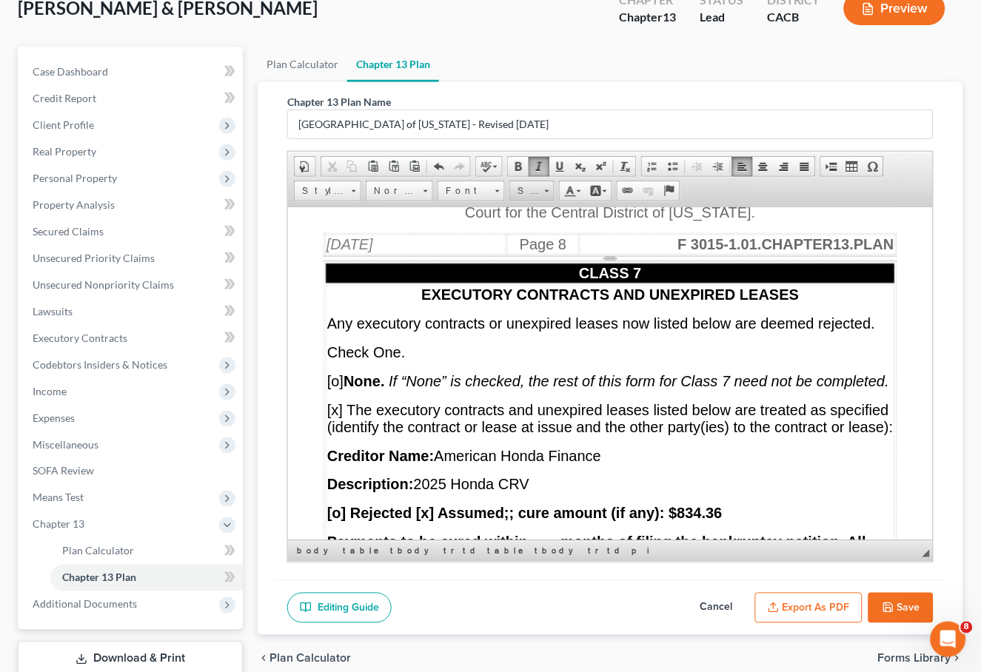
click at [546, 190] on span at bounding box center [547, 191] width 4 height 2
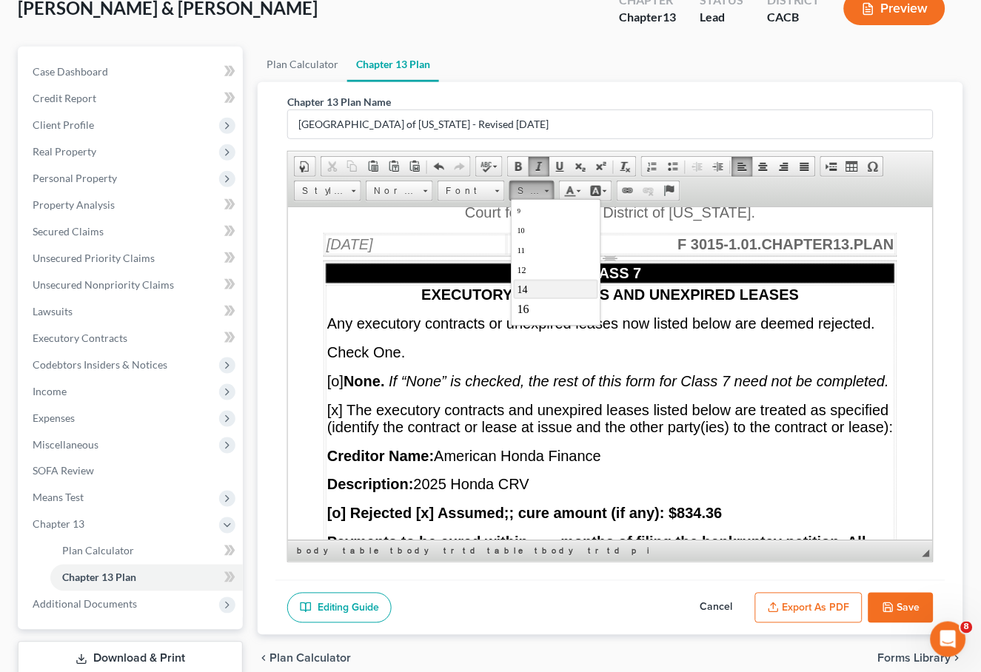
scroll to position [67, 0]
drag, startPoint x: 537, startPoint y: 279, endPoint x: 765, endPoint y: 278, distance: 228.0
click at [537, 279] on link "16" at bounding box center [555, 278] width 84 height 19
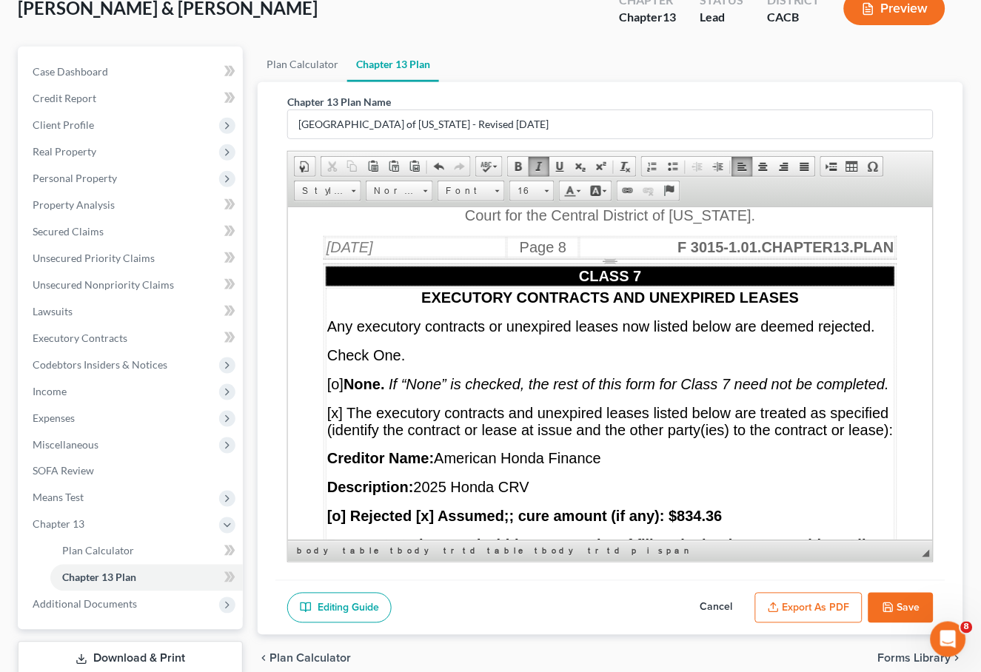
drag, startPoint x: 658, startPoint y: 363, endPoint x: 607, endPoint y: 352, distance: 52.3
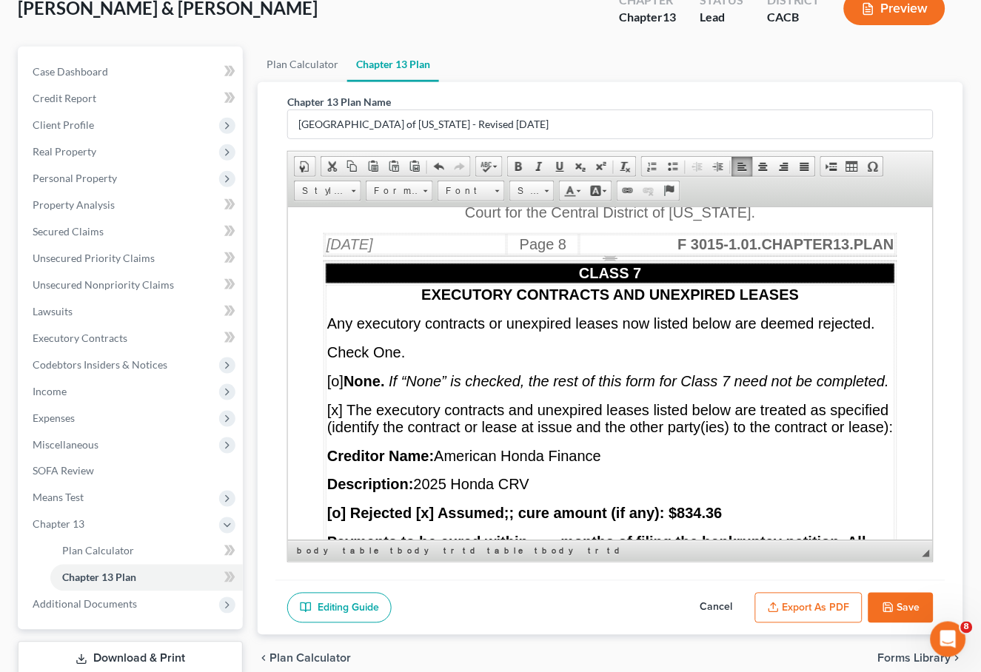
drag, startPoint x: 635, startPoint y: 353, endPoint x: 612, endPoint y: 349, distance: 23.4
click at [500, 195] on link "Font" at bounding box center [470, 191] width 67 height 21
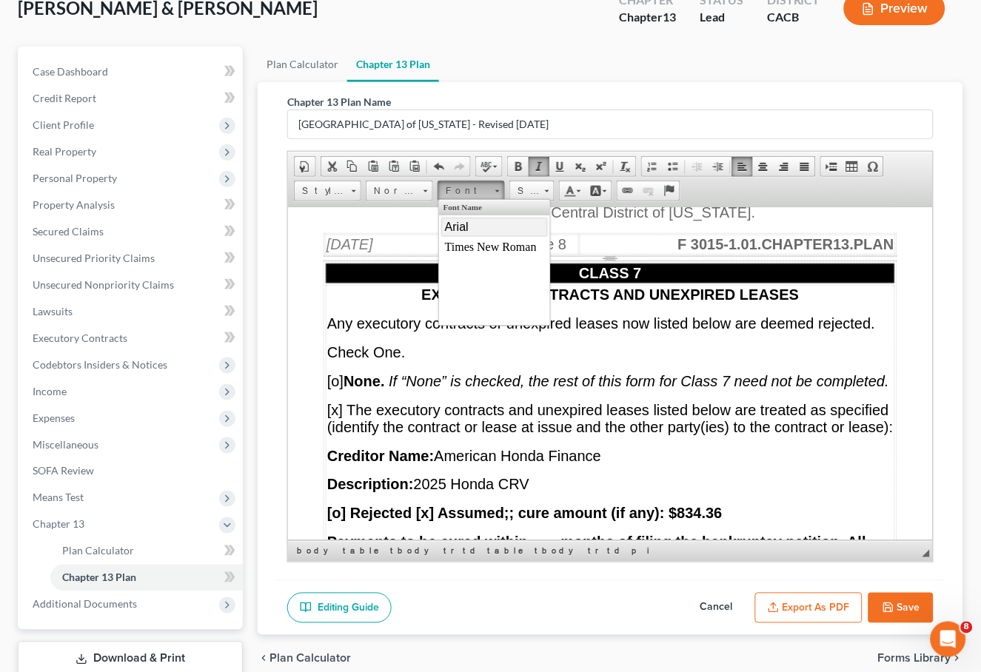
click at [470, 222] on link "Arial" at bounding box center [493, 226] width 107 height 19
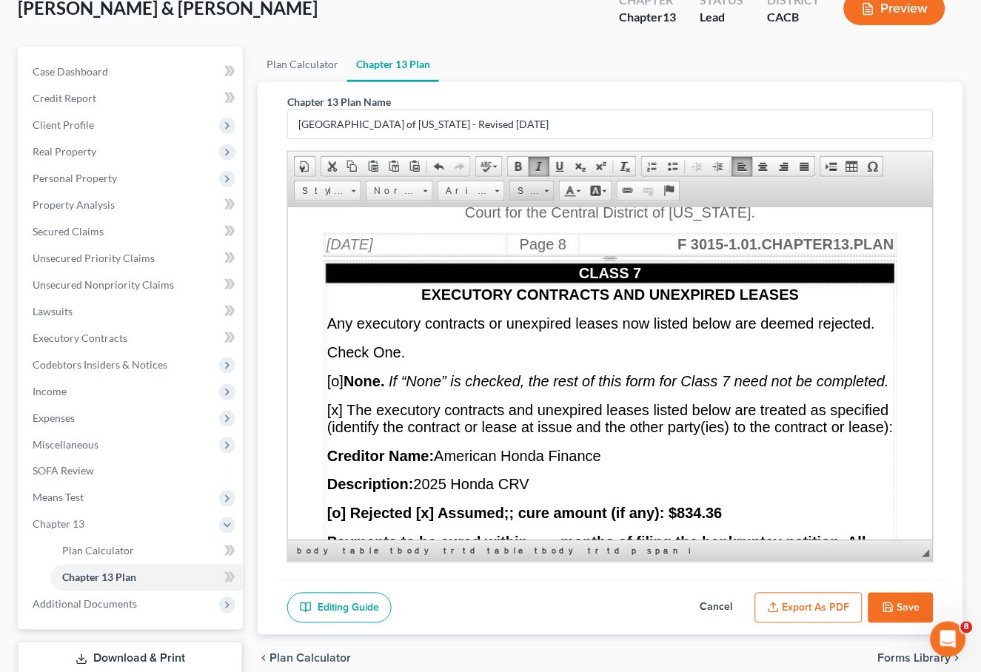
click at [542, 186] on link "Size" at bounding box center [531, 191] width 45 height 21
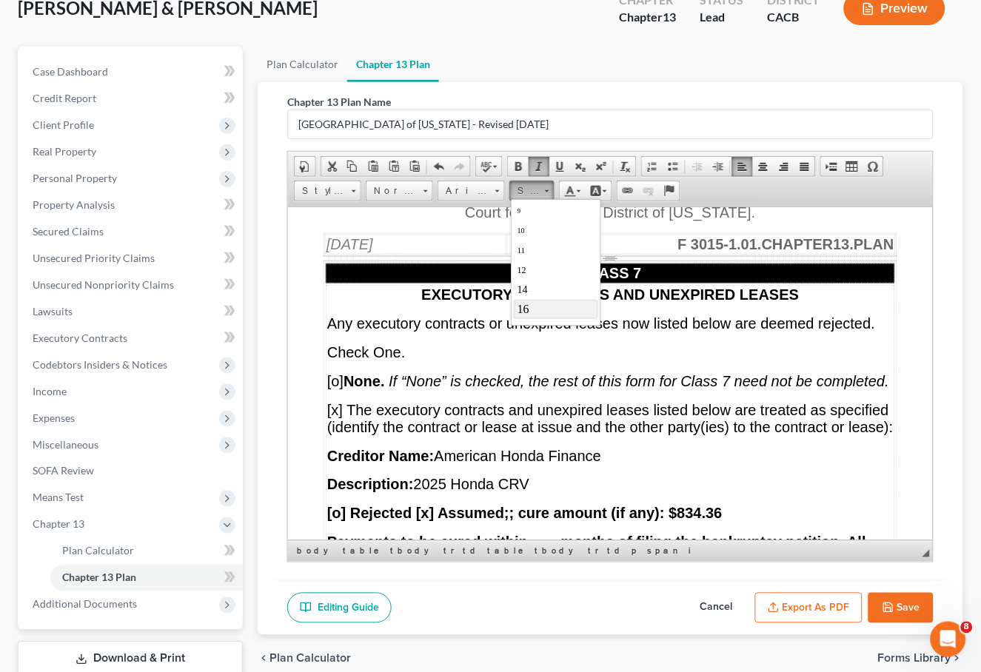
scroll to position [58, 0]
click at [539, 306] on link "18" at bounding box center [555, 309] width 84 height 21
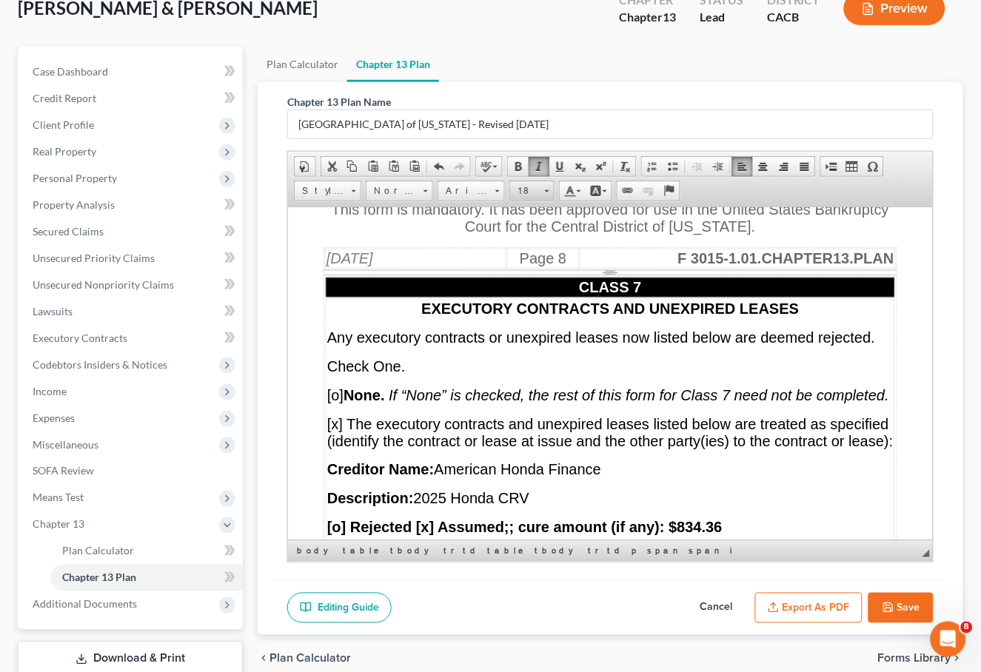
click at [554, 190] on link "18" at bounding box center [531, 191] width 45 height 21
click at [532, 283] on link "16" at bounding box center [555, 287] width 84 height 19
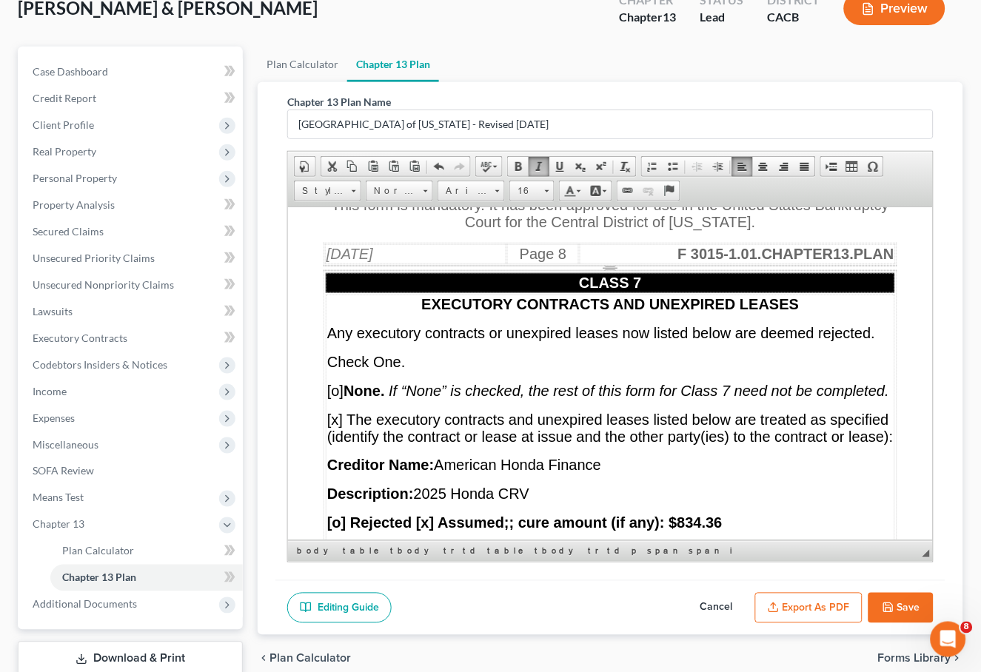
drag, startPoint x: 700, startPoint y: 382, endPoint x: 614, endPoint y: 376, distance: 86.1
drag, startPoint x: 627, startPoint y: 389, endPoint x: 609, endPoint y: 385, distance: 18.3
click at [500, 190] on link "Font" at bounding box center [470, 191] width 67 height 21
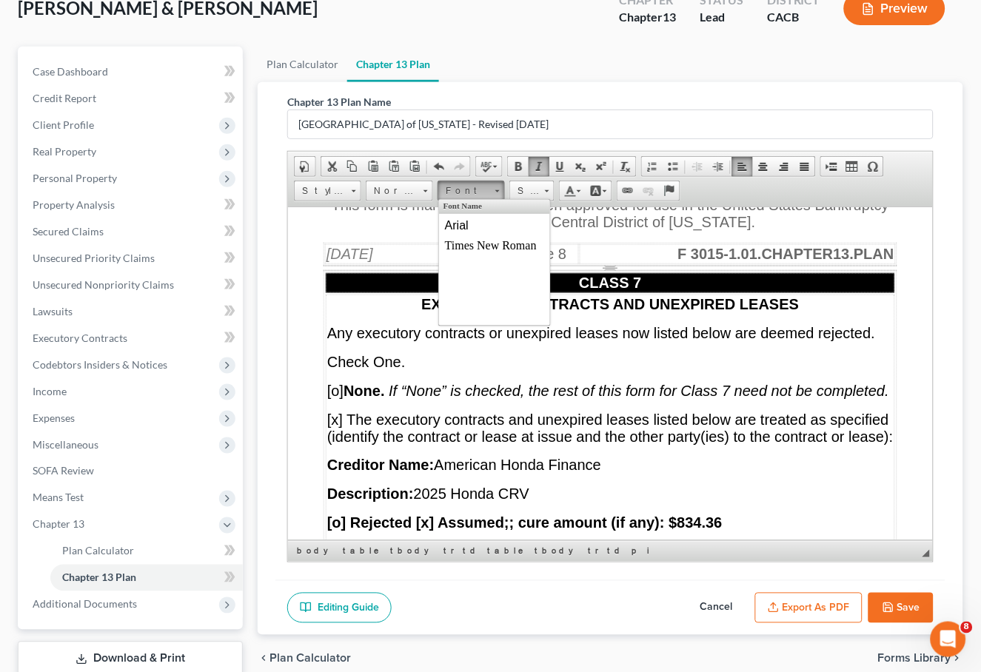
scroll to position [0, 0]
click at [478, 224] on link "Arial" at bounding box center [493, 226] width 107 height 19
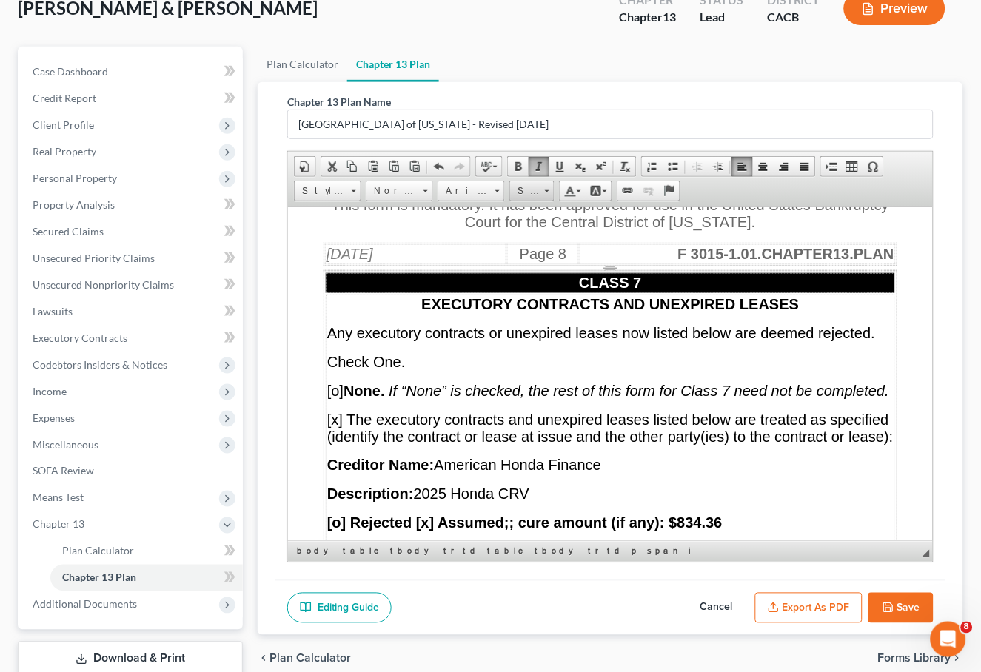
click at [545, 190] on link "Size" at bounding box center [531, 191] width 45 height 21
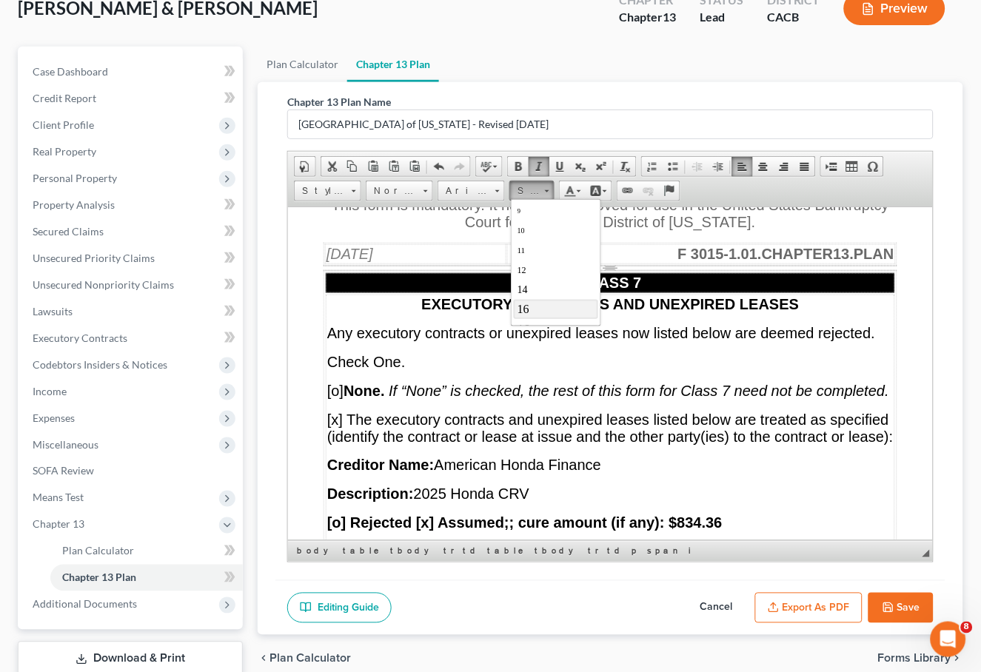
scroll to position [66, 0]
click at [556, 301] on link "18" at bounding box center [555, 301] width 84 height 21
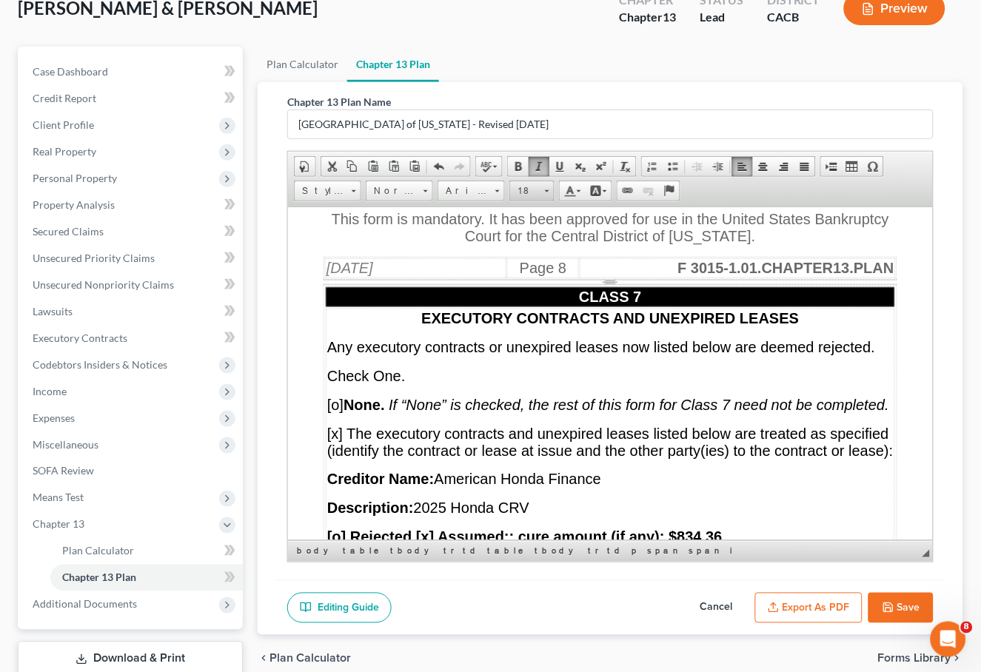
click at [551, 194] on link "18" at bounding box center [531, 191] width 45 height 21
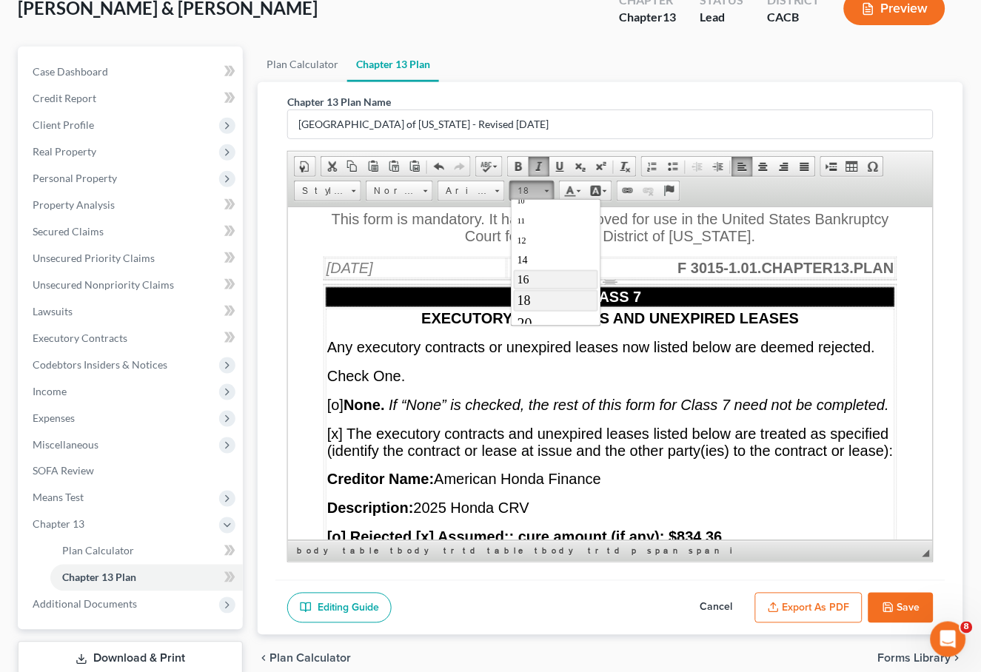
click at [533, 271] on link "16" at bounding box center [555, 278] width 84 height 19
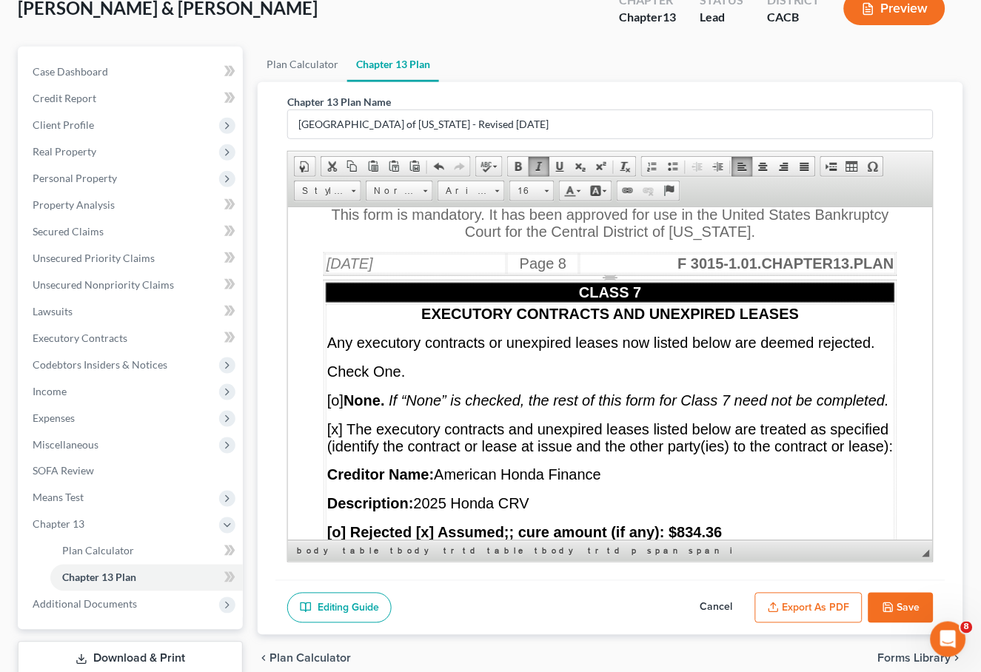
drag, startPoint x: 708, startPoint y: 428, endPoint x: 614, endPoint y: 426, distance: 93.3
drag, startPoint x: 634, startPoint y: 432, endPoint x: 614, endPoint y: 426, distance: 20.8
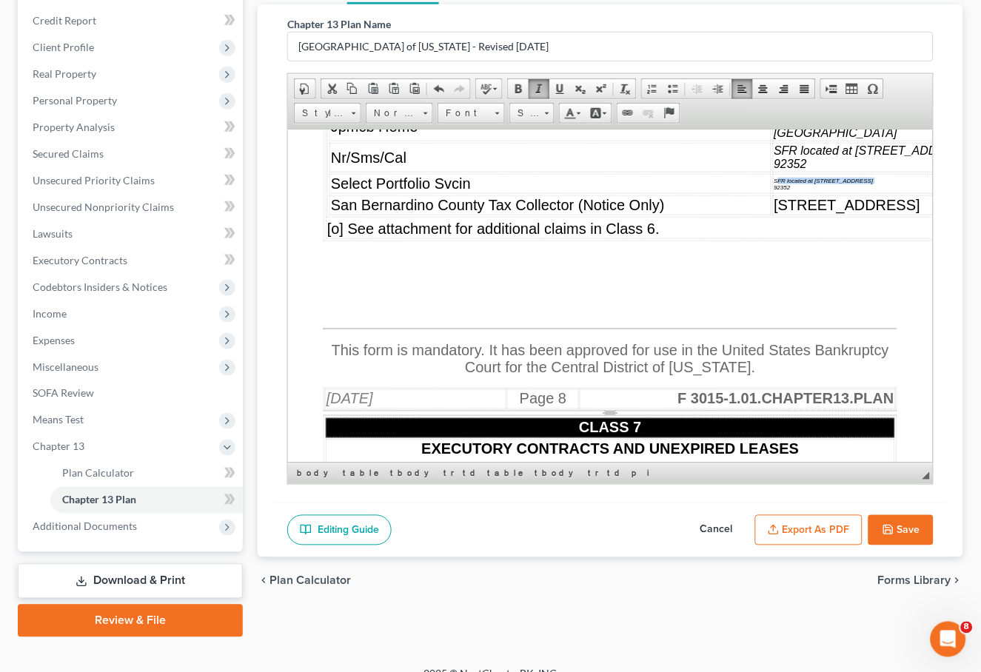
scroll to position [13002, 0]
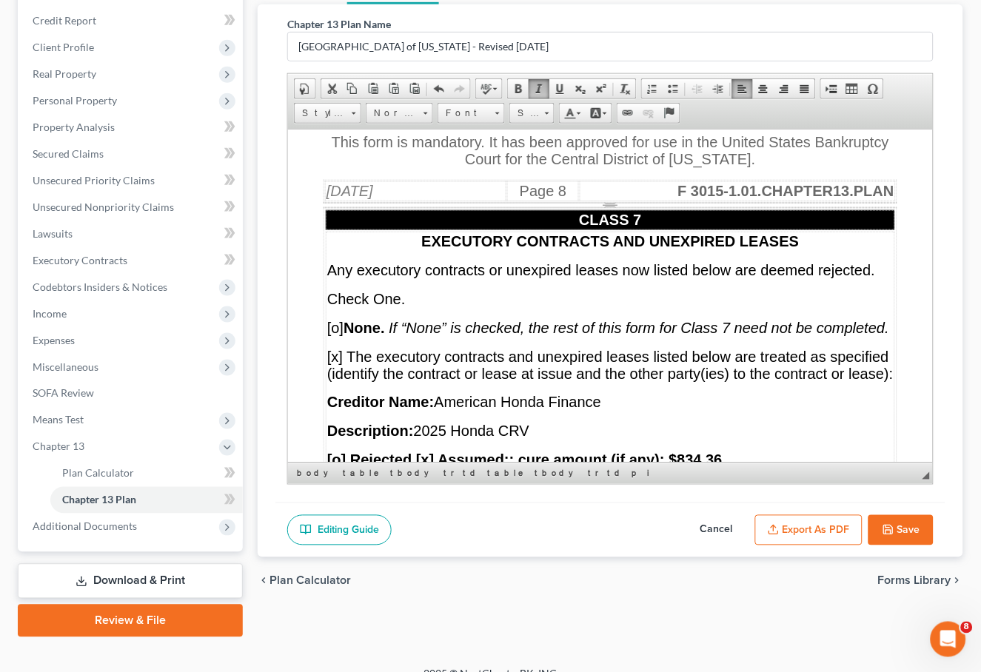
drag, startPoint x: 643, startPoint y: 362, endPoint x: 609, endPoint y: 357, distance: 34.4
click at [546, 113] on span at bounding box center [547, 114] width 4 height 2
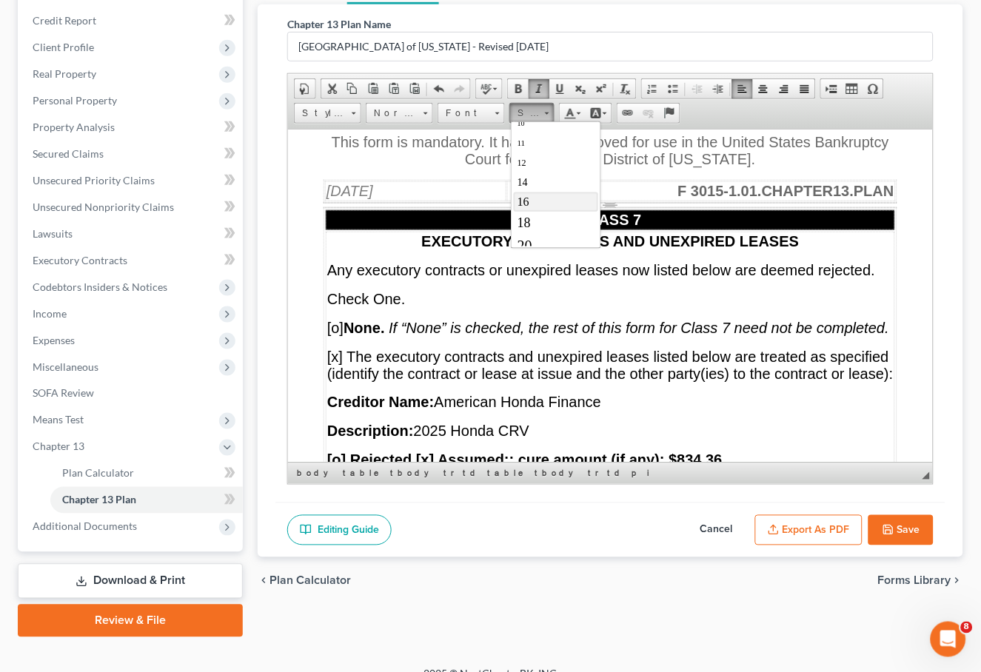
drag, startPoint x: 542, startPoint y: 206, endPoint x: 765, endPoint y: 198, distance: 223.7
click at [542, 206] on link "16" at bounding box center [555, 201] width 84 height 19
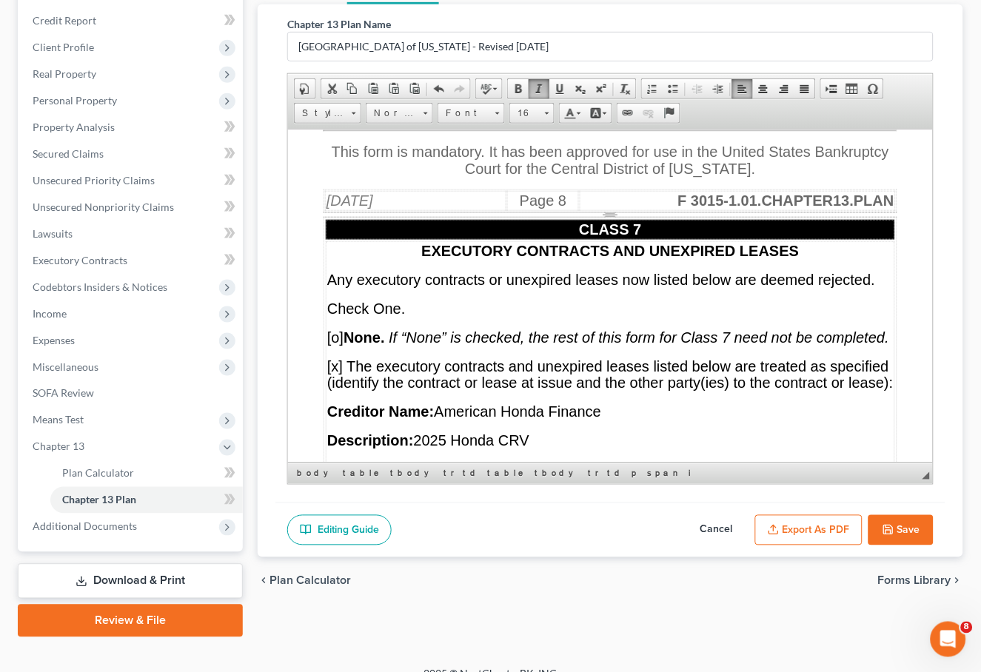
scroll to position [13113, 0]
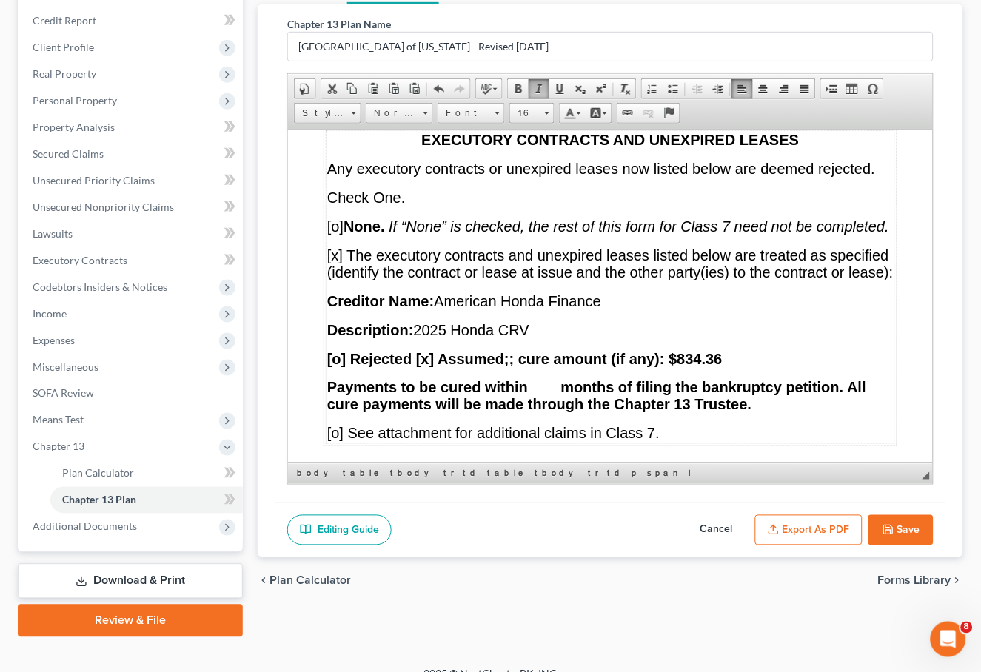
drag, startPoint x: 720, startPoint y: 303, endPoint x: 610, endPoint y: 301, distance: 110.3
drag, startPoint x: 631, startPoint y: 306, endPoint x: 608, endPoint y: 297, distance: 24.6
click at [543, 112] on link "Size" at bounding box center [531, 113] width 45 height 21
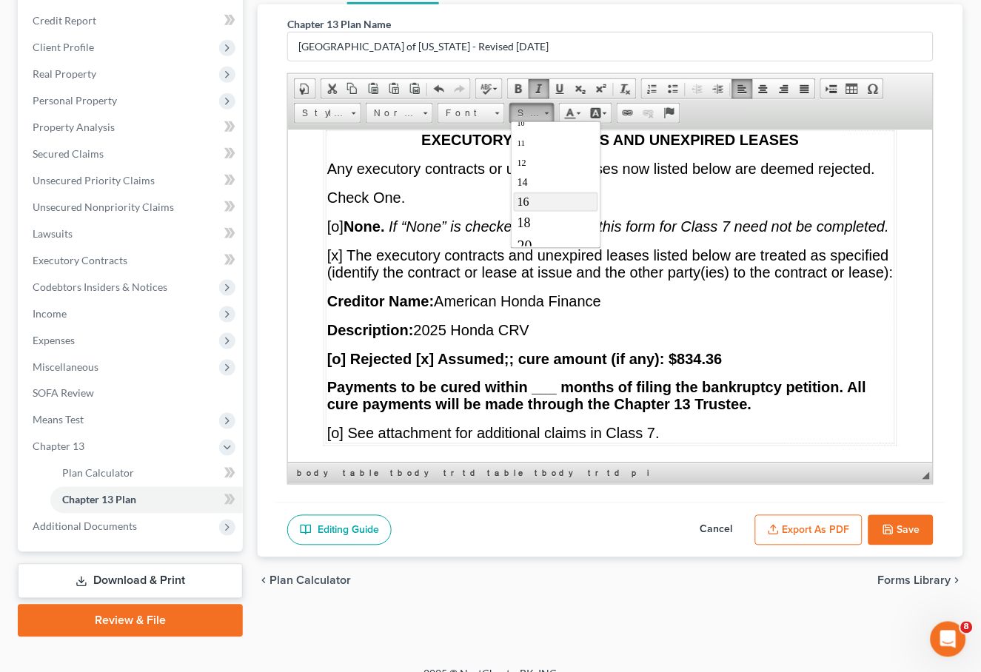
scroll to position [70, 0]
drag, startPoint x: 543, startPoint y: 198, endPoint x: 766, endPoint y: 190, distance: 222.9
click at [543, 198] on link "16" at bounding box center [555, 198] width 84 height 19
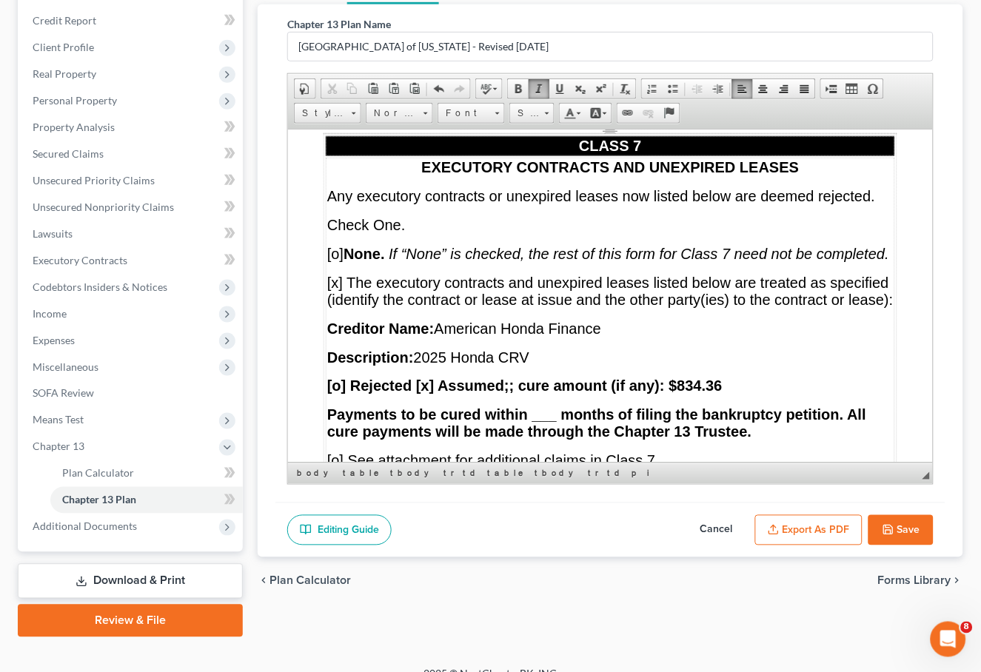
drag, startPoint x: 368, startPoint y: 334, endPoint x: 315, endPoint y: 329, distance: 52.7
drag, startPoint x: 372, startPoint y: 334, endPoint x: 331, endPoint y: 334, distance: 41.5
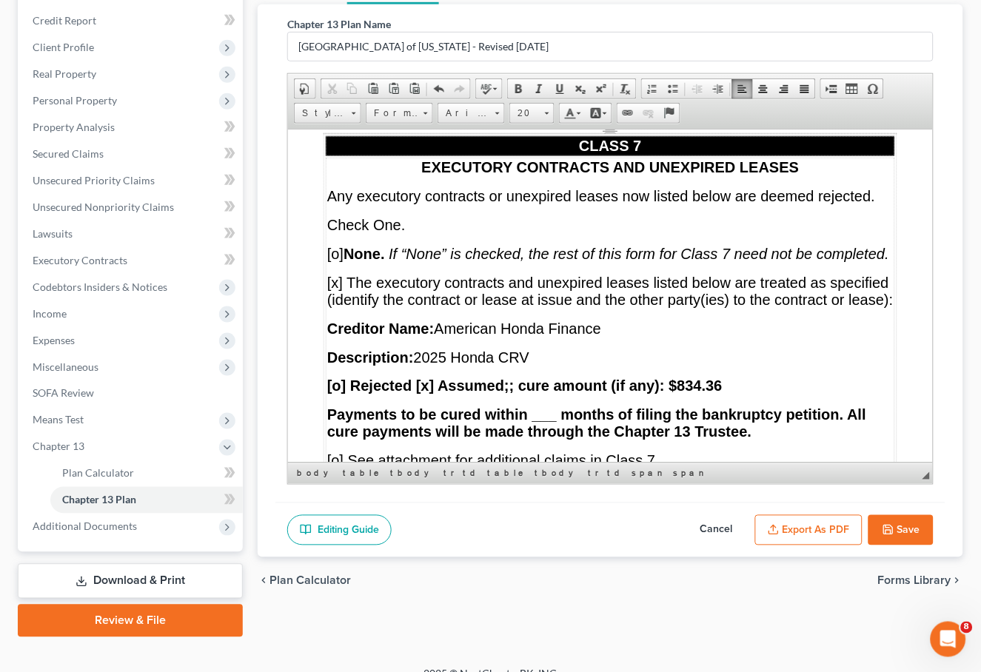
click at [544, 107] on link "Size" at bounding box center [531, 113] width 45 height 21
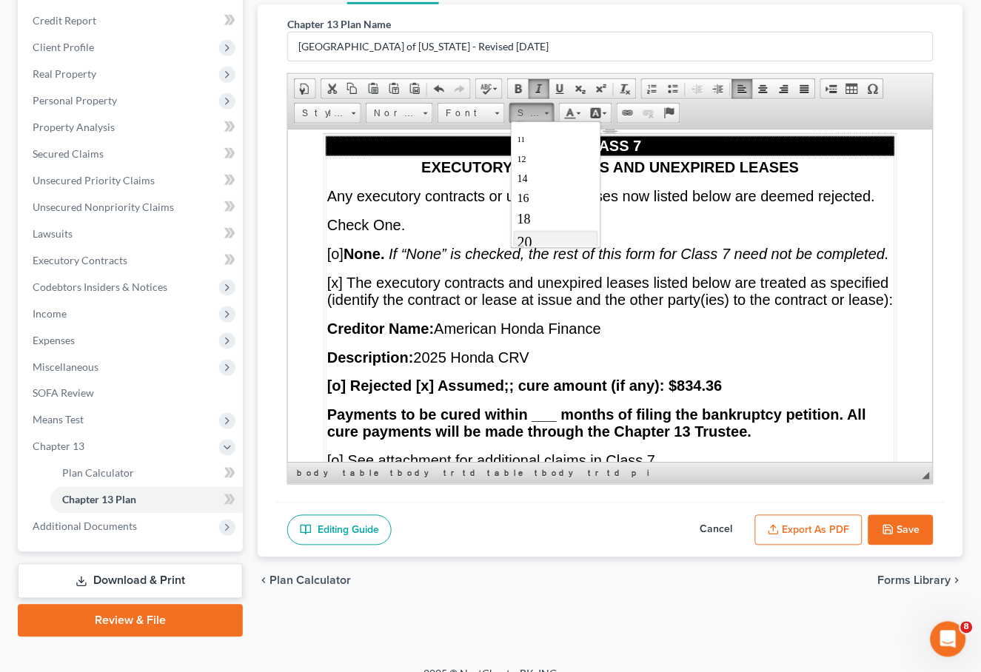
drag, startPoint x: 546, startPoint y: 245, endPoint x: 759, endPoint y: 211, distance: 215.2
click at [546, 245] on link "20" at bounding box center [555, 242] width 84 height 23
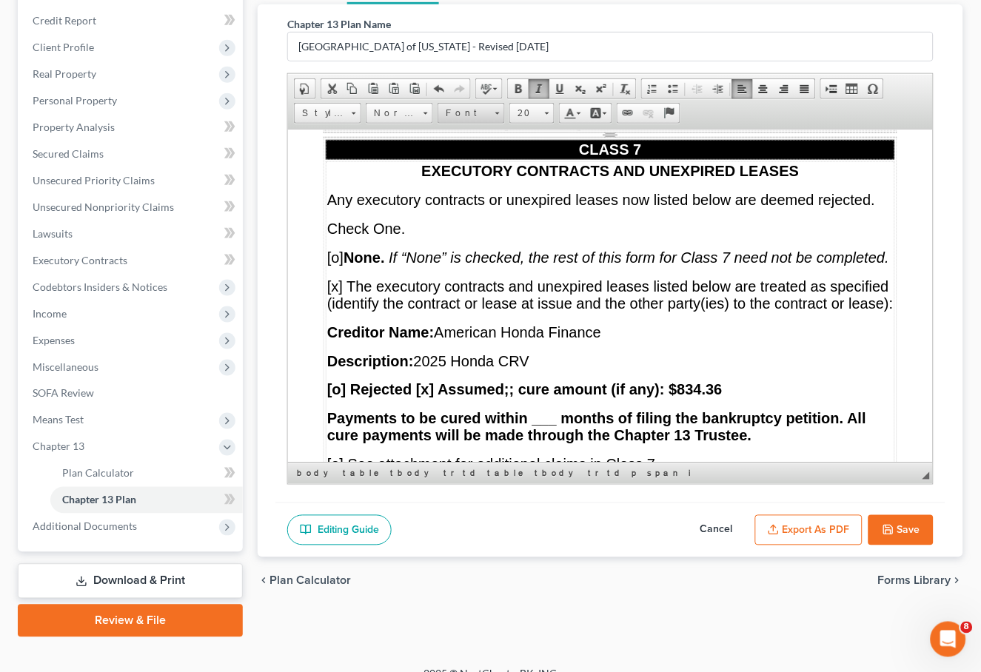
click at [475, 113] on span "Font" at bounding box center [464, 113] width 52 height 19
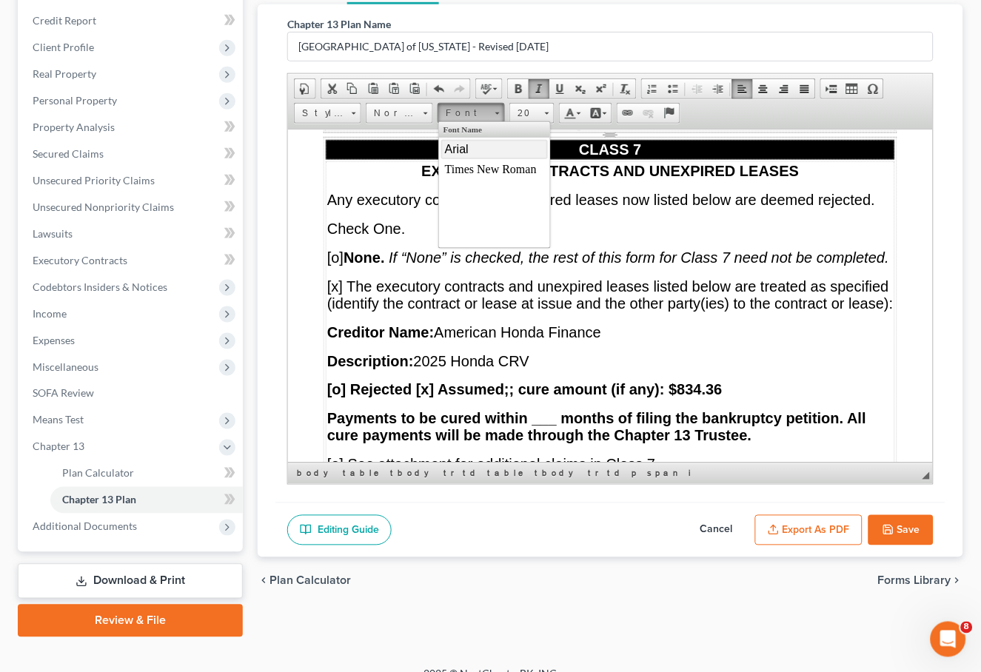
click at [469, 145] on link "Arial" at bounding box center [493, 149] width 107 height 19
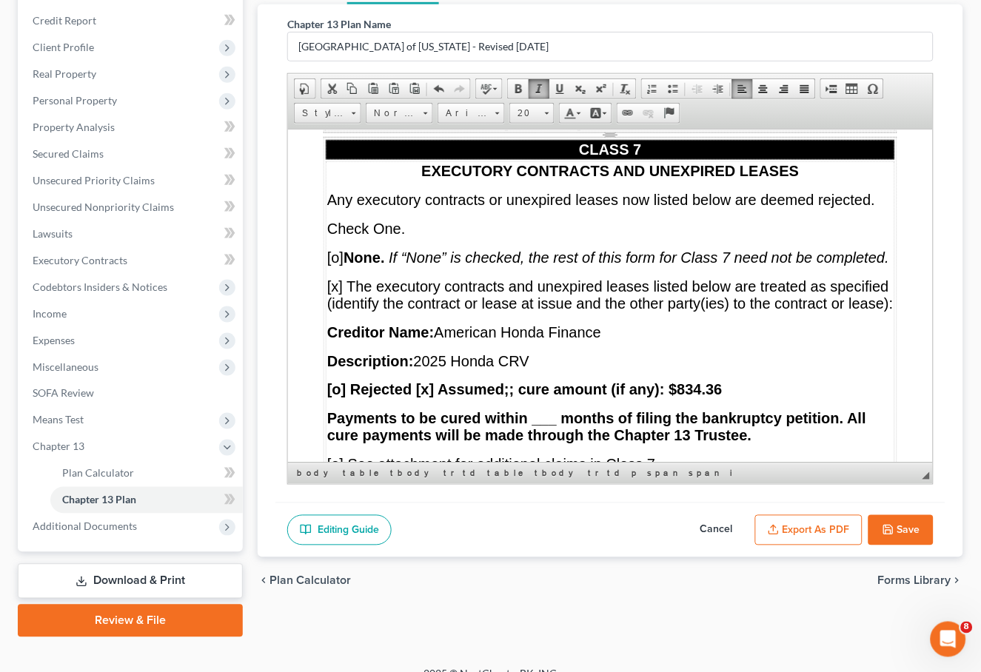
click at [532, 94] on link "Italic" at bounding box center [539, 88] width 21 height 19
drag, startPoint x: 661, startPoint y: 338, endPoint x: 609, endPoint y: 332, distance: 52.1
click at [551, 116] on link "Size" at bounding box center [531, 113] width 45 height 21
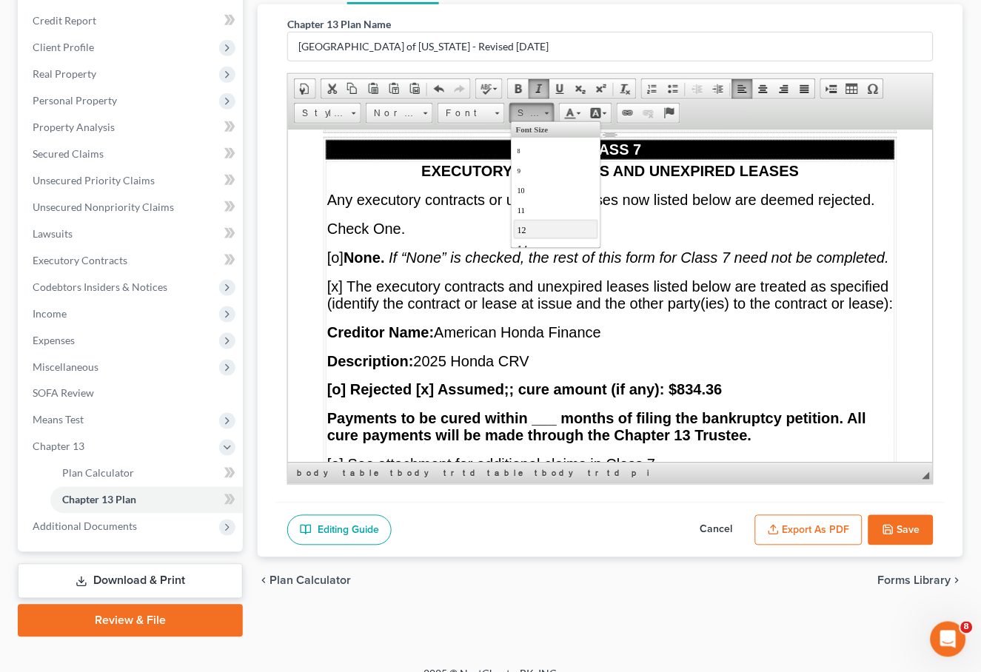
scroll to position [41, 0]
drag, startPoint x: 544, startPoint y: 239, endPoint x: 766, endPoint y: 227, distance: 222.4
click at [544, 239] on link "18" at bounding box center [555, 249] width 84 height 21
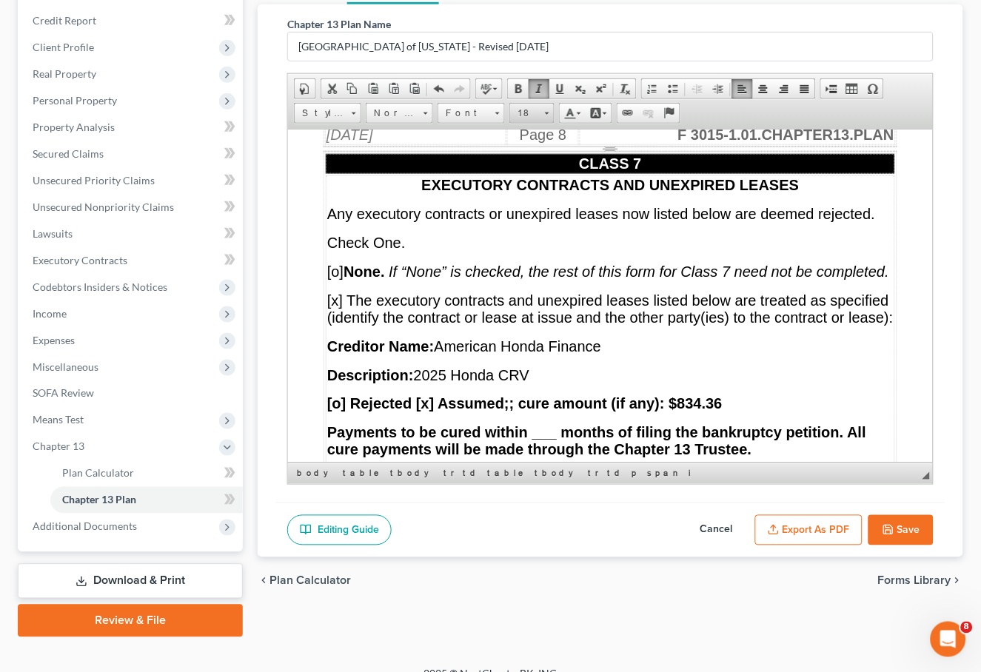
click at [532, 121] on link "18" at bounding box center [531, 113] width 45 height 21
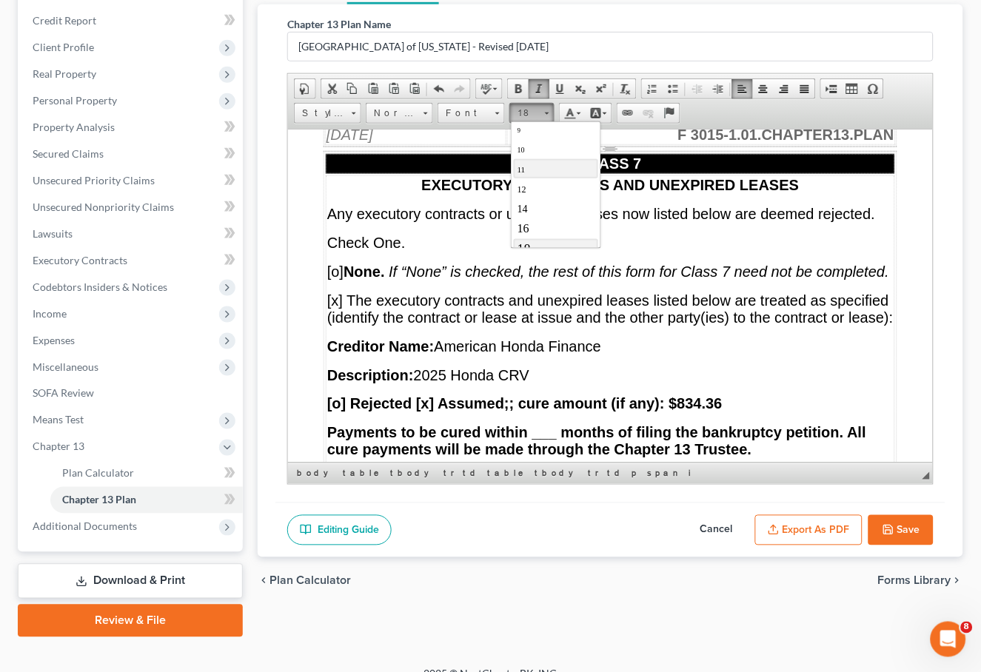
scroll to position [1, 0]
drag, startPoint x: 540, startPoint y: 221, endPoint x: 1025, endPoint y: 233, distance: 485.0
click at [540, 221] on link "16" at bounding box center [555, 216] width 84 height 19
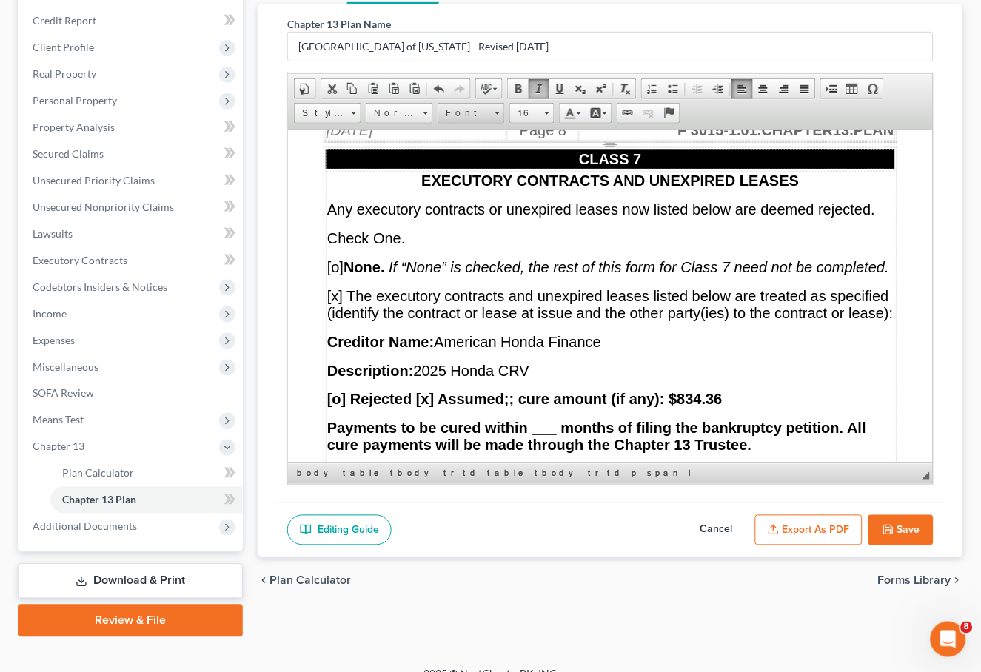
click at [494, 115] on link "Font" at bounding box center [470, 113] width 67 height 21
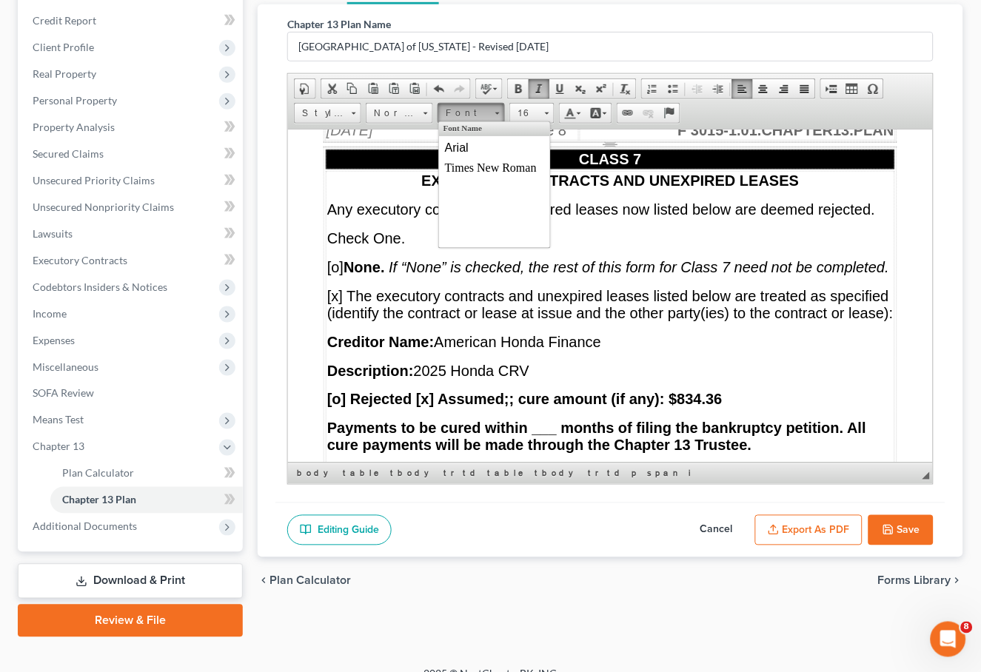
scroll to position [0, 0]
click at [488, 145] on link "Arial" at bounding box center [493, 149] width 107 height 19
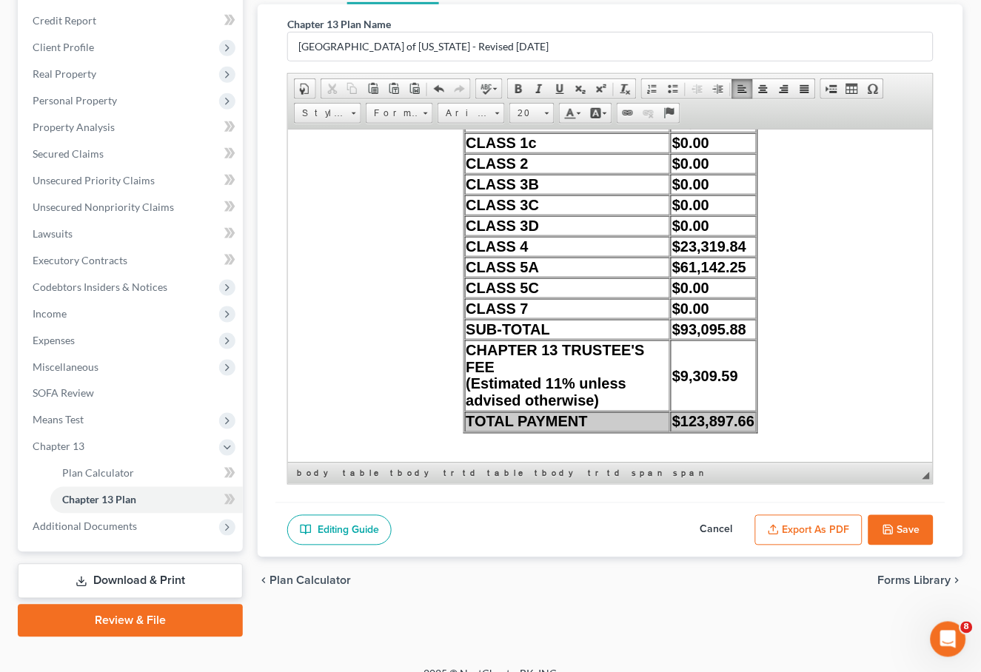
scroll to position [13619, 0]
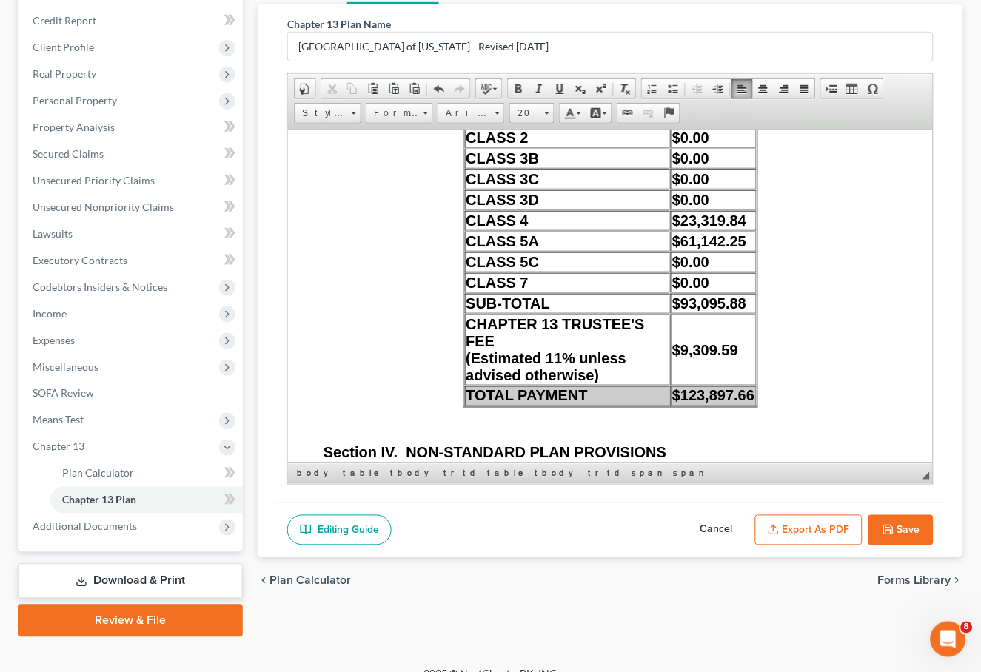
click at [568, 86] on link "Underline" at bounding box center [559, 88] width 21 height 19
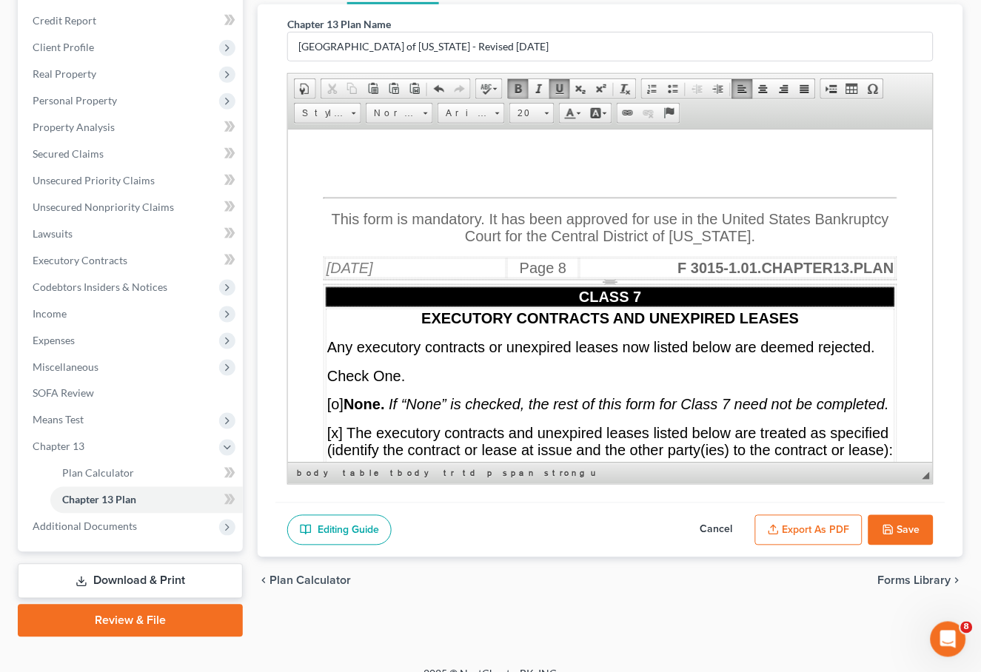
scroll to position [12972, 0]
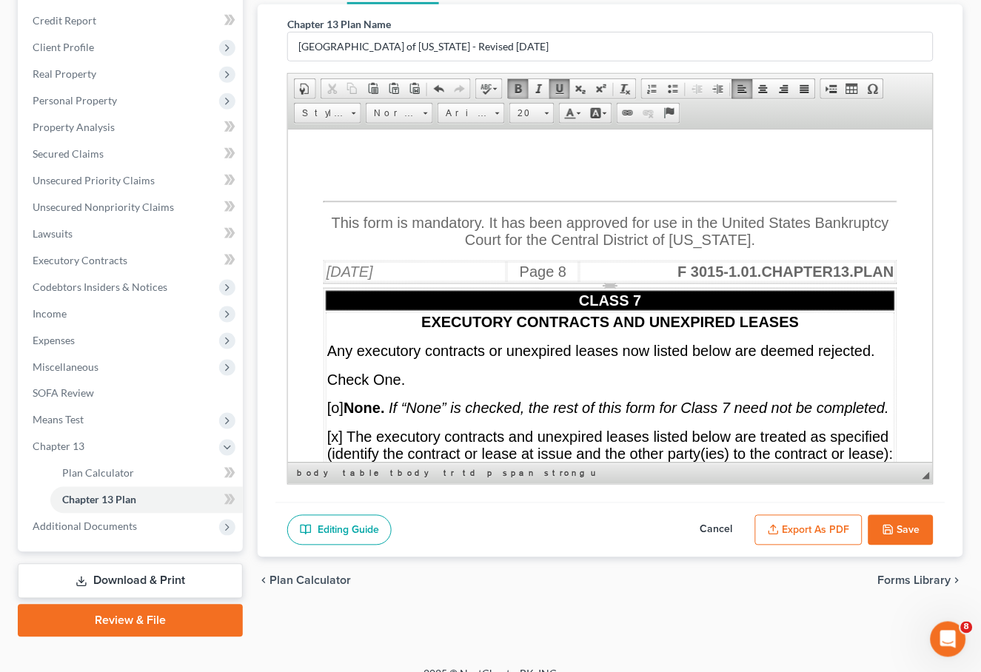
click at [905, 529] on button "Save" at bounding box center [900, 530] width 65 height 31
click at [817, 526] on button "Export as PDF" at bounding box center [808, 530] width 107 height 31
select select "1"
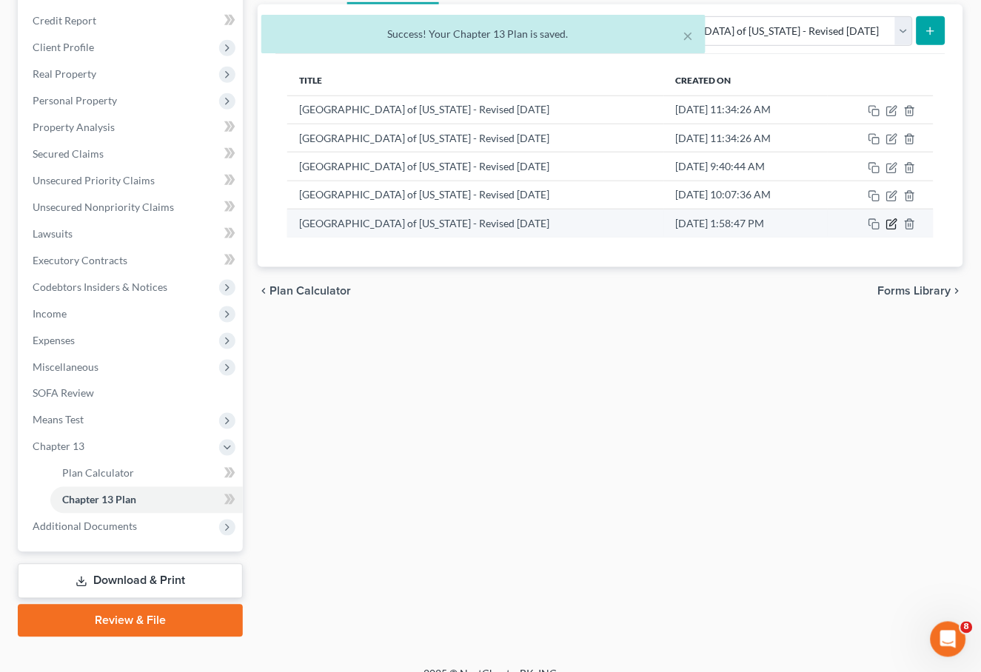
click at [896, 221] on icon "button" at bounding box center [892, 224] width 12 height 12
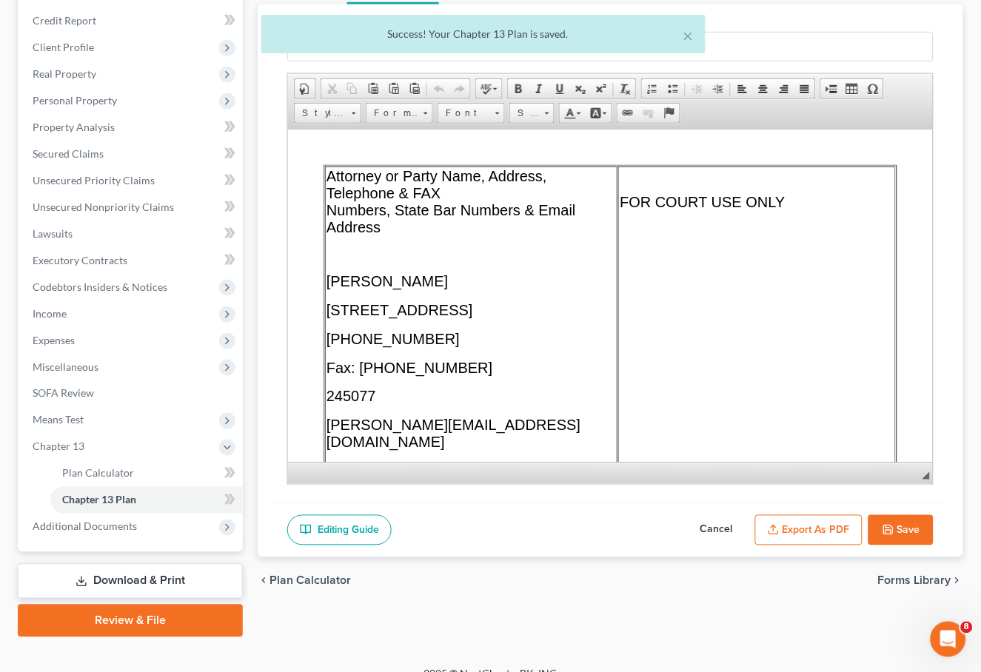
scroll to position [36, 0]
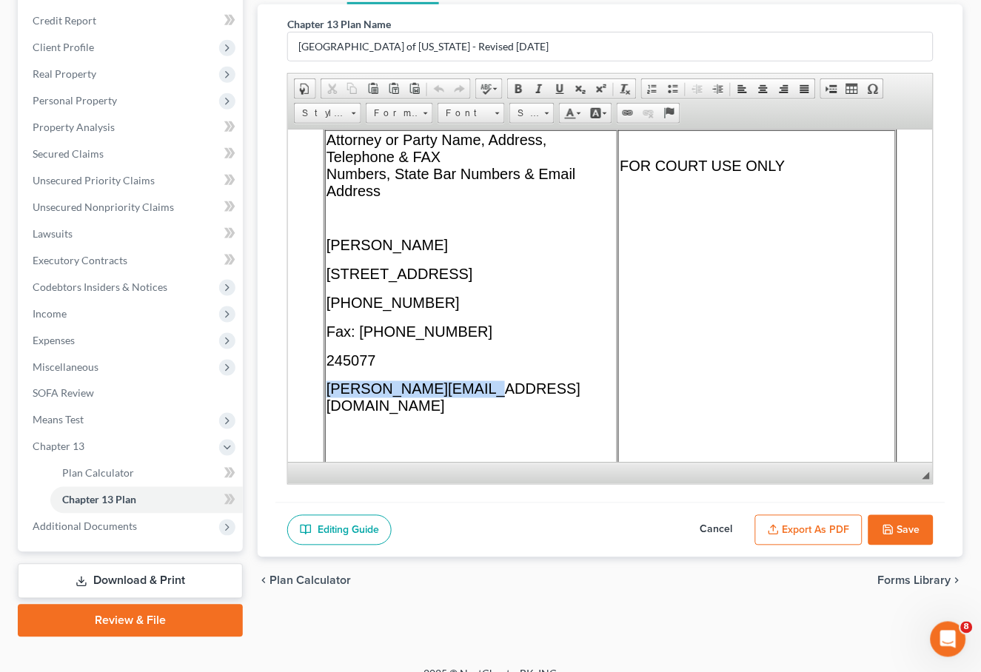
drag, startPoint x: 500, startPoint y: 415, endPoint x: 568, endPoint y: 546, distance: 146.7
click at [324, 404] on td "Attorney or Party Name, Address, Telephone & FAX Numbers, State Bar Numbers & E…" at bounding box center [470, 352] width 292 height 445
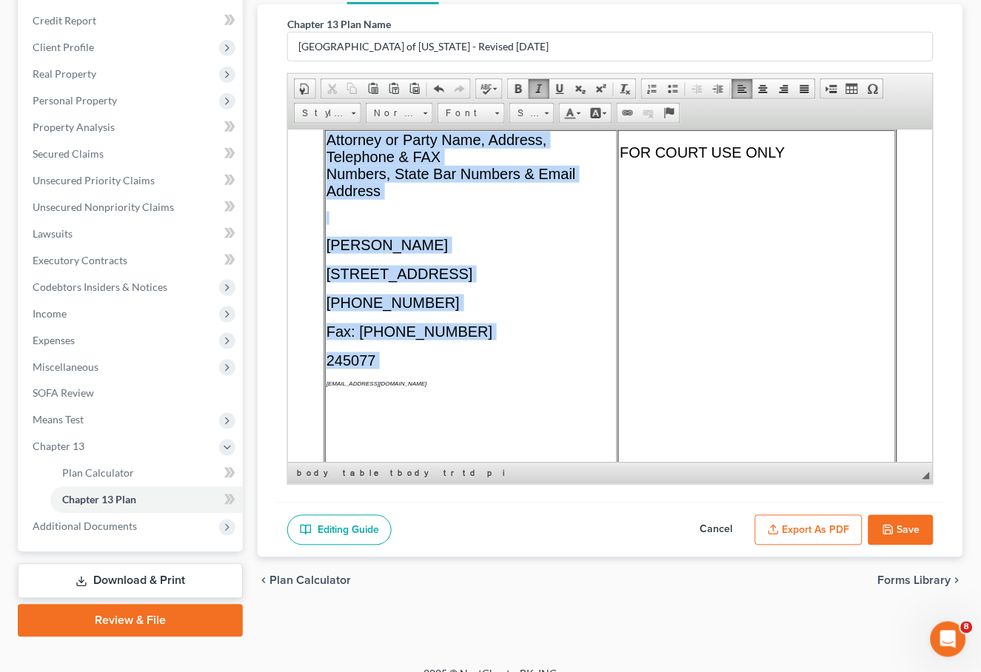
drag, startPoint x: 372, startPoint y: 398, endPoint x: 381, endPoint y: 412, distance: 16.0
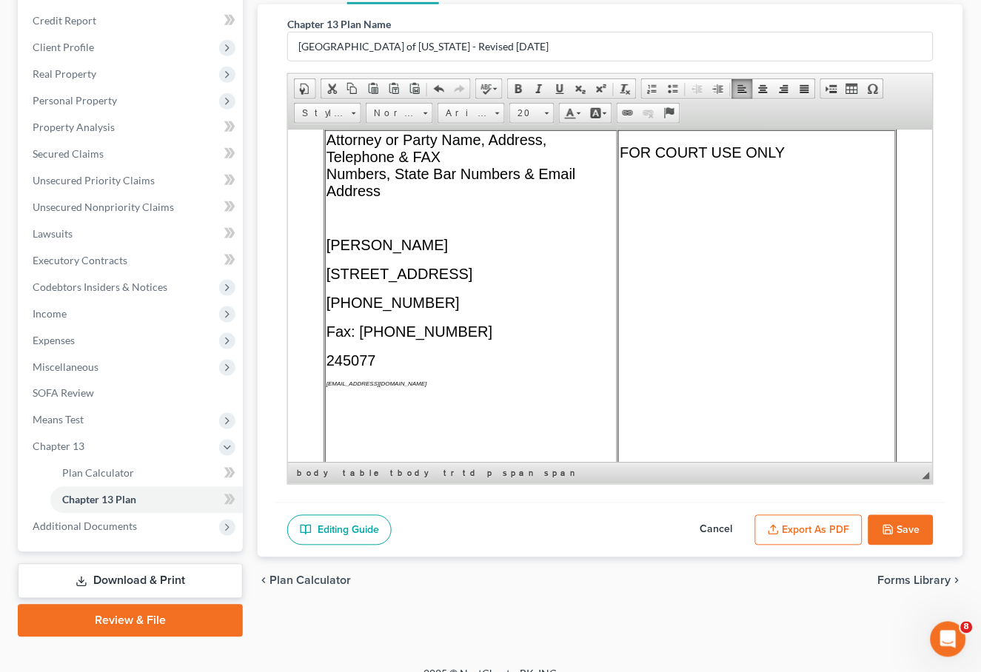
click at [385, 412] on td "Attorney or Party Name, Address, Telephone & FAX Numbers, State Bar Numbers & E…" at bounding box center [470, 339] width 292 height 418
drag, startPoint x: 423, startPoint y: 407, endPoint x: 324, endPoint y: 404, distance: 99.2
click at [324, 404] on td "Attorney or Party Name, Address, Telephone & FAX Numbers, State Bar Numbers & E…" at bounding box center [470, 339] width 292 height 418
click at [549, 113] on span at bounding box center [547, 114] width 4 height 2
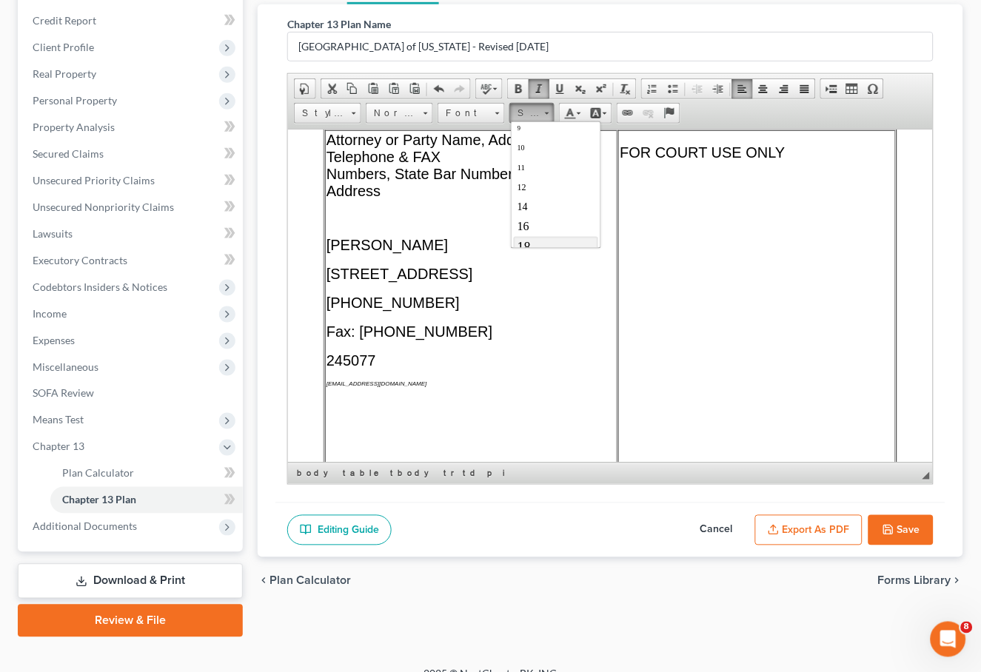
click at [539, 238] on link "18" at bounding box center [555, 247] width 84 height 21
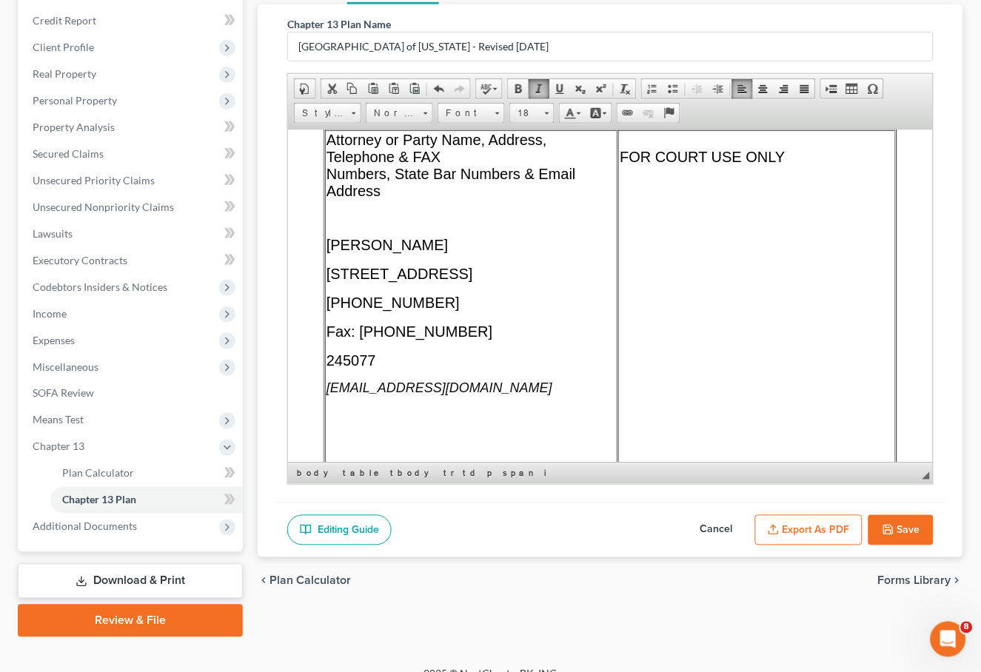
click at [540, 87] on span at bounding box center [539, 89] width 12 height 12
click at [483, 113] on span "Font" at bounding box center [464, 113] width 52 height 19
drag, startPoint x: 456, startPoint y: 144, endPoint x: 665, endPoint y: 124, distance: 210.4
click at [456, 144] on span "Arial" at bounding box center [456, 149] width 24 height 13
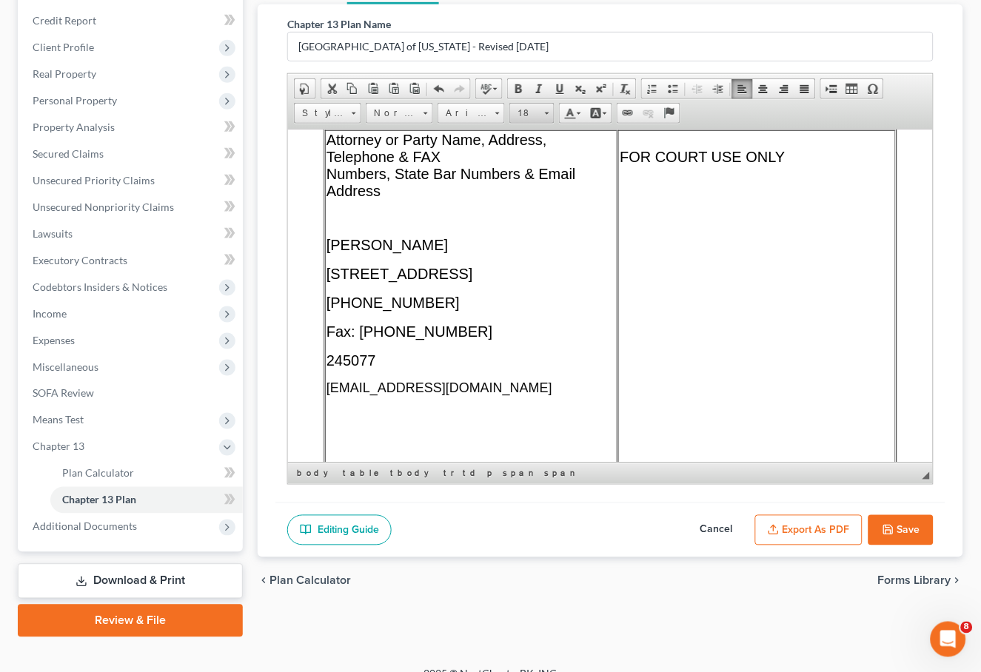
click at [531, 114] on span "18" at bounding box center [525, 113] width 30 height 19
click at [536, 192] on link "20" at bounding box center [555, 191] width 84 height 23
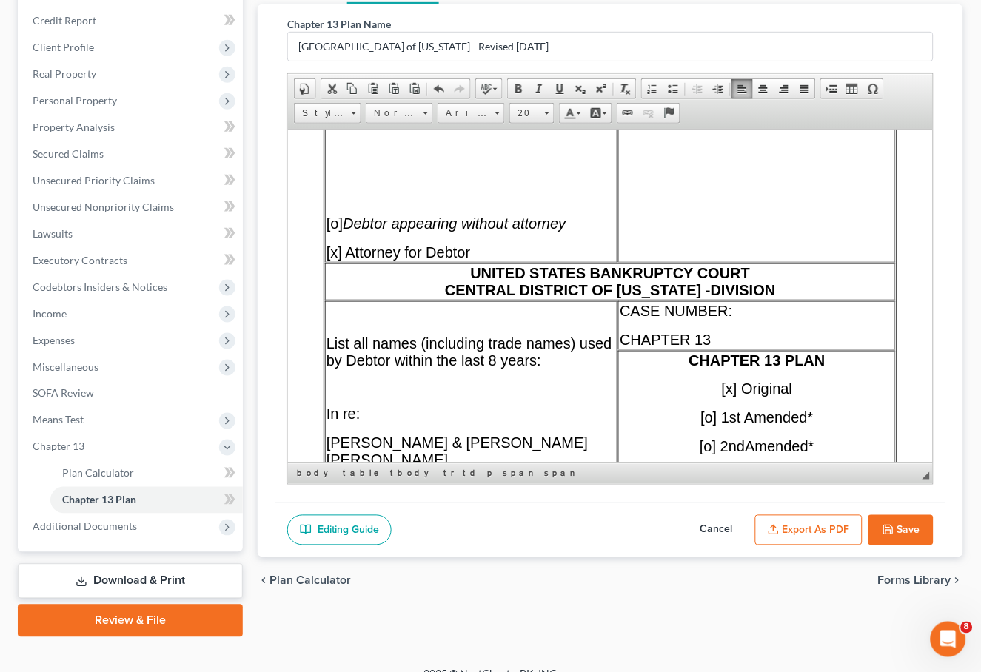
scroll to position [361, 0]
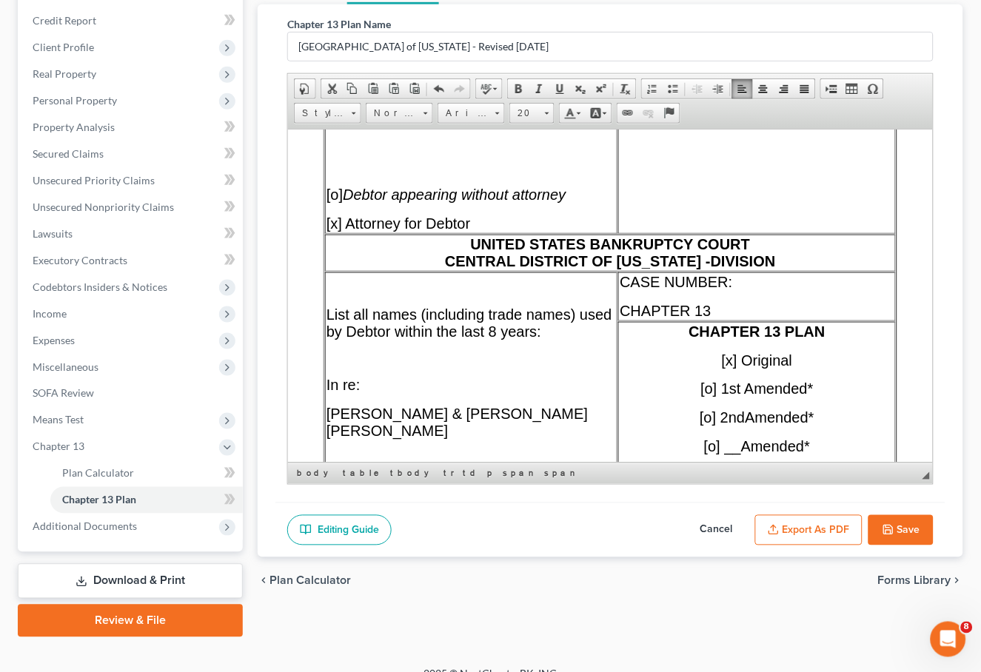
click at [701, 269] on span "UNITED STATES BANKRUPTCY COURT CENTRAL DISTRICT OF CALIFORNIA - DIVISION" at bounding box center [609, 251] width 331 height 33
click at [470, 231] on span "[x] Attorney for Debtor" at bounding box center [398, 223] width 144 height 16
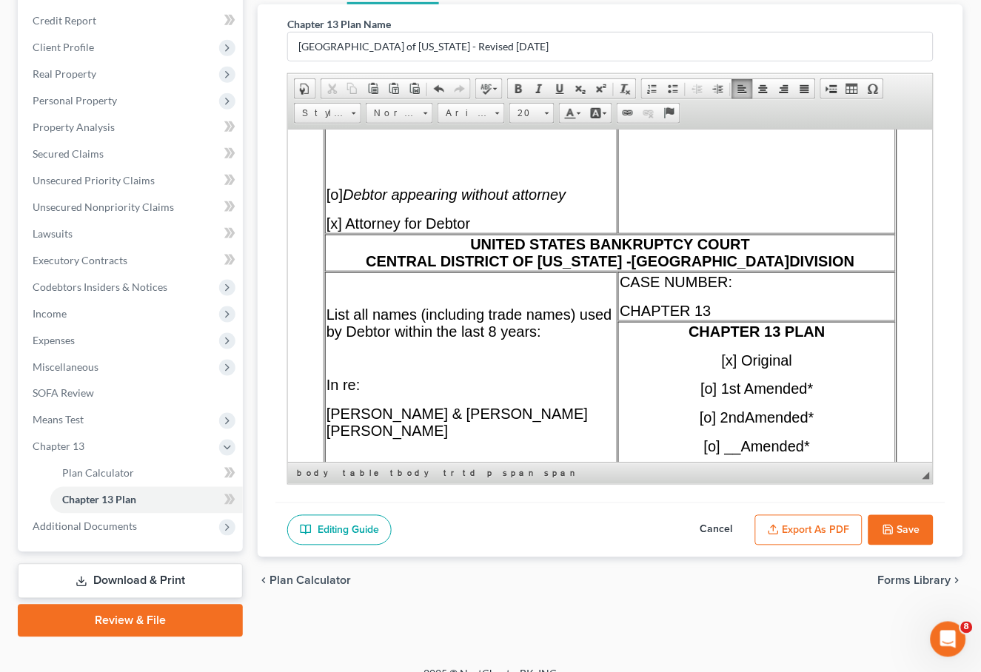
click at [468, 231] on span "[x] Attorney for Debtor" at bounding box center [398, 223] width 144 height 16
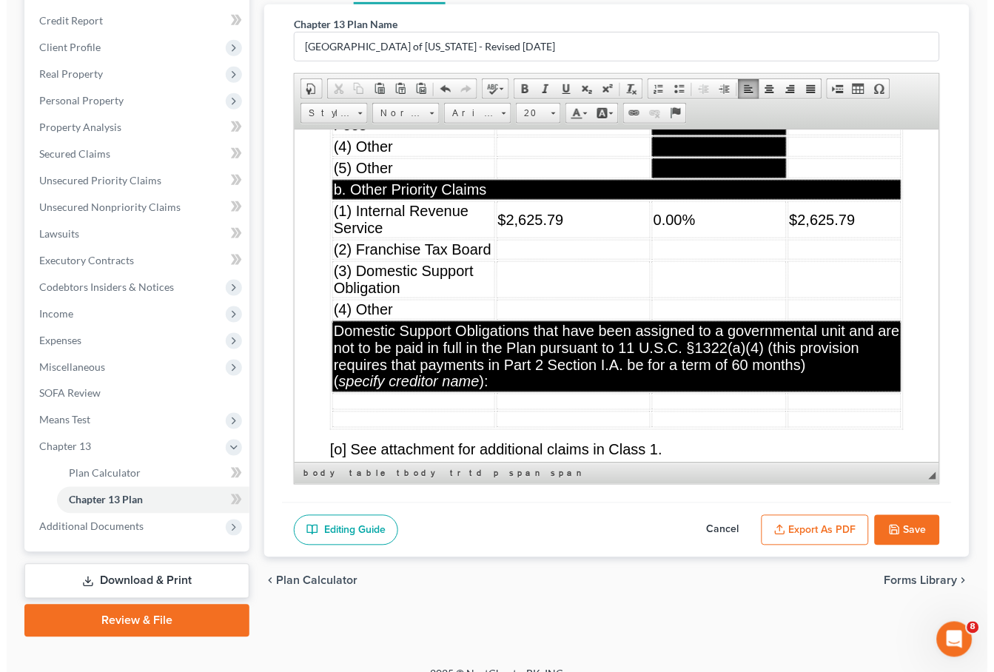
scroll to position [7068, 0]
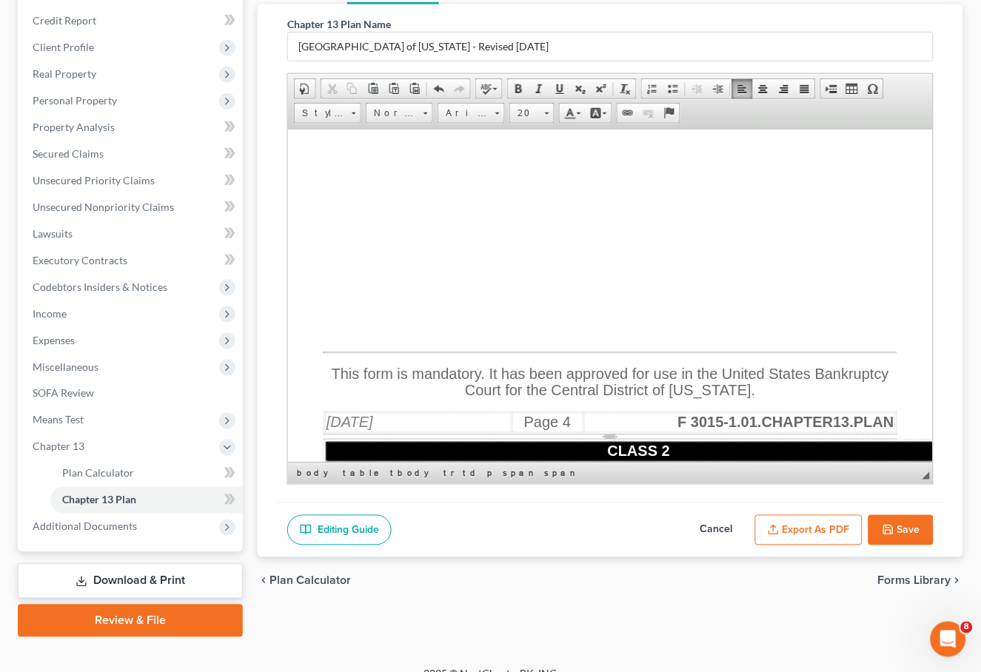
click at [813, 525] on button "Export as PDF" at bounding box center [808, 530] width 107 height 31
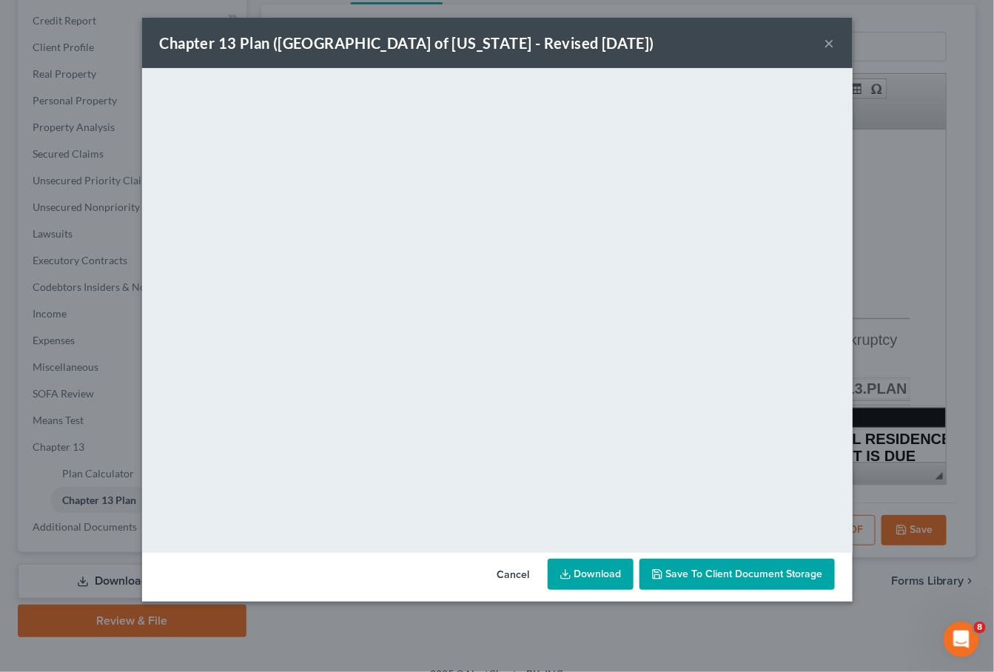
click at [610, 581] on link "Download" at bounding box center [591, 574] width 86 height 31
